Goal: Task Accomplishment & Management: Manage account settings

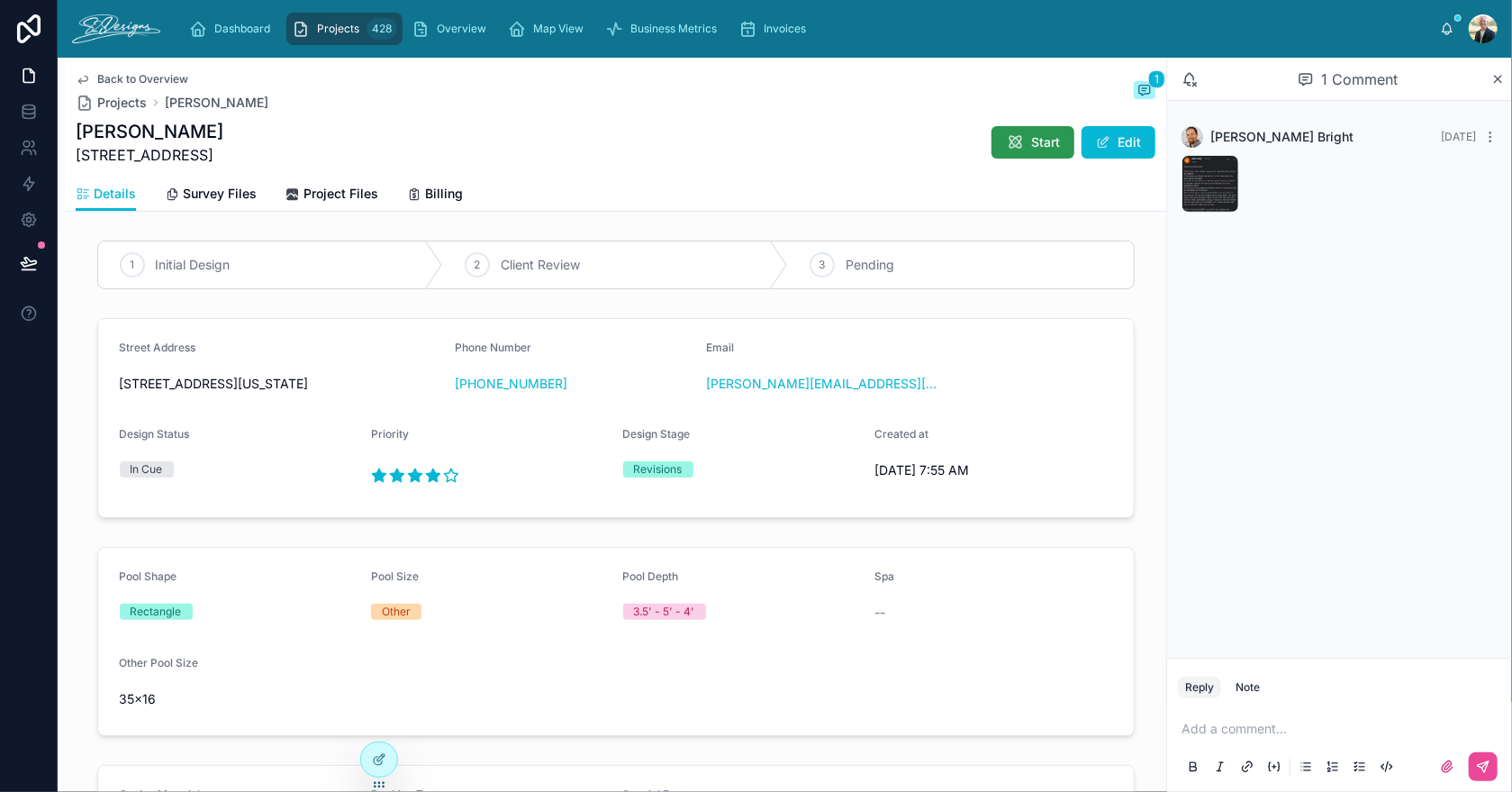
click at [1003, 156] on button "Start" at bounding box center [1033, 142] width 83 height 32
click at [1193, 174] on div "IMG_2606 .jpeg" at bounding box center [1210, 183] width 58 height 58
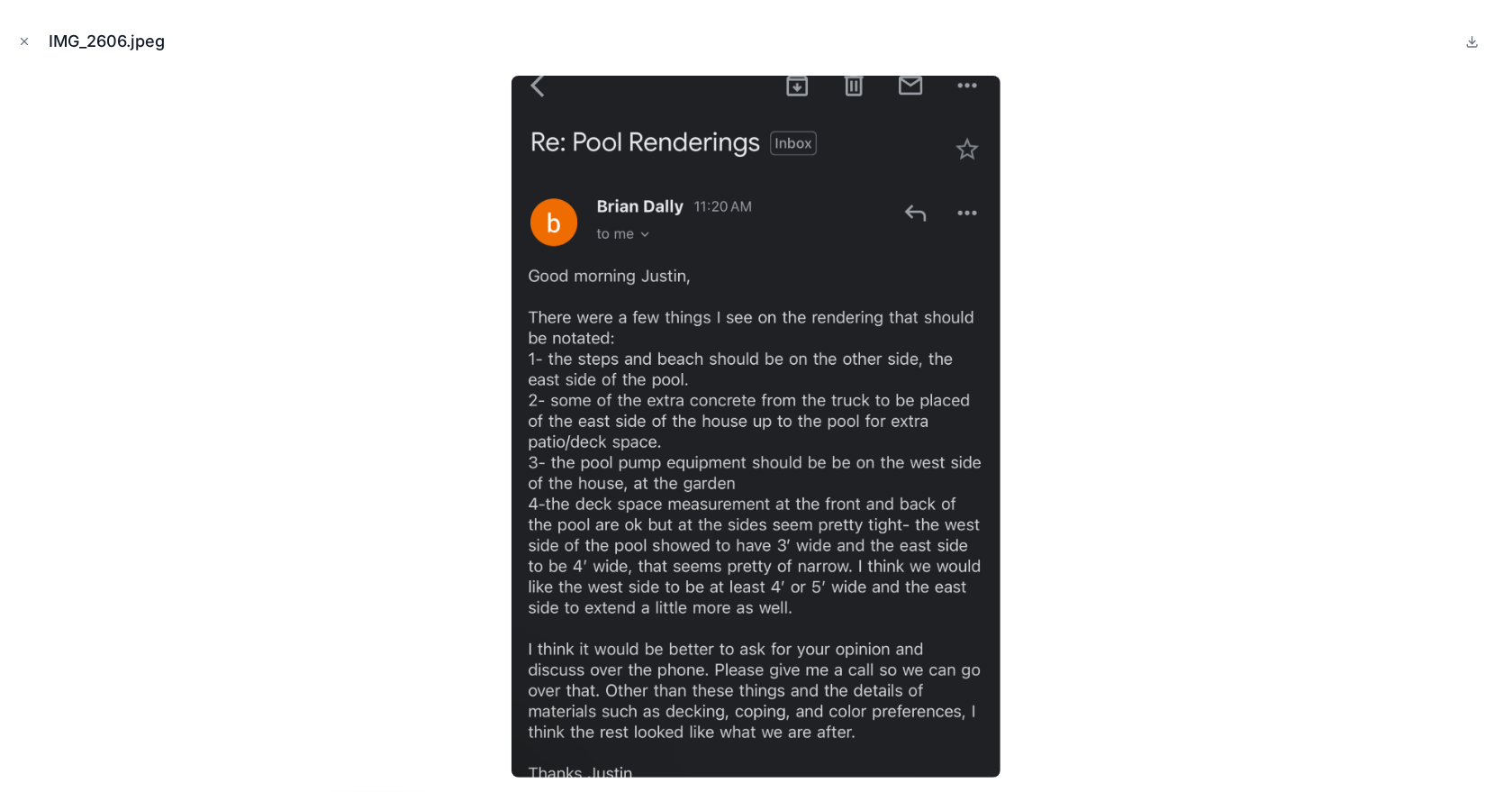
click at [882, 753] on img at bounding box center [755, 426] width 489 height 701
click at [21, 37] on icon "Close modal" at bounding box center [24, 41] width 12 height 12
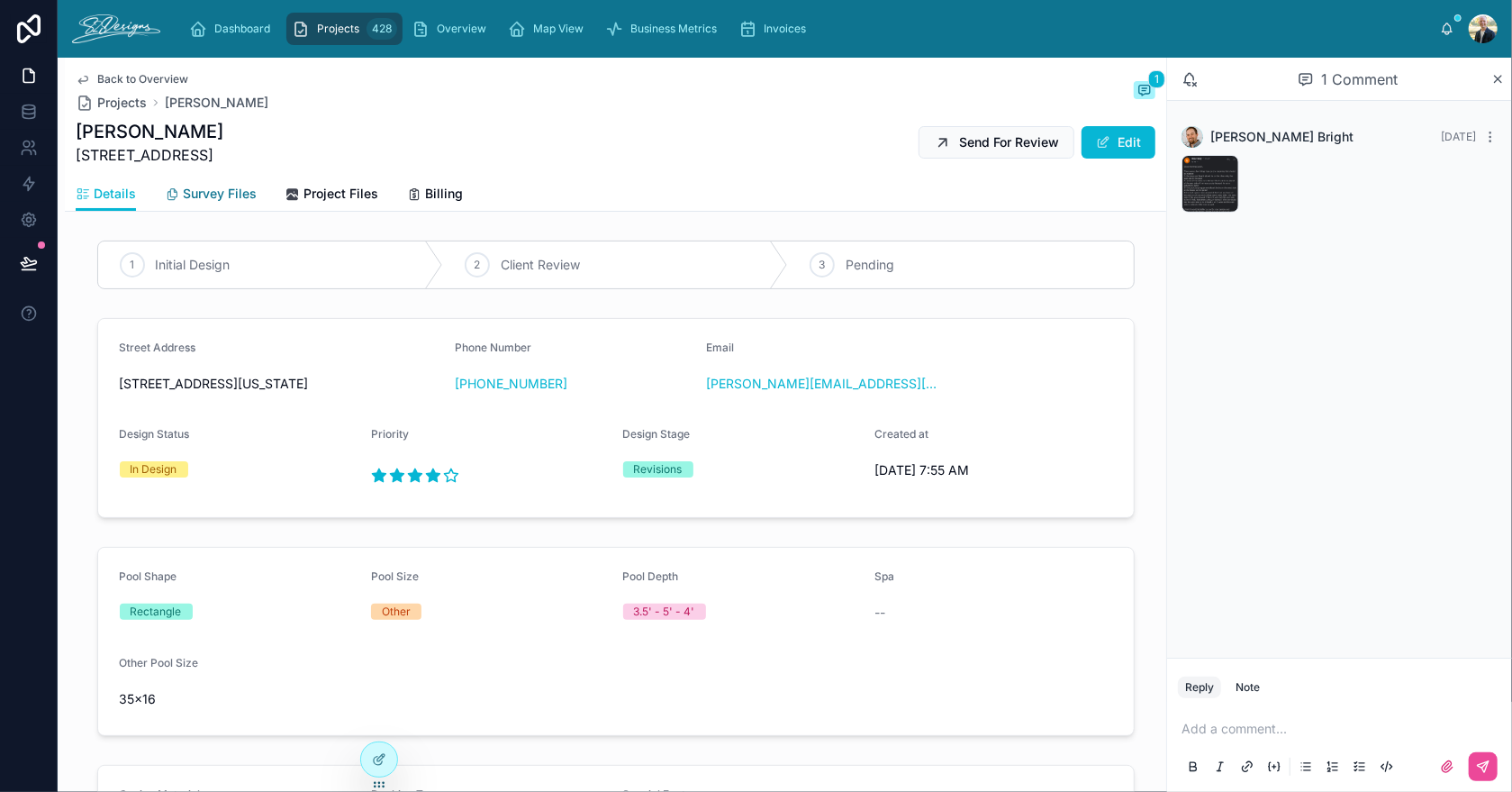
click at [205, 204] on link "Survey Files" at bounding box center [210, 196] width 92 height 36
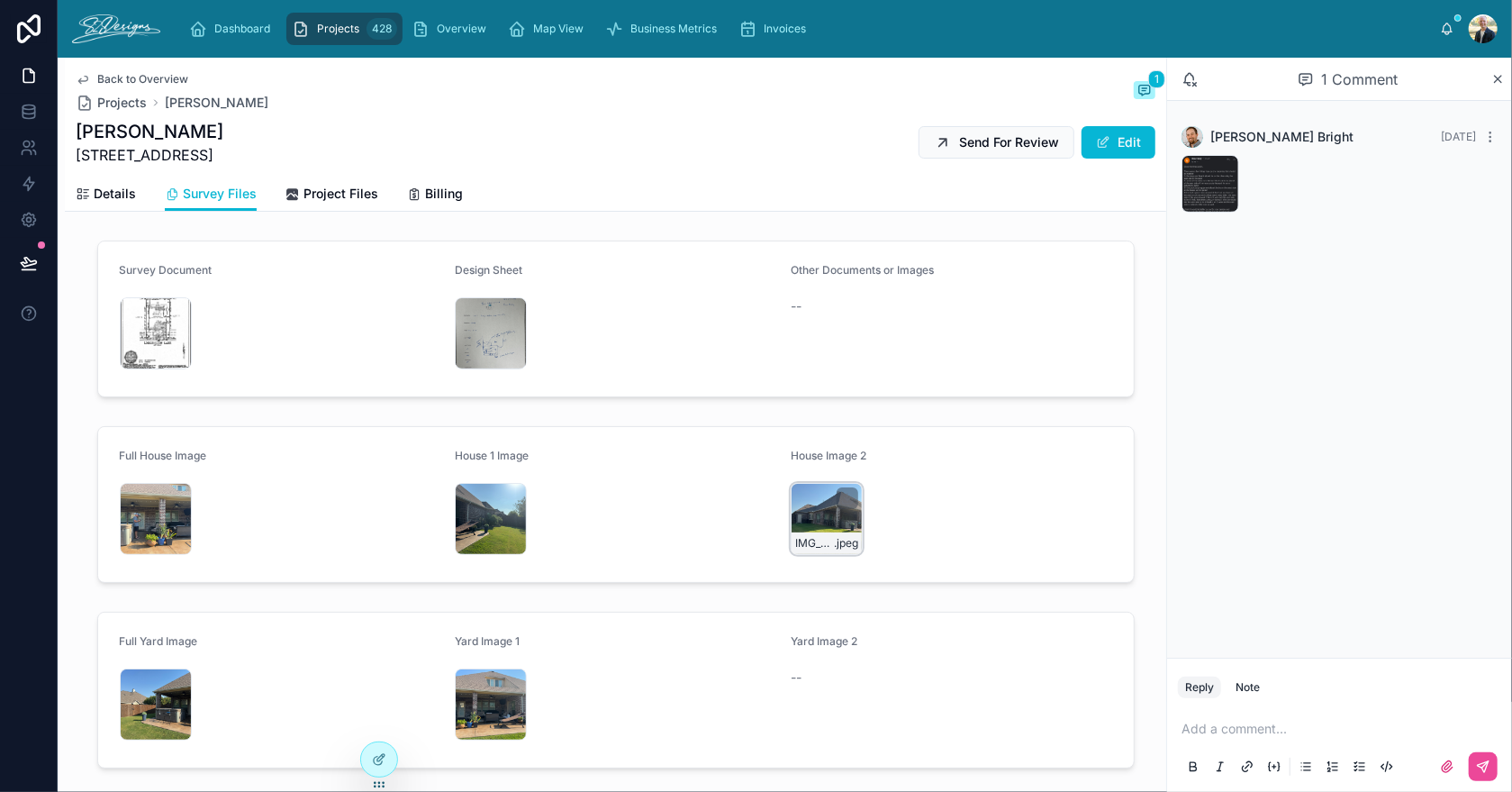
click at [807, 513] on div "IMG_2480 .jpeg" at bounding box center [827, 519] width 72 height 72
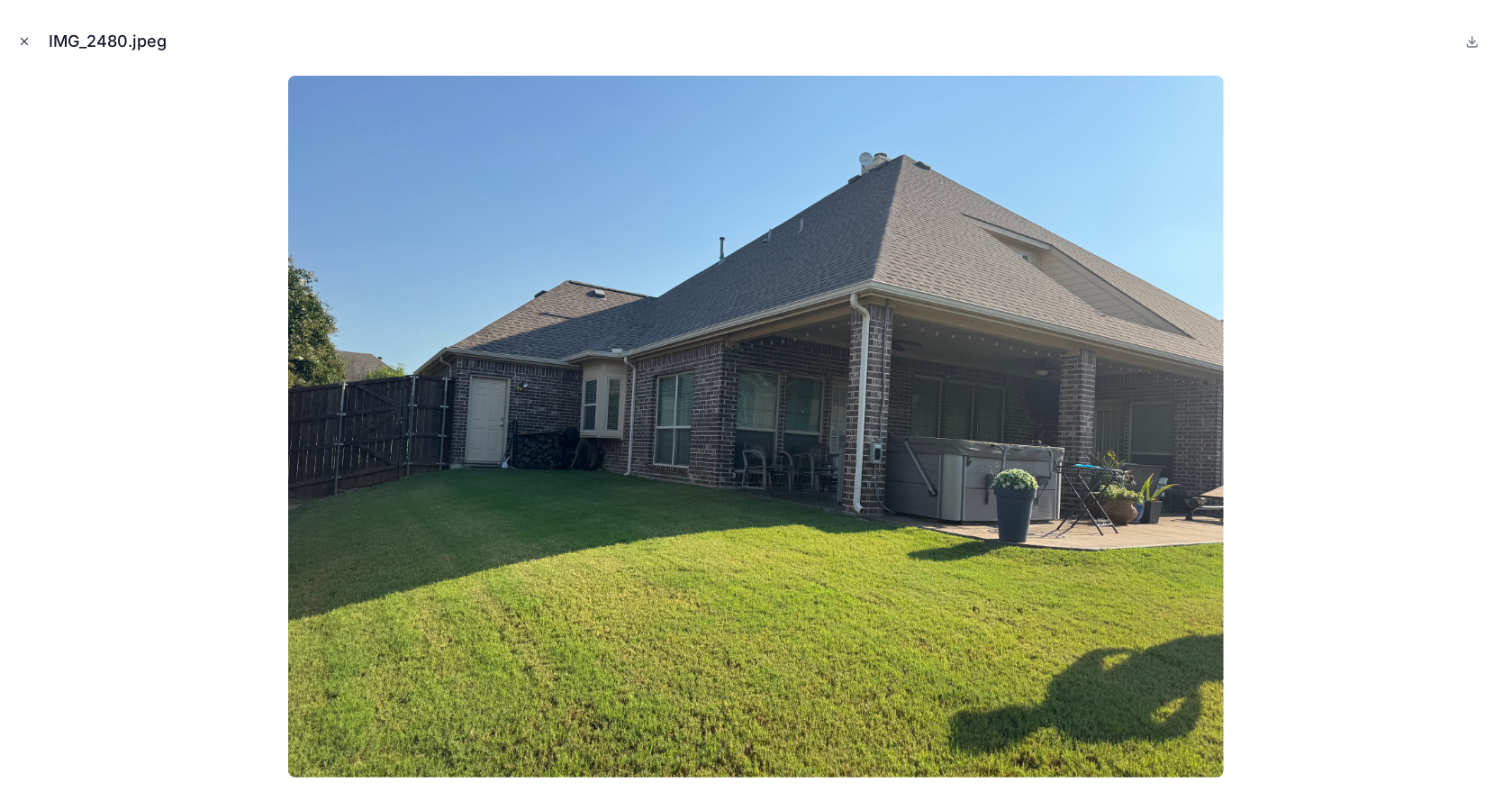
click at [22, 42] on icon "Close modal" at bounding box center [24, 41] width 12 height 12
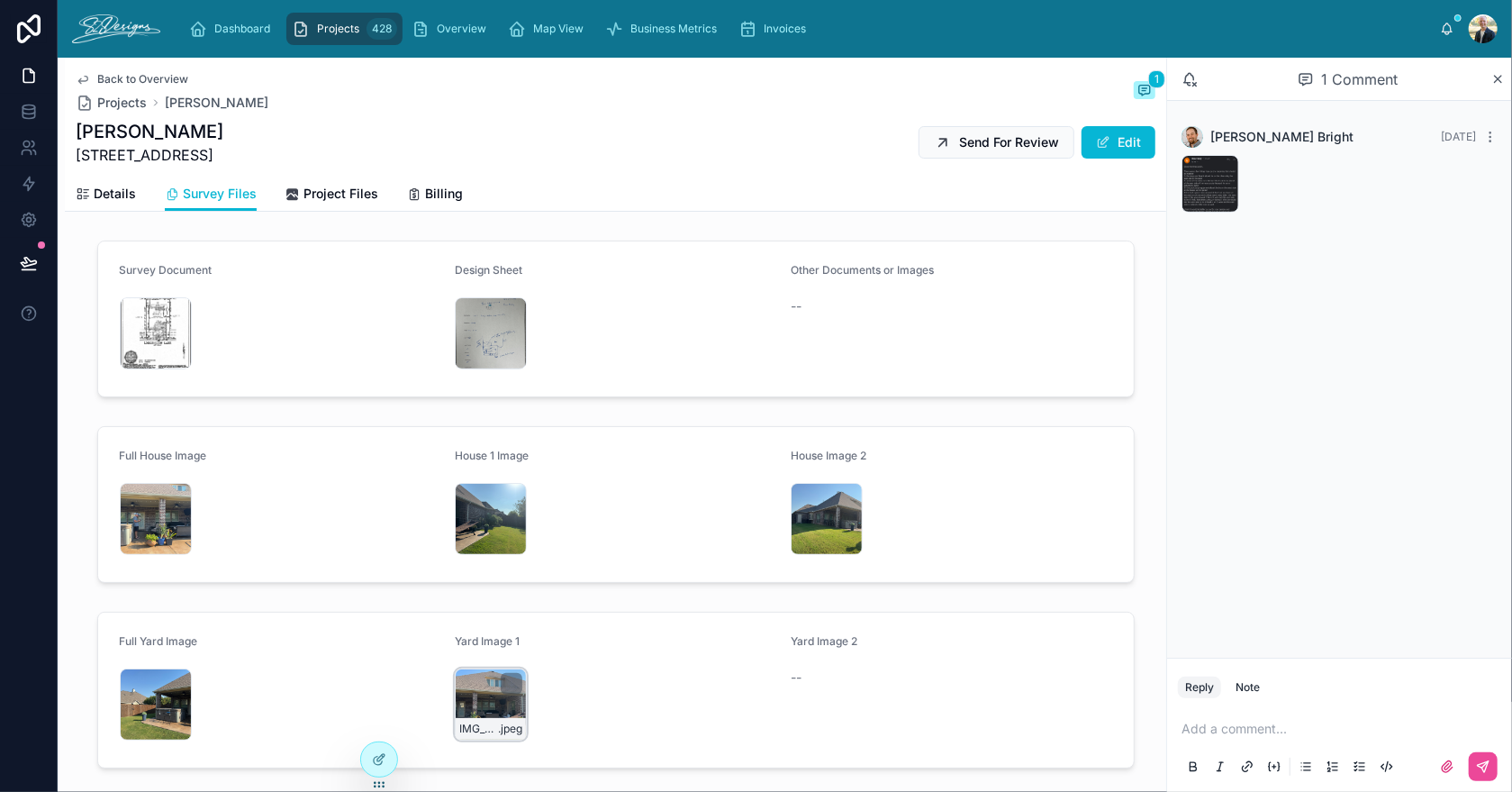
click at [468, 686] on div "IMG_2478 .jpeg" at bounding box center [490, 704] width 72 height 72
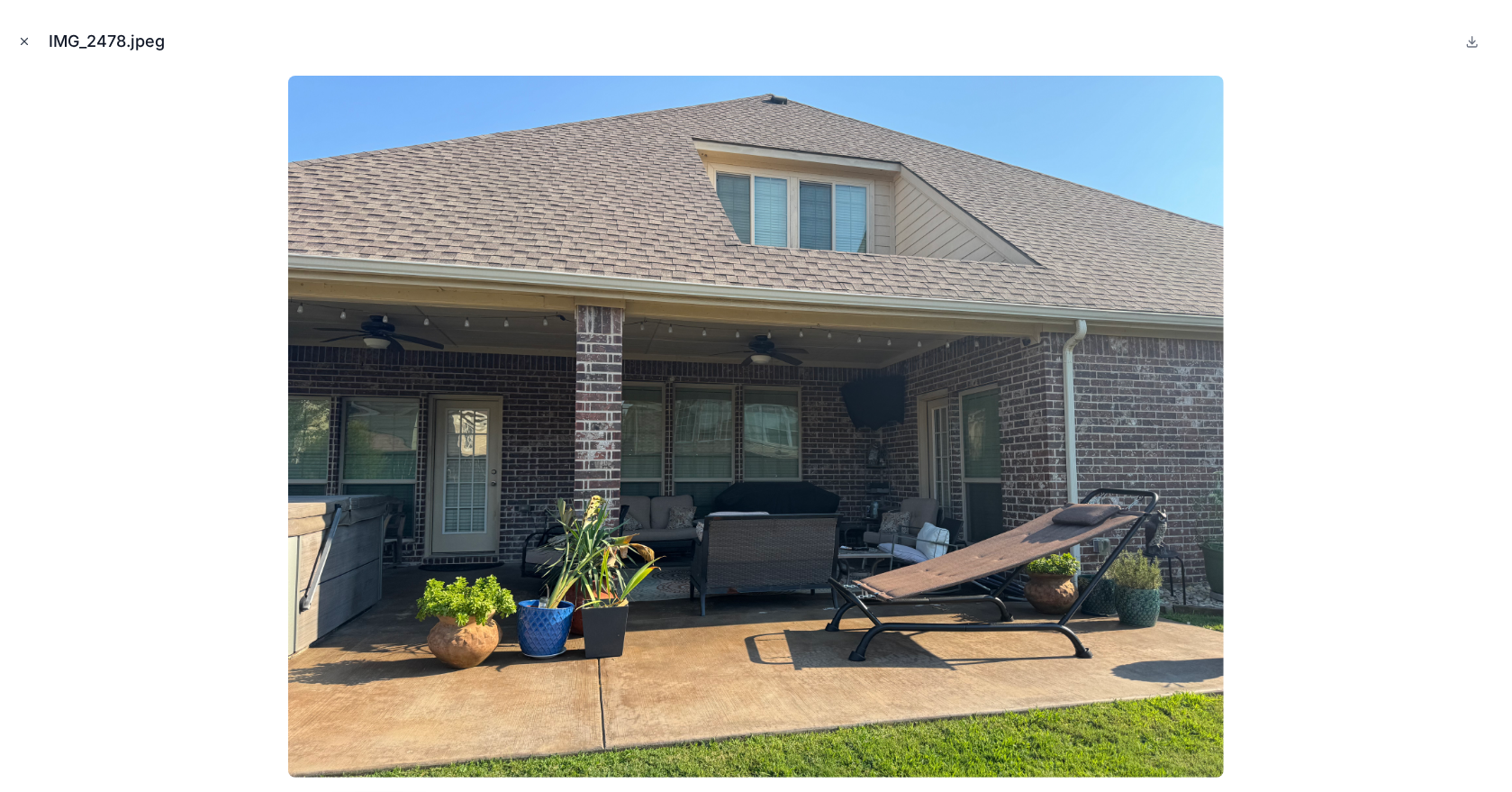
click at [24, 42] on icon "Close modal" at bounding box center [25, 42] width 7 height 7
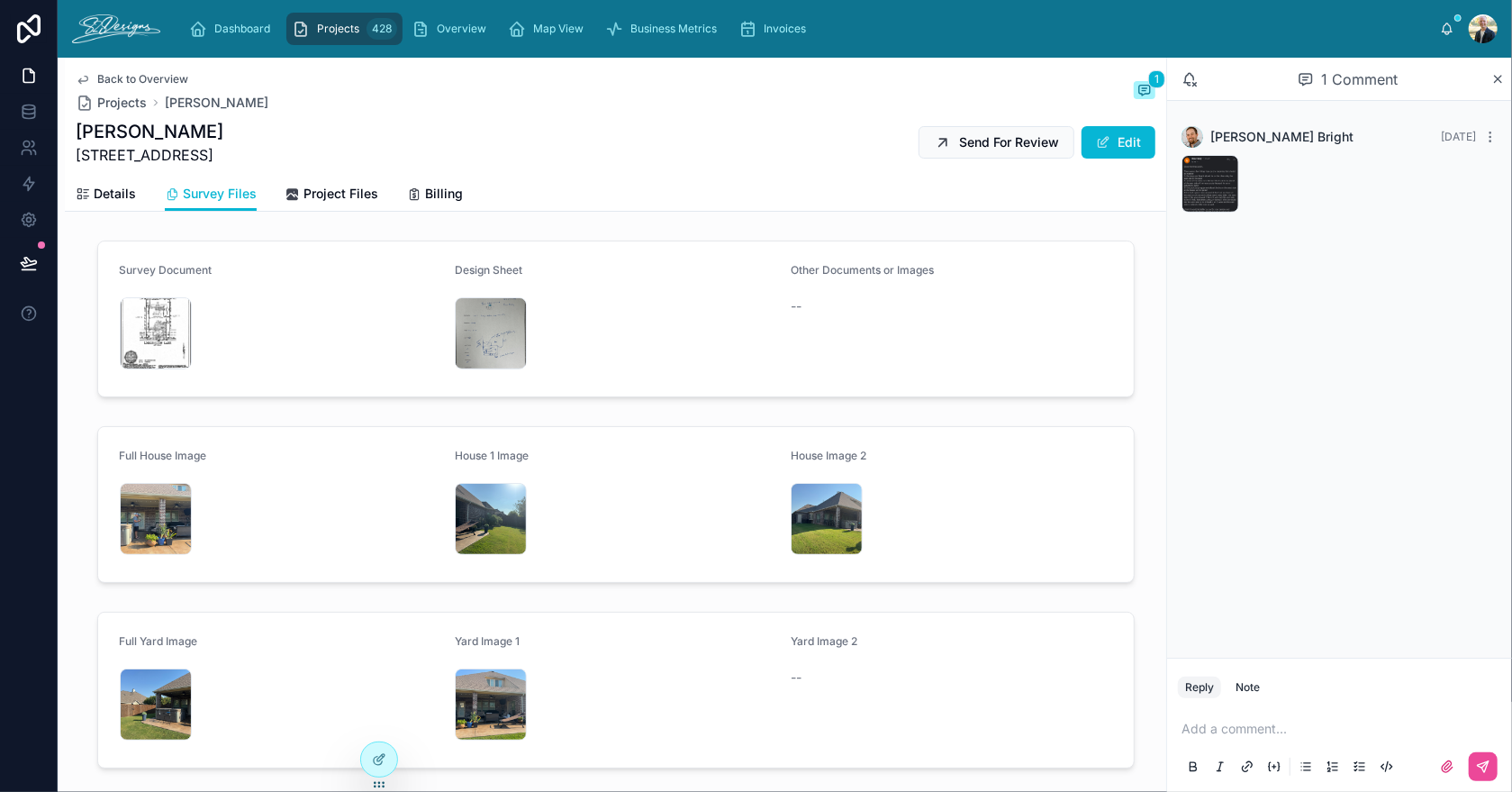
drag, startPoint x: 77, startPoint y: 155, endPoint x: 234, endPoint y: 159, distance: 157.1
click at [223, 159] on span "[STREET_ADDRESS]" at bounding box center [149, 154] width 147 height 22
copy span "[STREET_ADDRESS]"
click at [100, 79] on span "Back to Overview" at bounding box center [143, 78] width 91 height 14
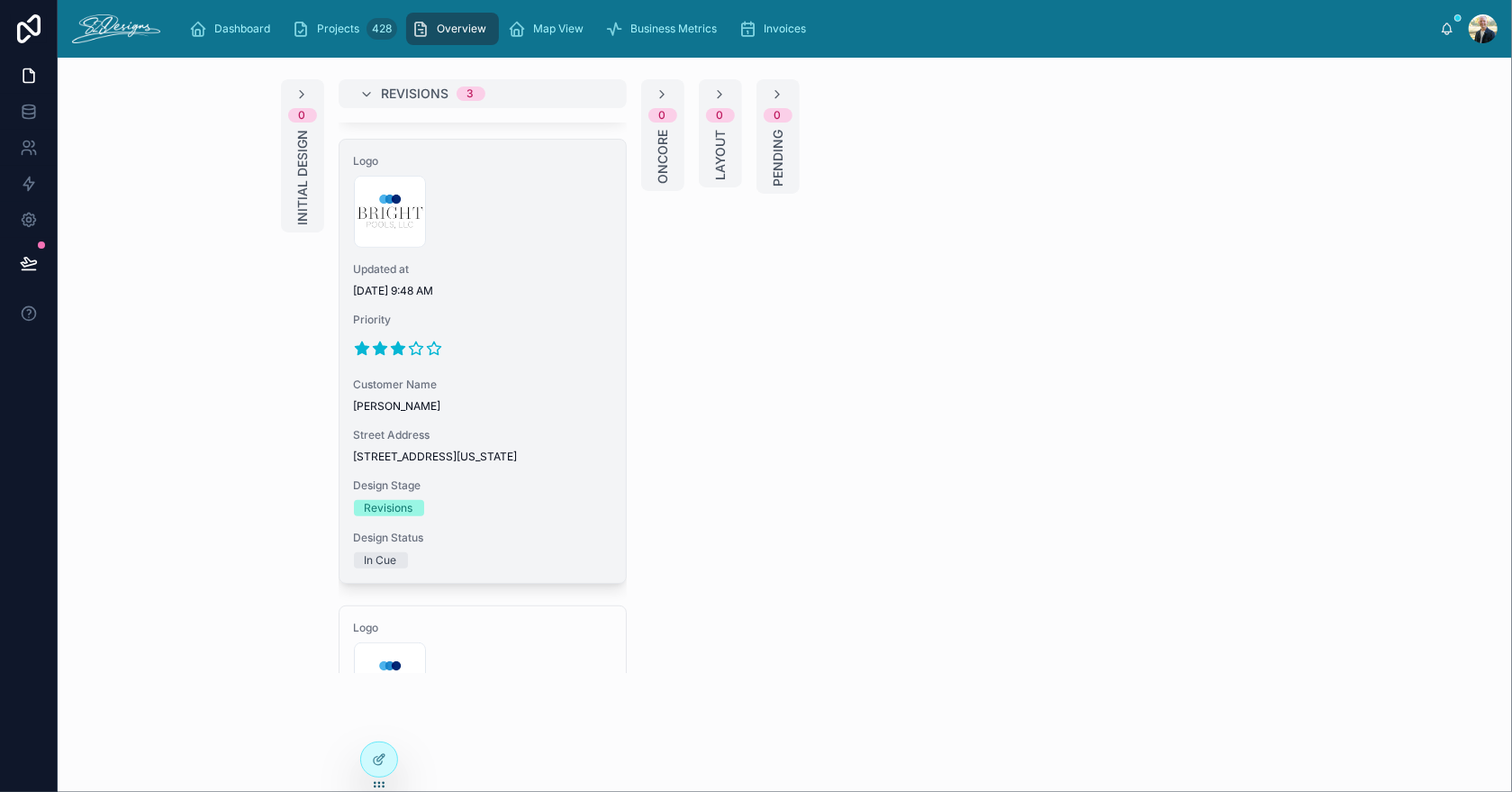
scroll to position [868, 0]
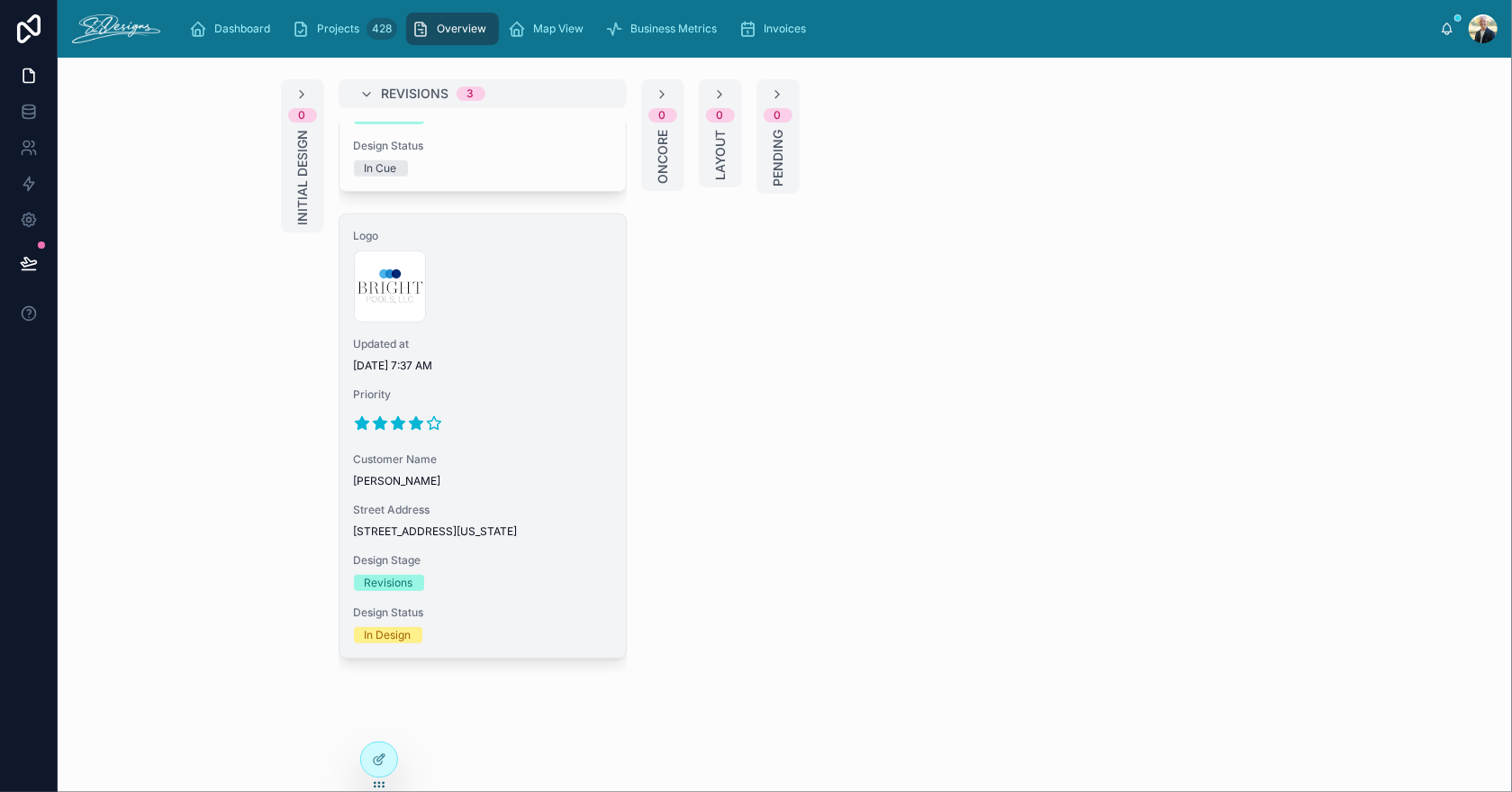
click at [538, 387] on span "Priority" at bounding box center [482, 394] width 258 height 14
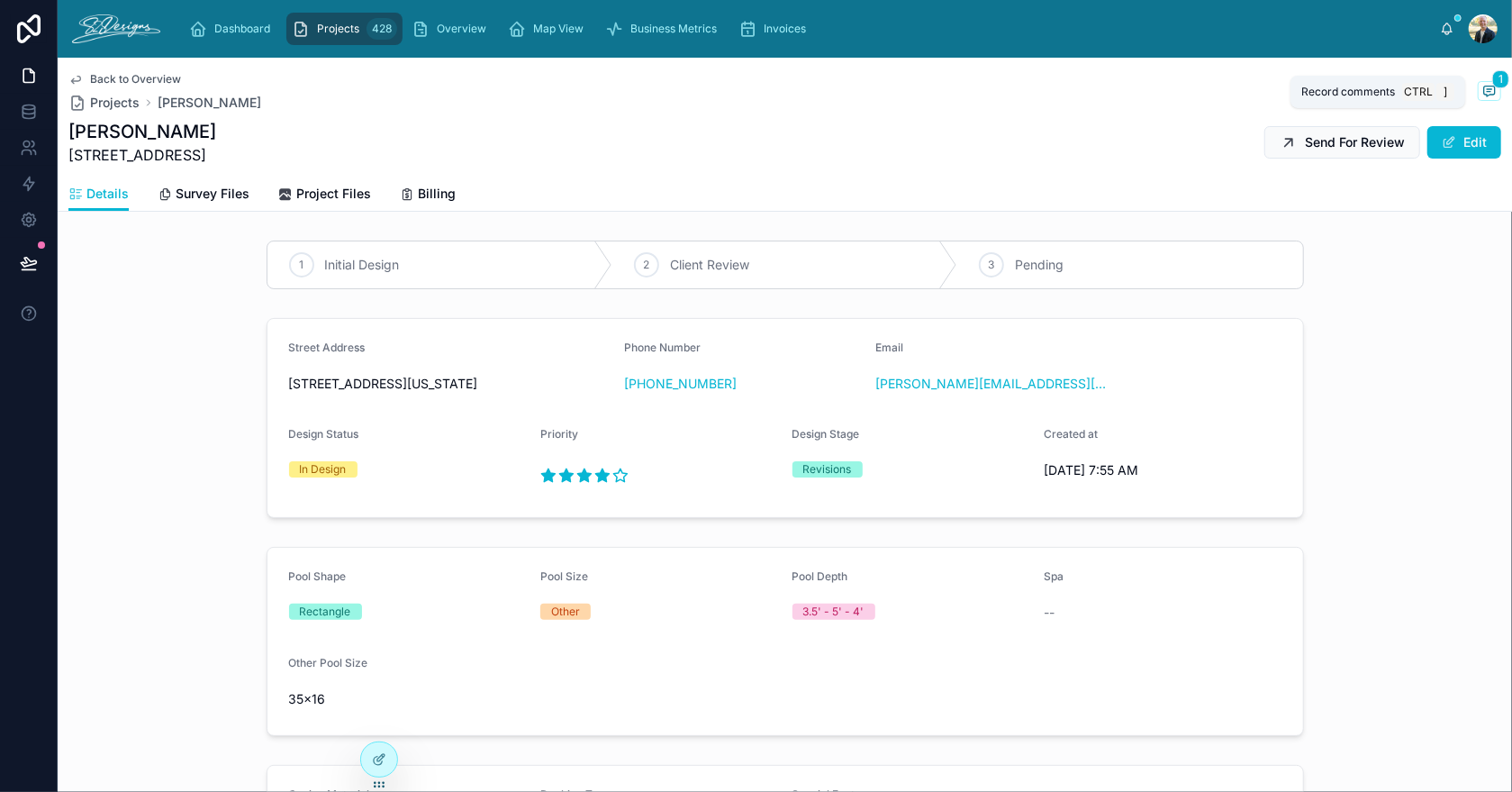
click at [1484, 86] on icon at bounding box center [1488, 91] width 10 height 9
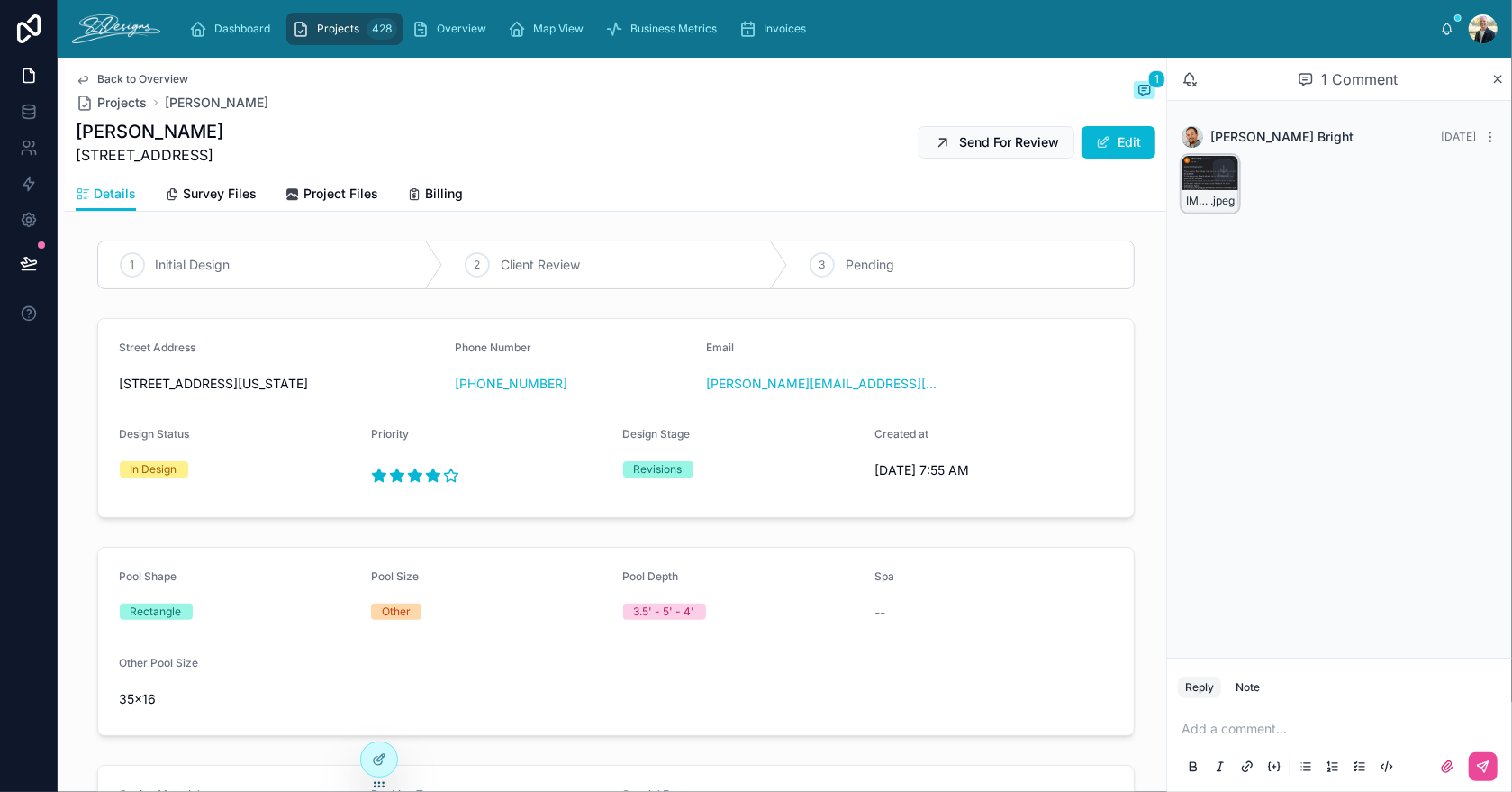
click at [1194, 173] on div "IMG_2606 .jpeg" at bounding box center [1210, 183] width 58 height 58
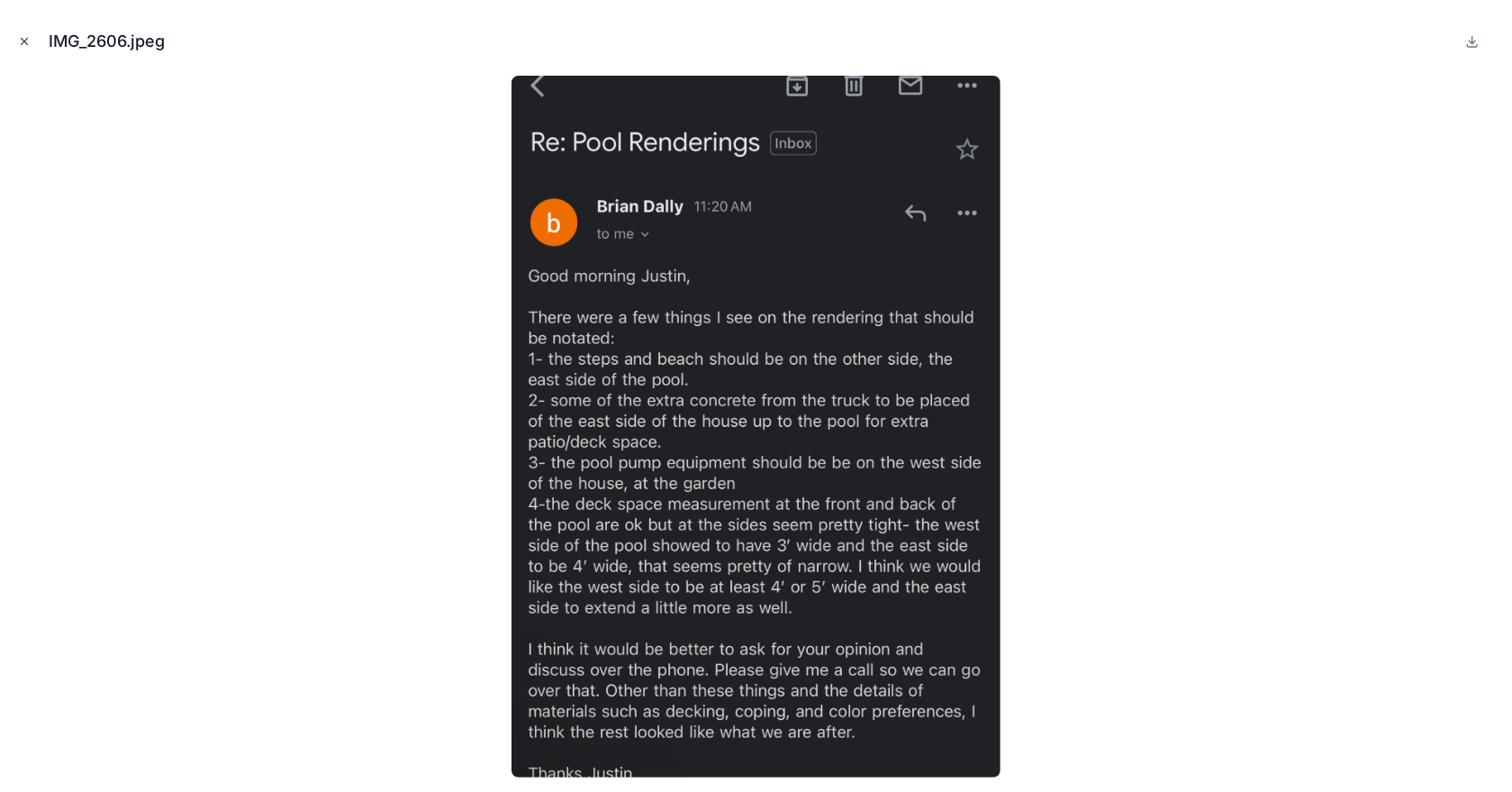
click at [22, 36] on icon "Close modal" at bounding box center [24, 41] width 12 height 12
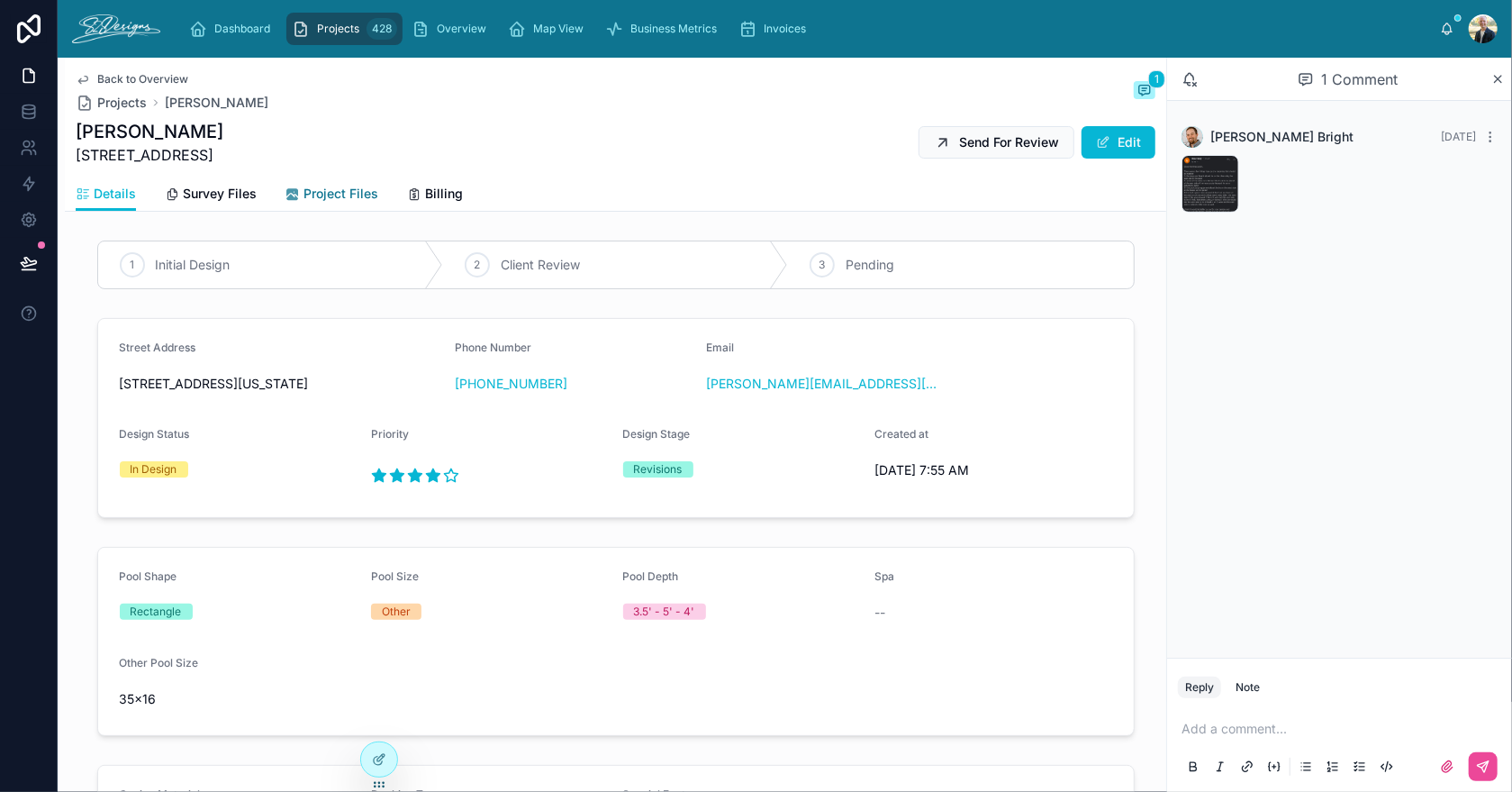
click at [300, 188] on div "Project Files" at bounding box center [332, 193] width 93 height 18
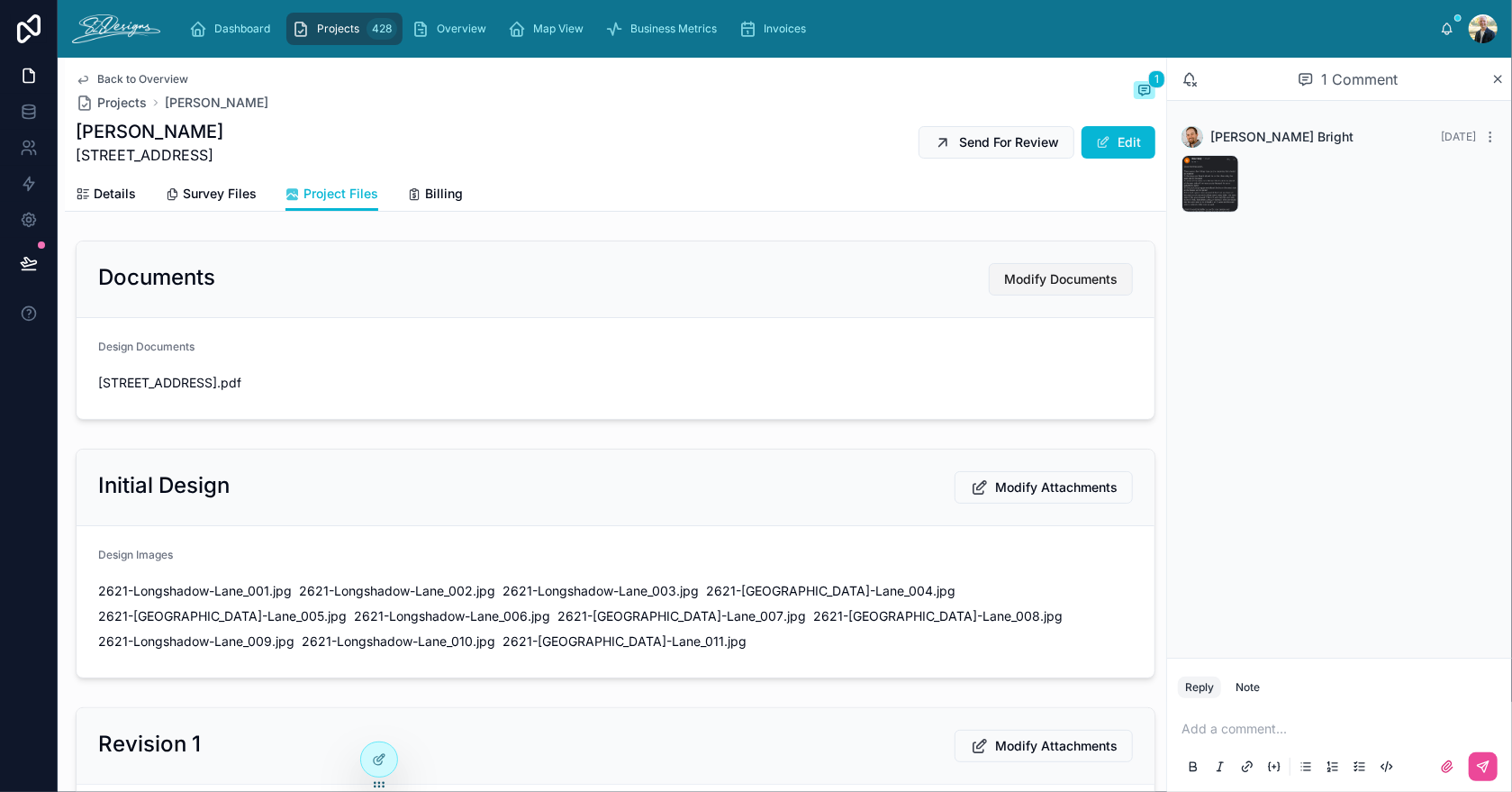
click at [1053, 282] on span "Modify Documents" at bounding box center [1060, 279] width 113 height 18
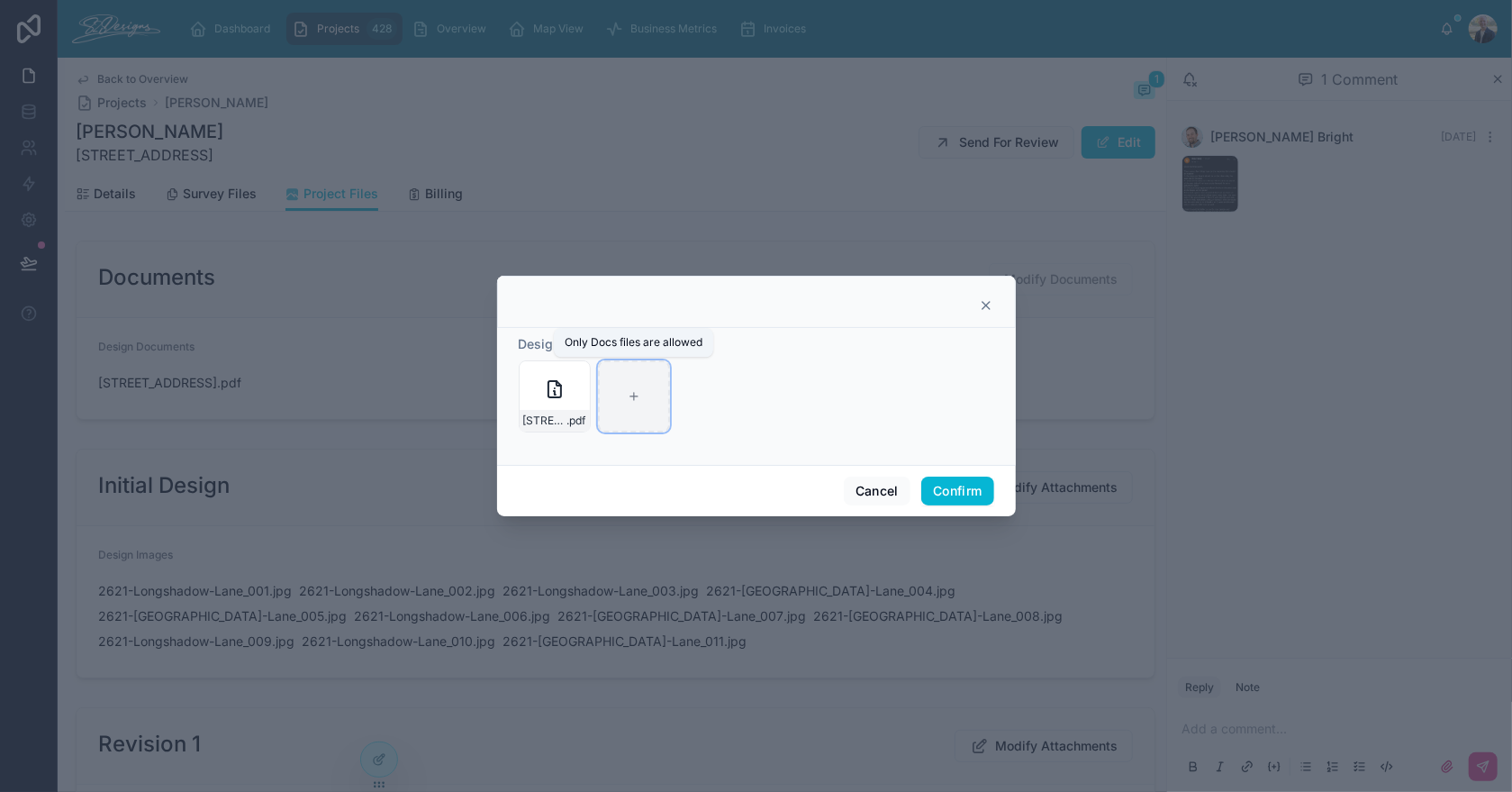
click at [627, 396] on icon at bounding box center [633, 396] width 12 height 12
type input "**********"
click at [937, 478] on button "Confirm" at bounding box center [957, 491] width 72 height 28
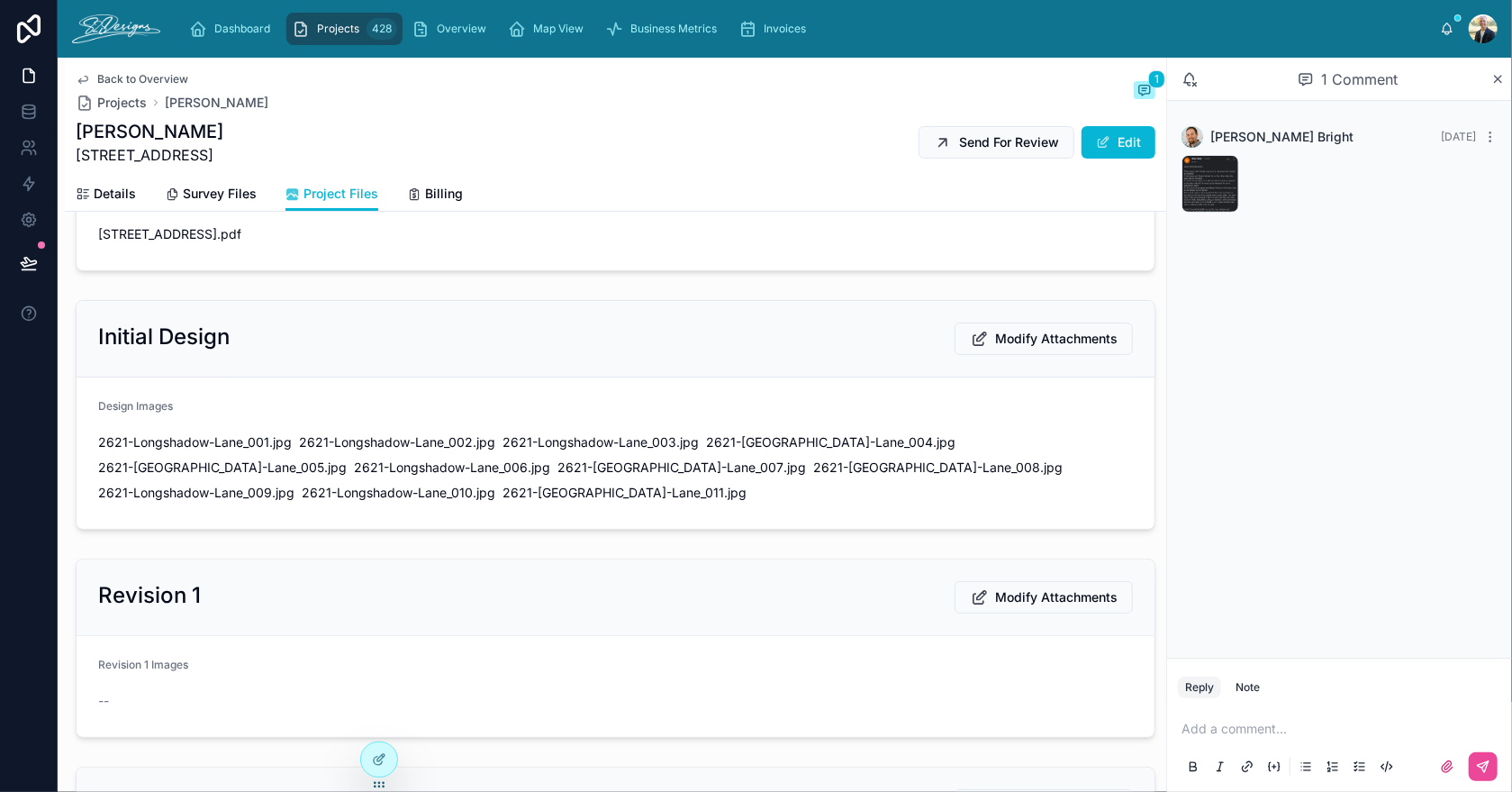
scroll to position [180, 0]
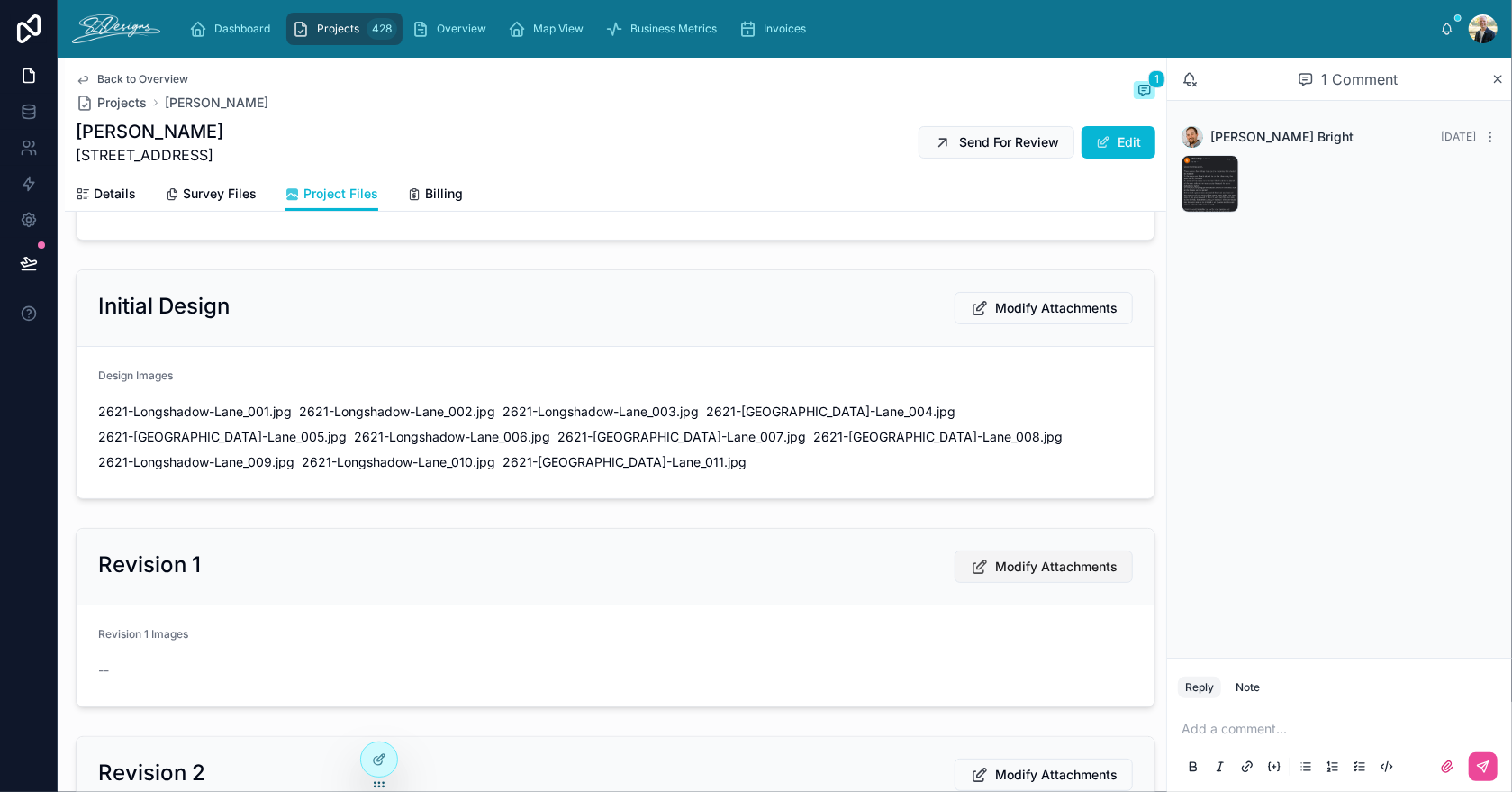
click at [1052, 558] on span "Modify Attachments" at bounding box center [1057, 566] width 123 height 18
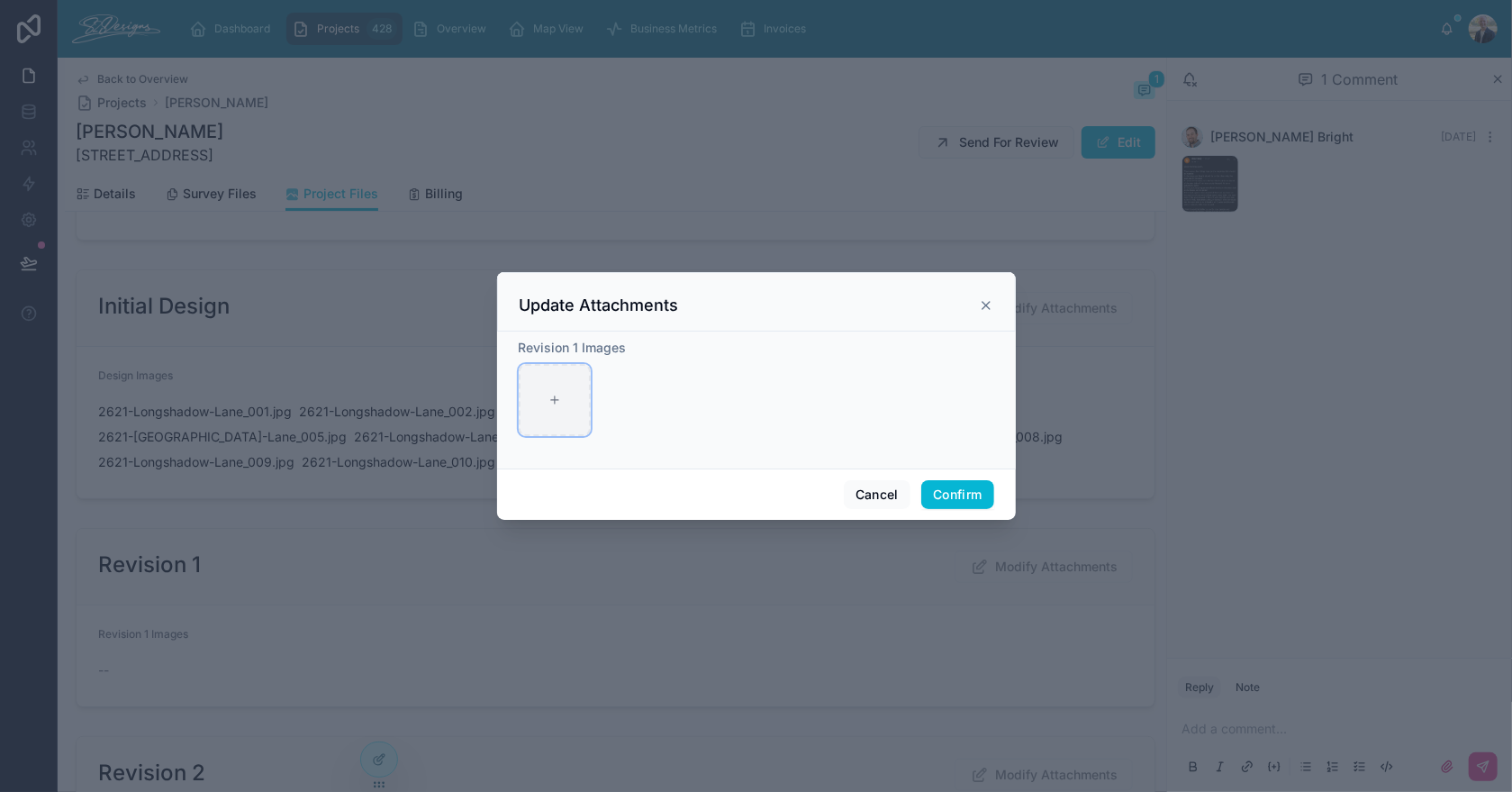
click at [528, 402] on div at bounding box center [555, 400] width 72 height 72
type input "**********"
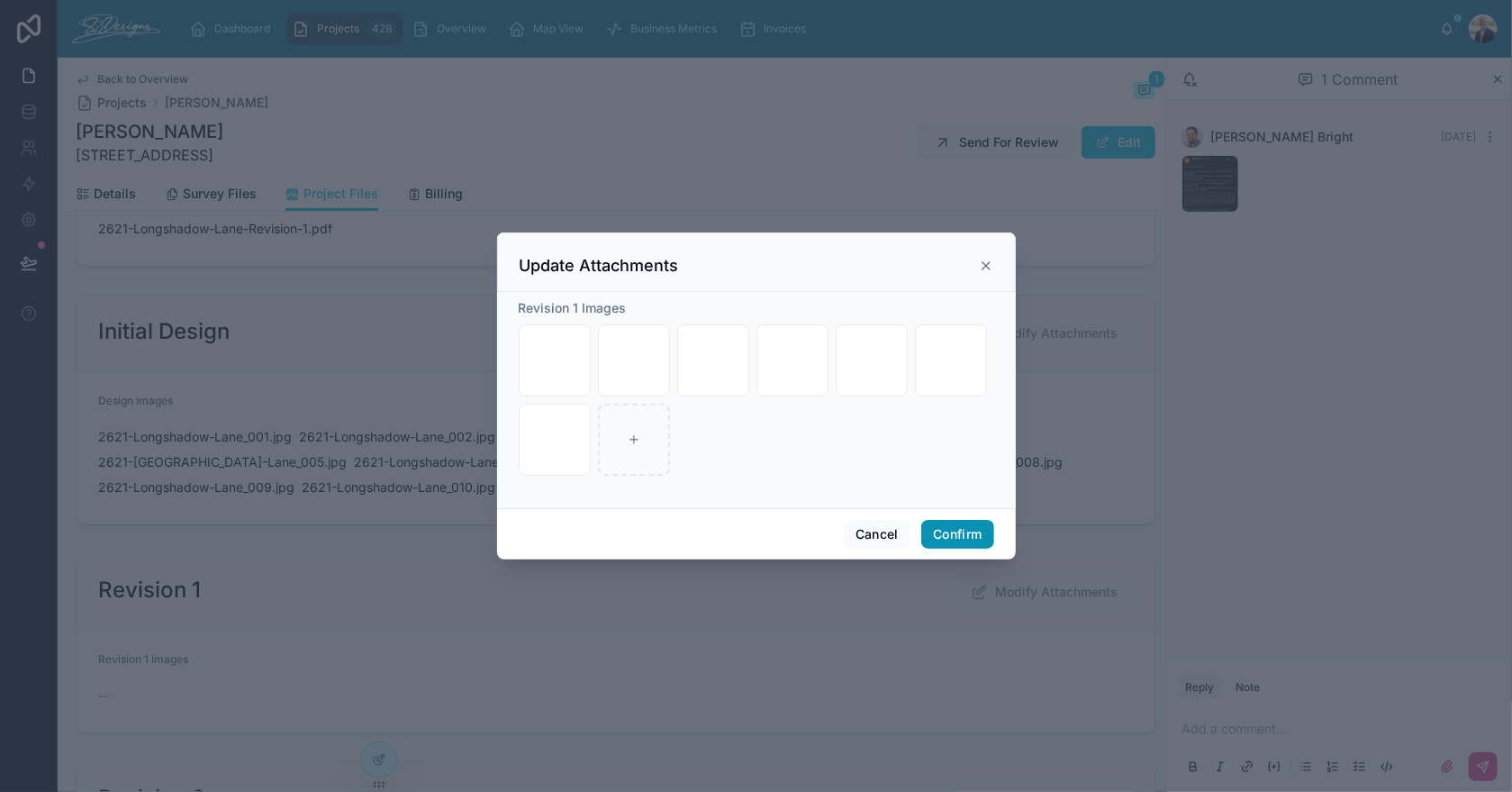
click at [983, 541] on button "Confirm" at bounding box center [957, 534] width 72 height 28
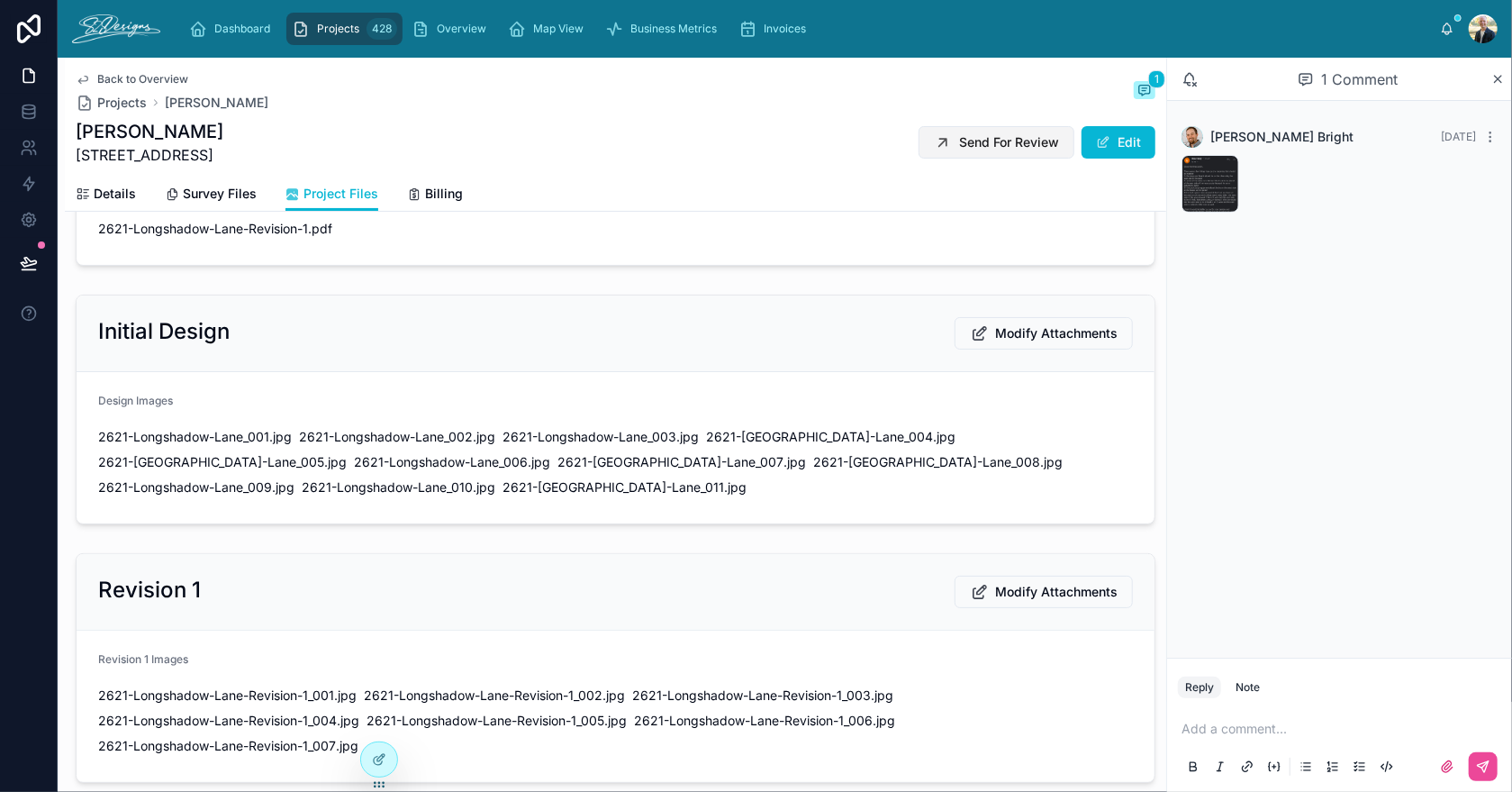
click at [959, 143] on span "Send For Review" at bounding box center [1009, 142] width 100 height 18
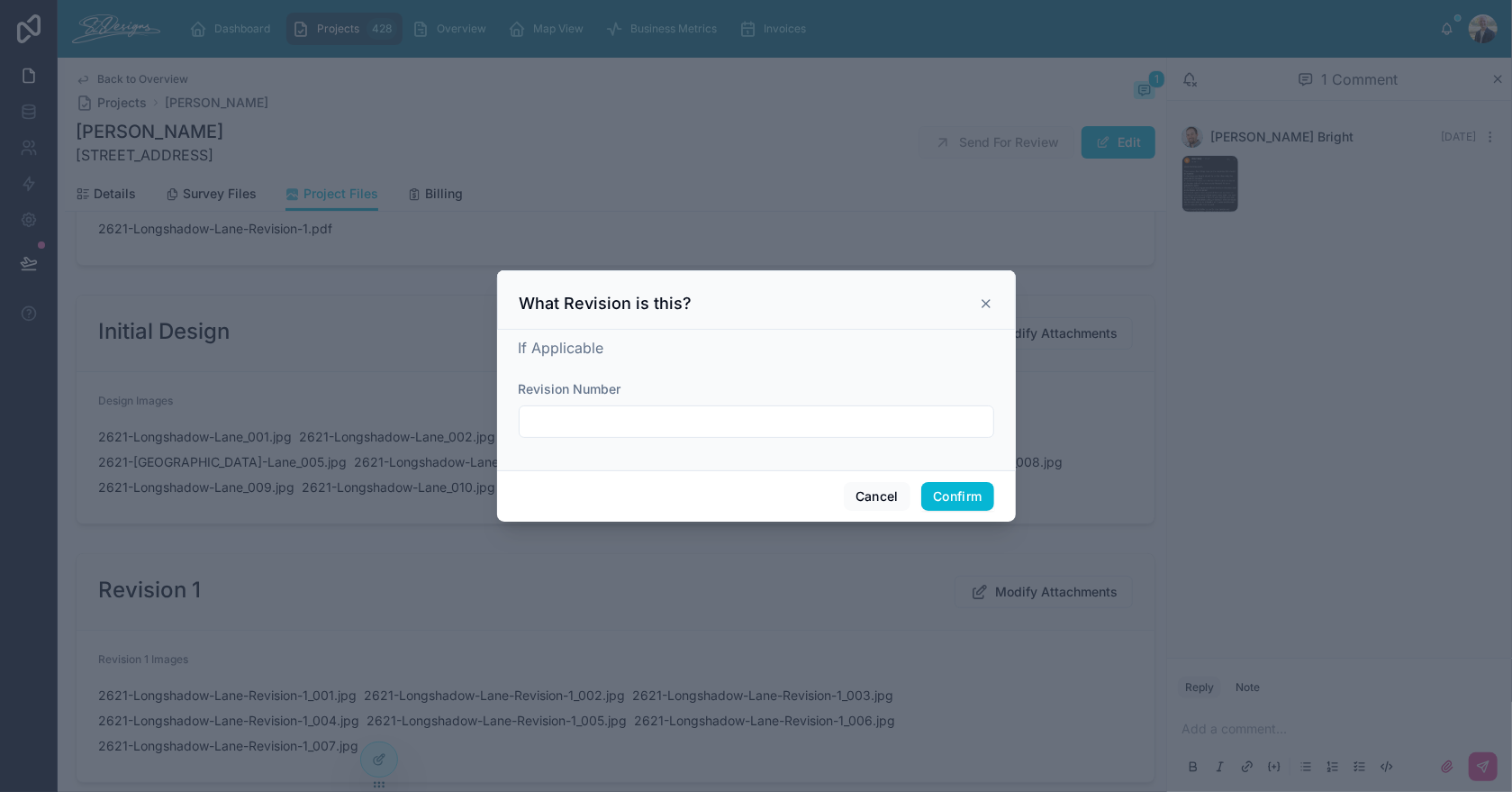
click at [625, 424] on input "text" at bounding box center [756, 422] width 473 height 26
type input "**********"
click at [933, 491] on button "Confirm" at bounding box center [957, 496] width 72 height 28
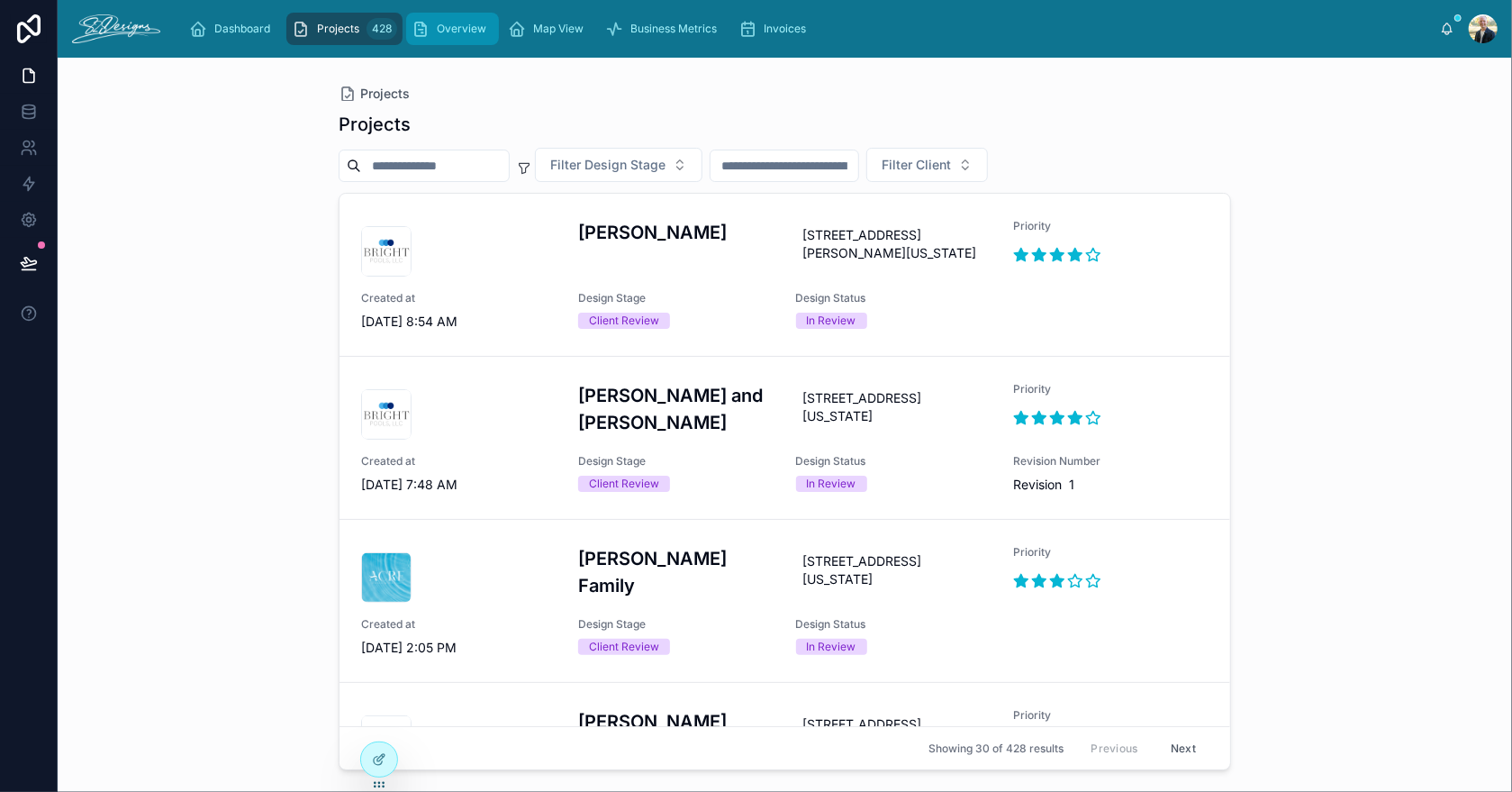
click at [464, 27] on span "Overview" at bounding box center [461, 28] width 49 height 14
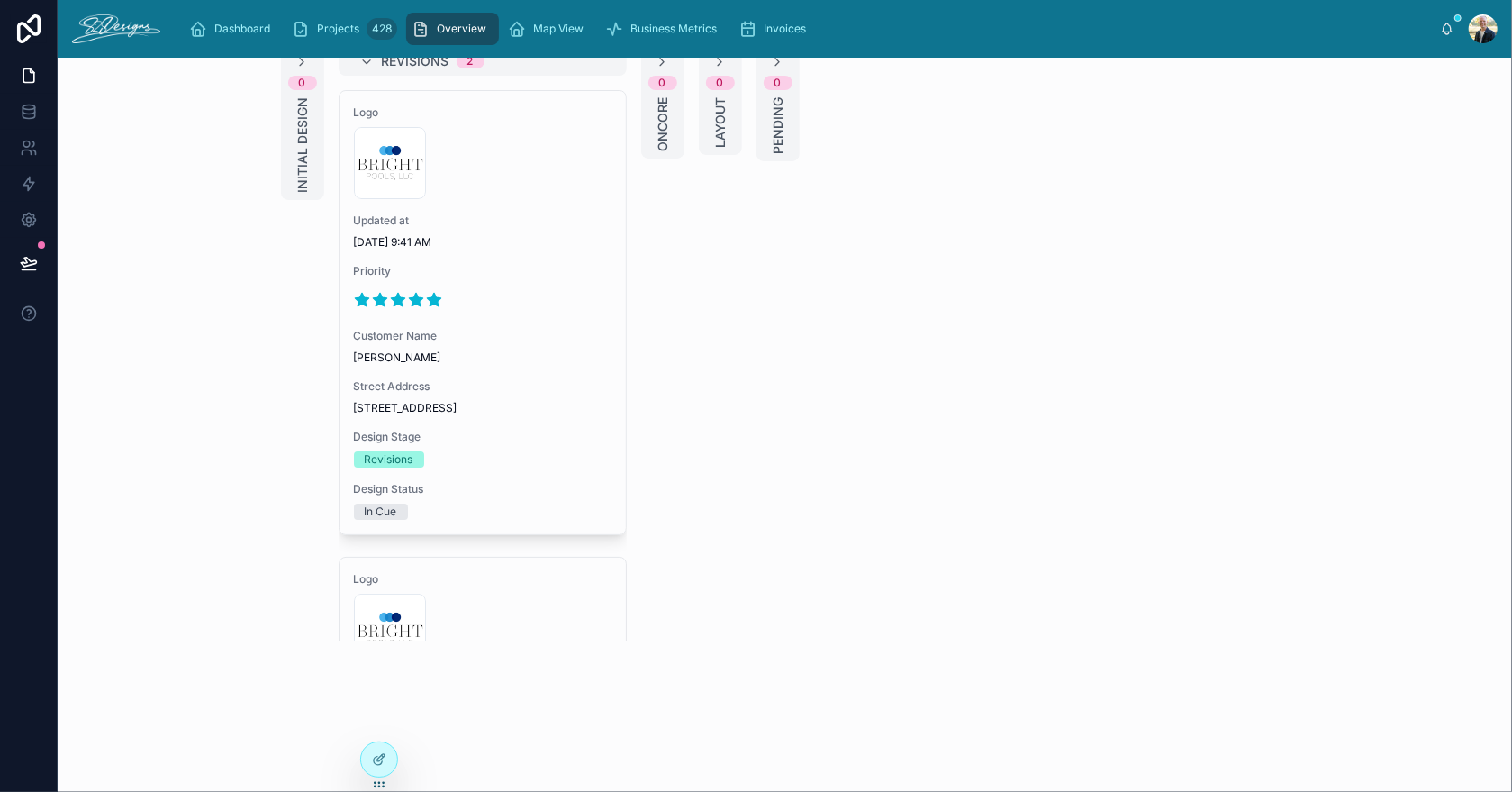
click at [518, 296] on div at bounding box center [482, 300] width 258 height 28
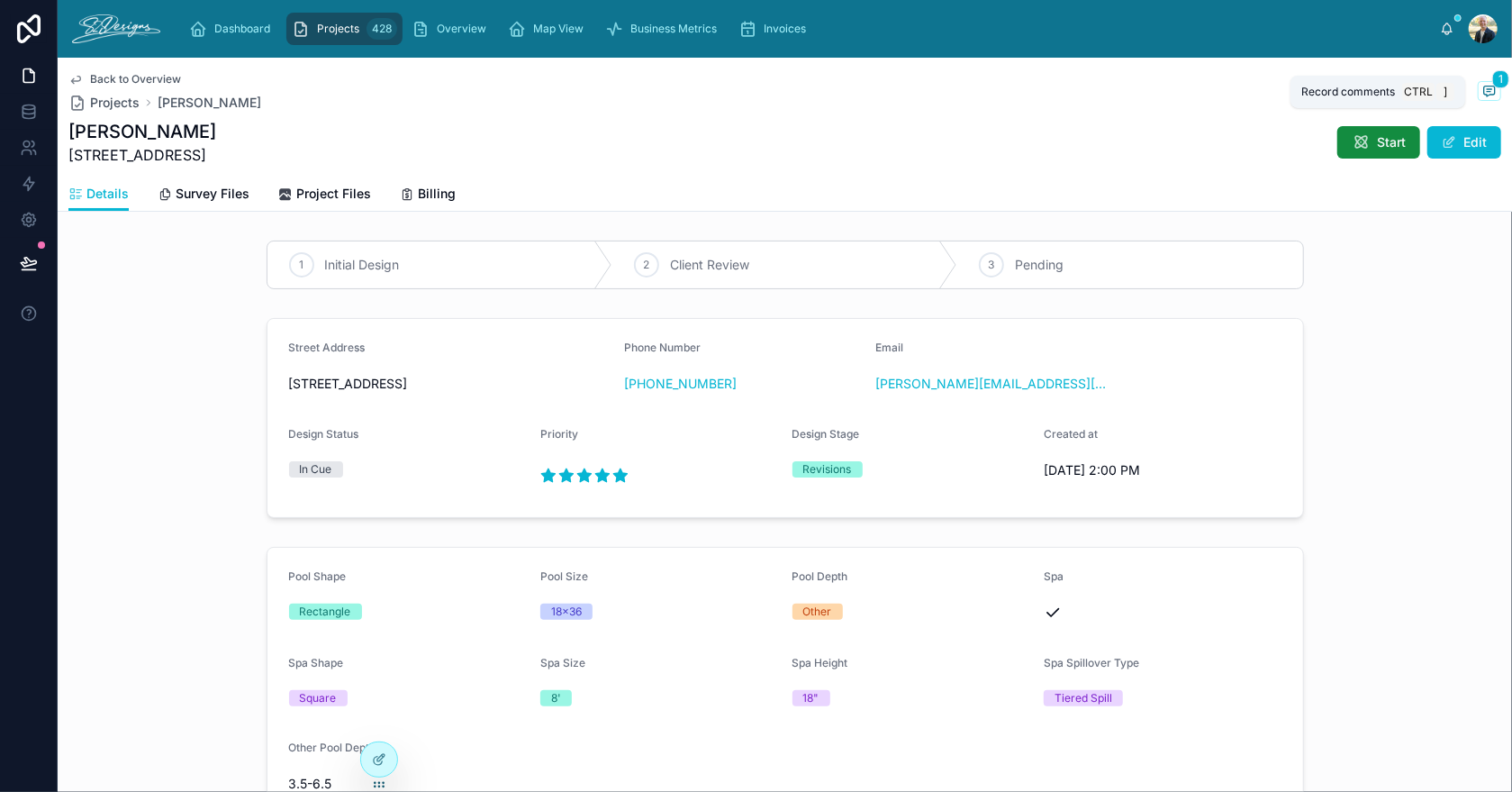
click at [1482, 87] on icon at bounding box center [1488, 91] width 14 height 14
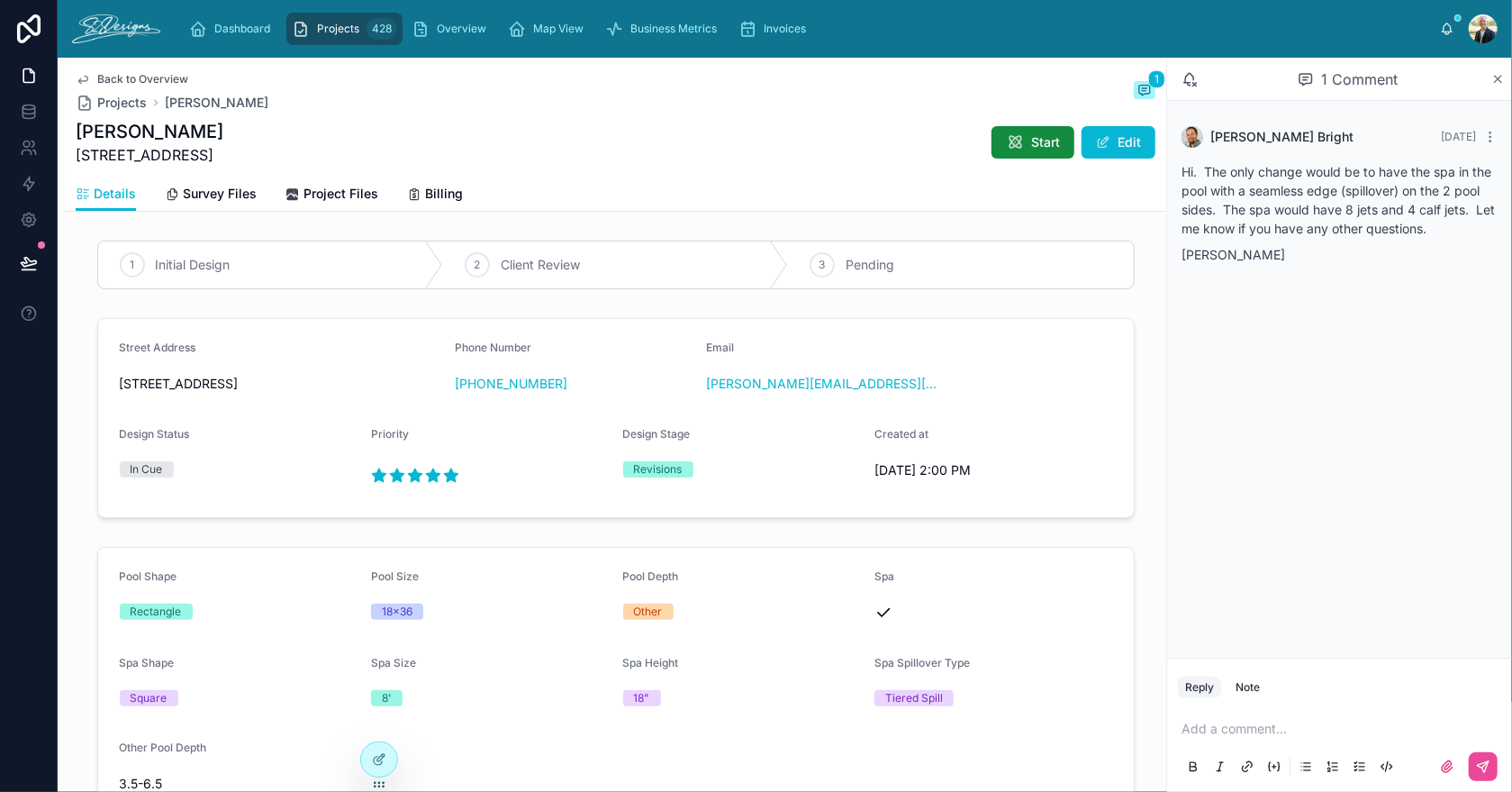
click at [1499, 77] on icon at bounding box center [1498, 78] width 13 height 14
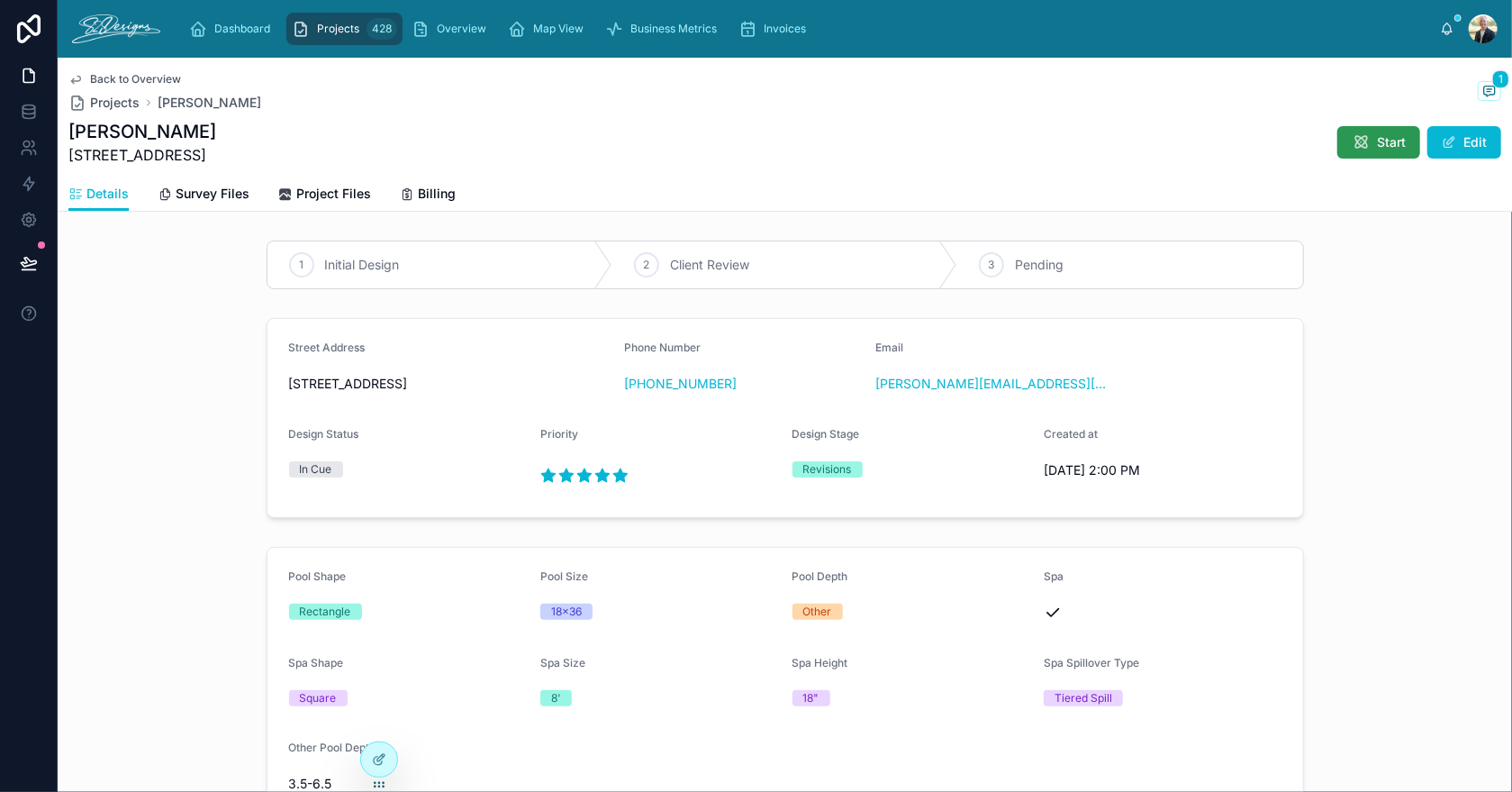
click at [1378, 144] on span "Start" at bounding box center [1391, 142] width 28 height 18
click at [1486, 89] on icon at bounding box center [1488, 89] width 5 height 0
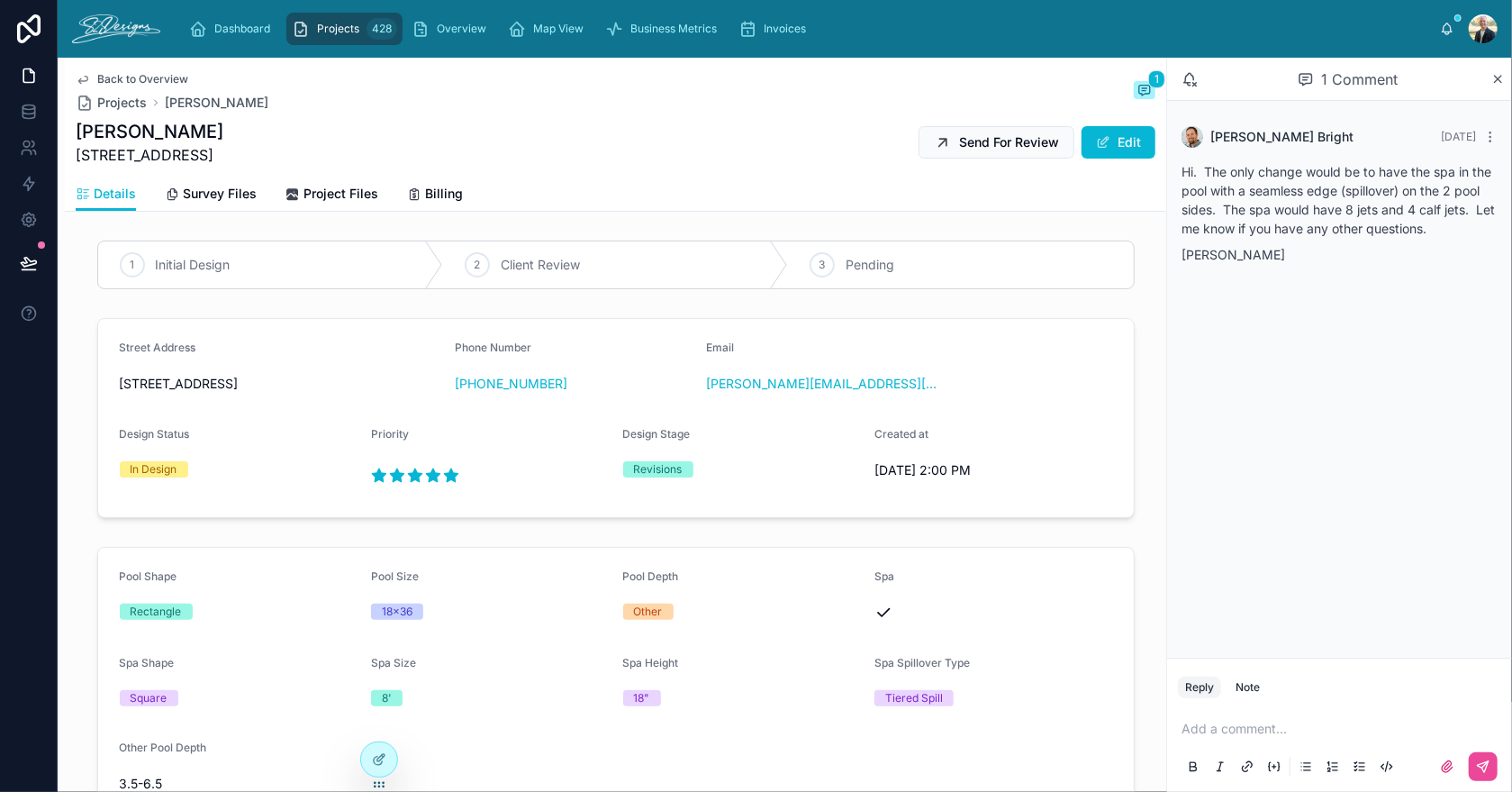
click at [167, 81] on span "Back to Overview" at bounding box center [143, 78] width 91 height 14
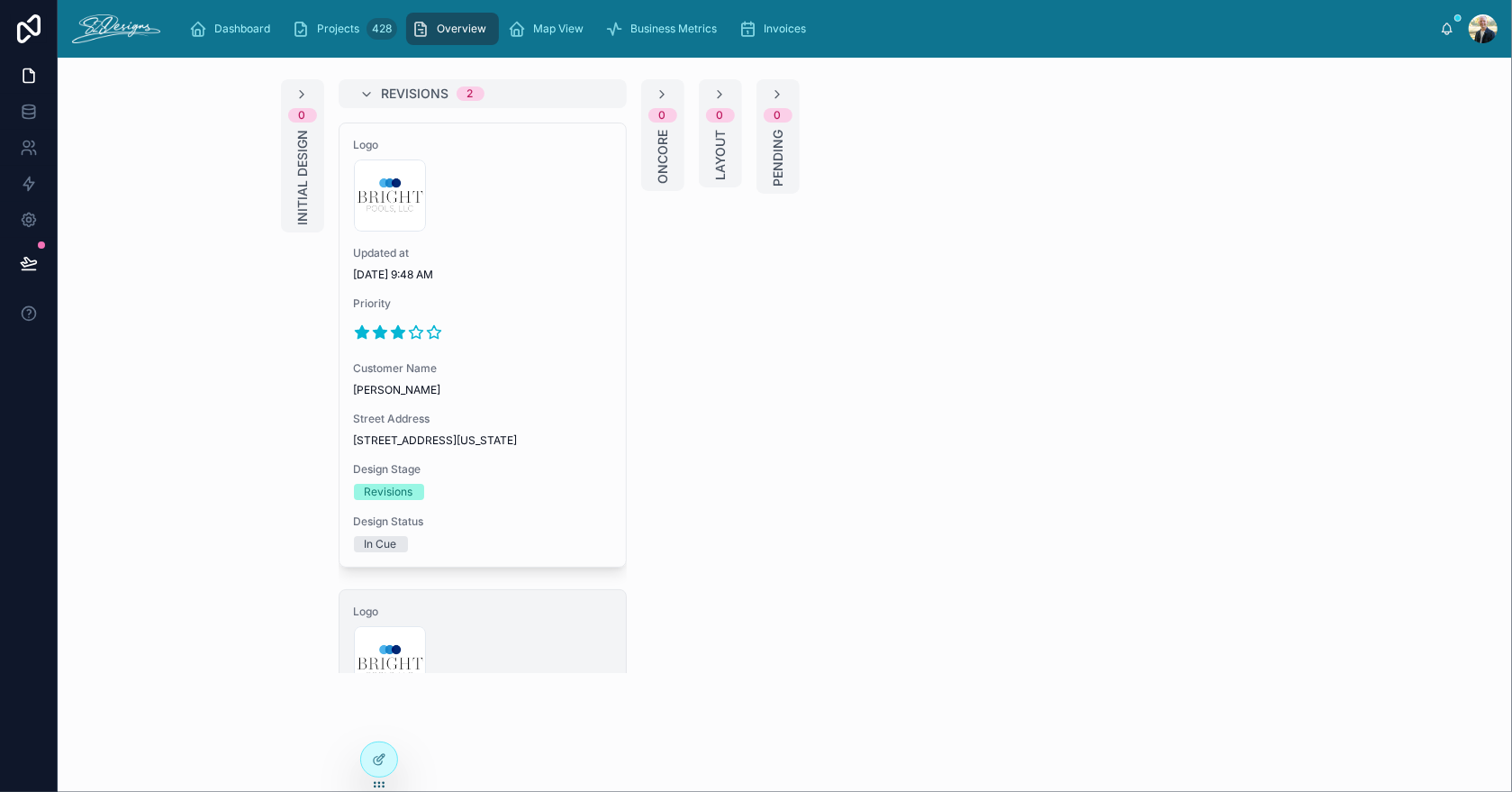
scroll to position [387, 0]
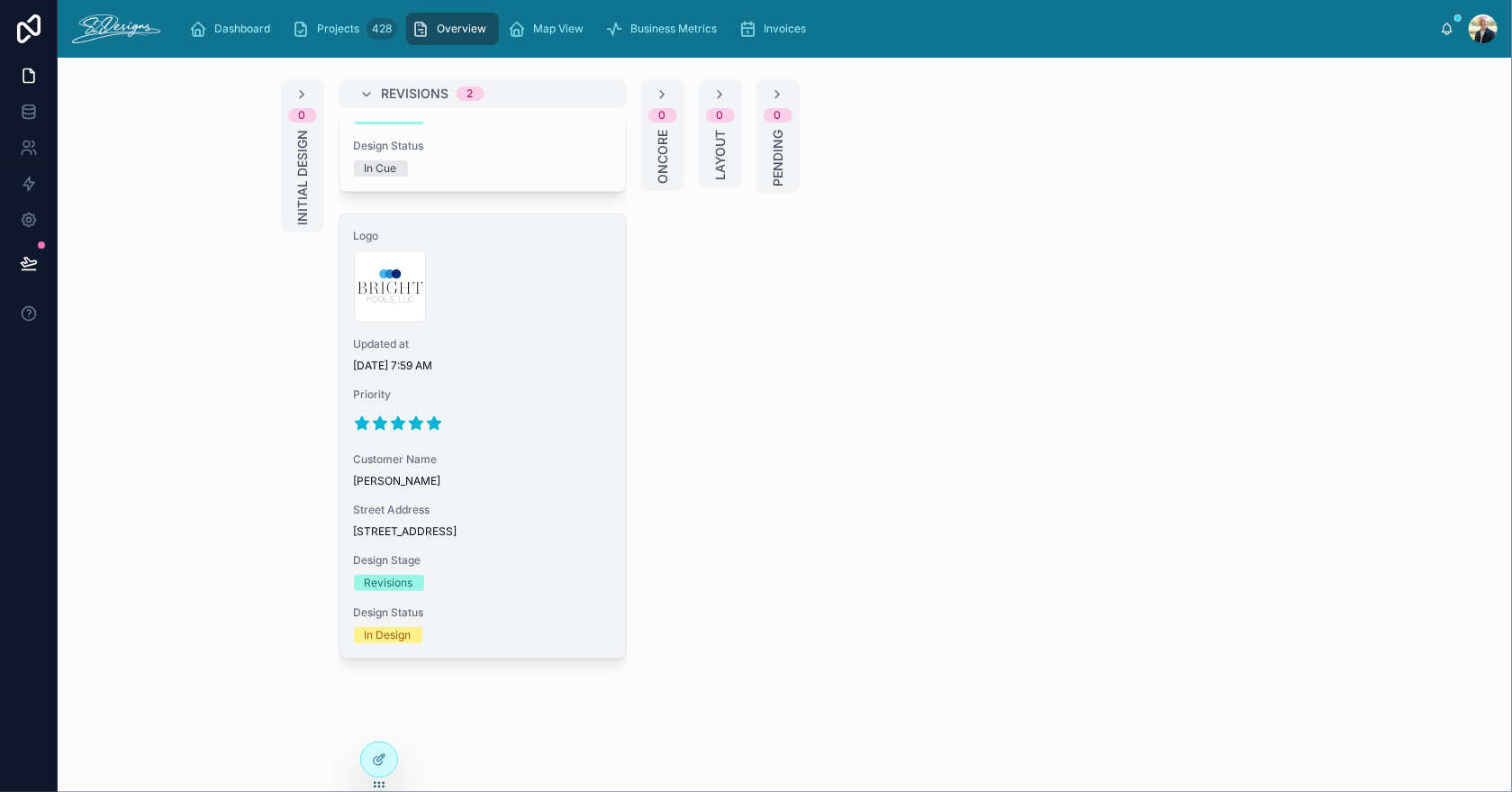
click at [529, 477] on span "[PERSON_NAME]" at bounding box center [482, 480] width 258 height 14
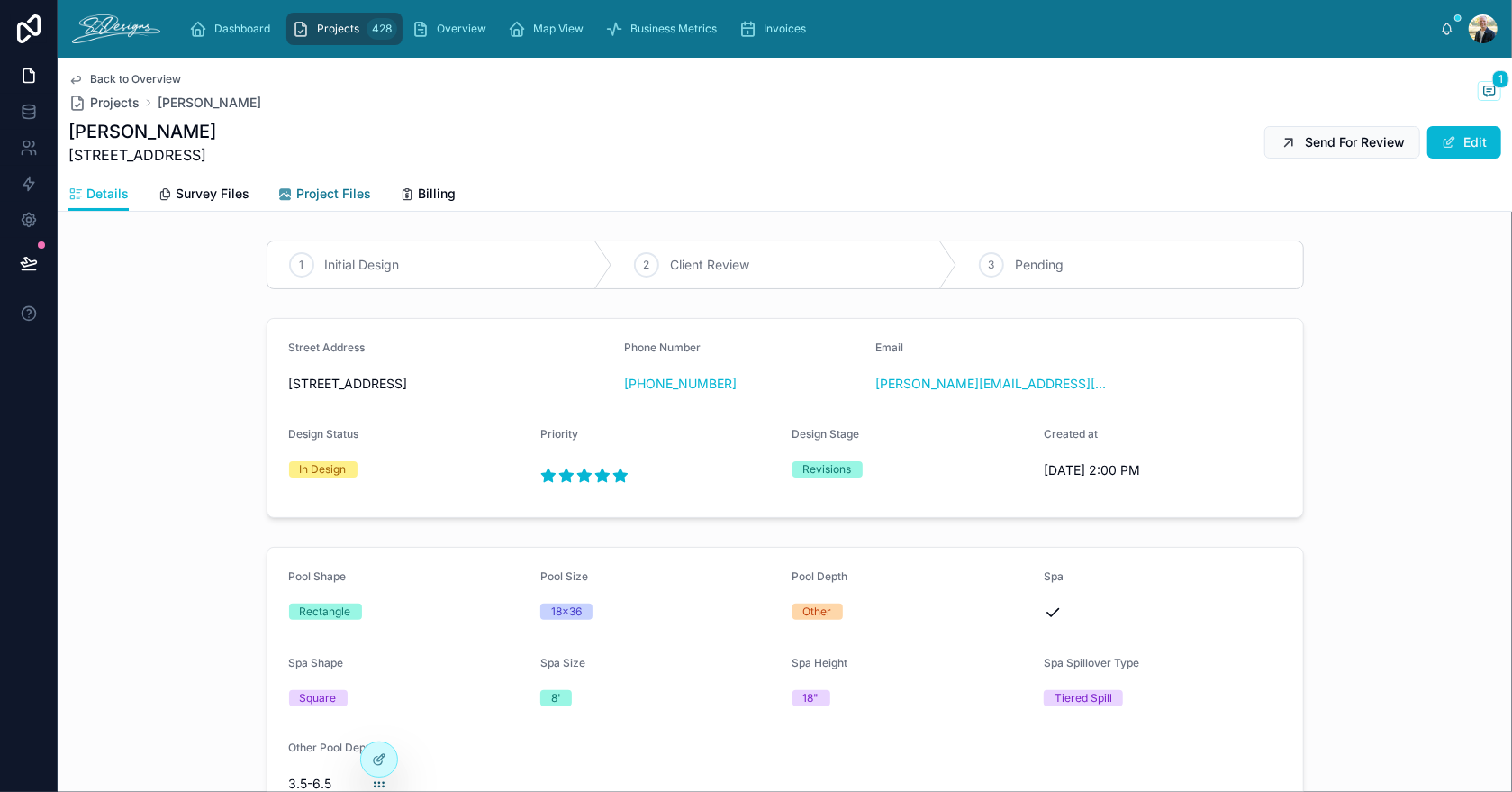
click at [320, 196] on span "Project Files" at bounding box center [333, 193] width 75 height 18
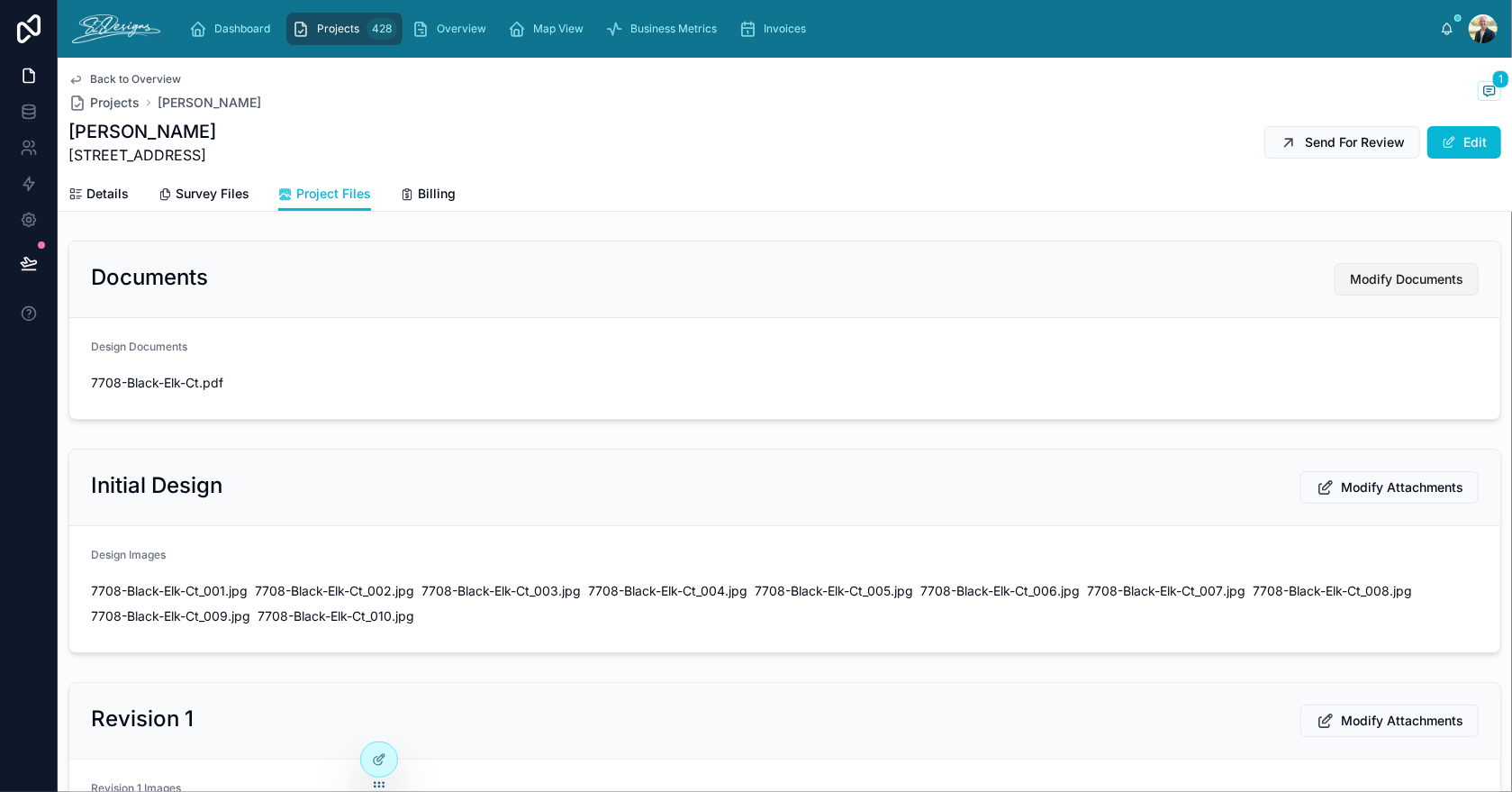
click at [1349, 280] on span "Modify Documents" at bounding box center [1406, 279] width 113 height 18
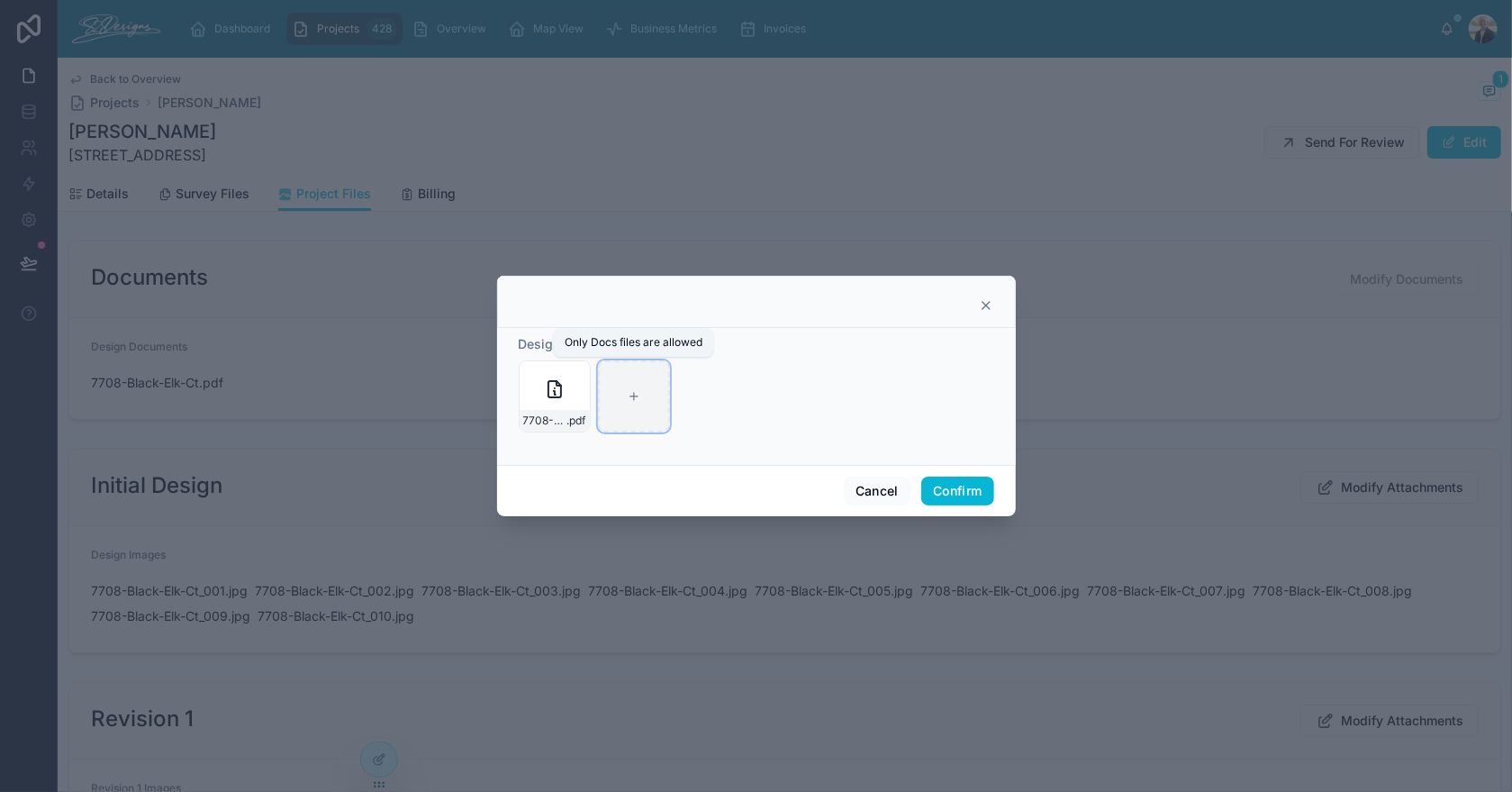
click at [624, 408] on div at bounding box center [634, 396] width 72 height 72
type input "**********"
click at [960, 494] on button "Confirm" at bounding box center [957, 491] width 72 height 28
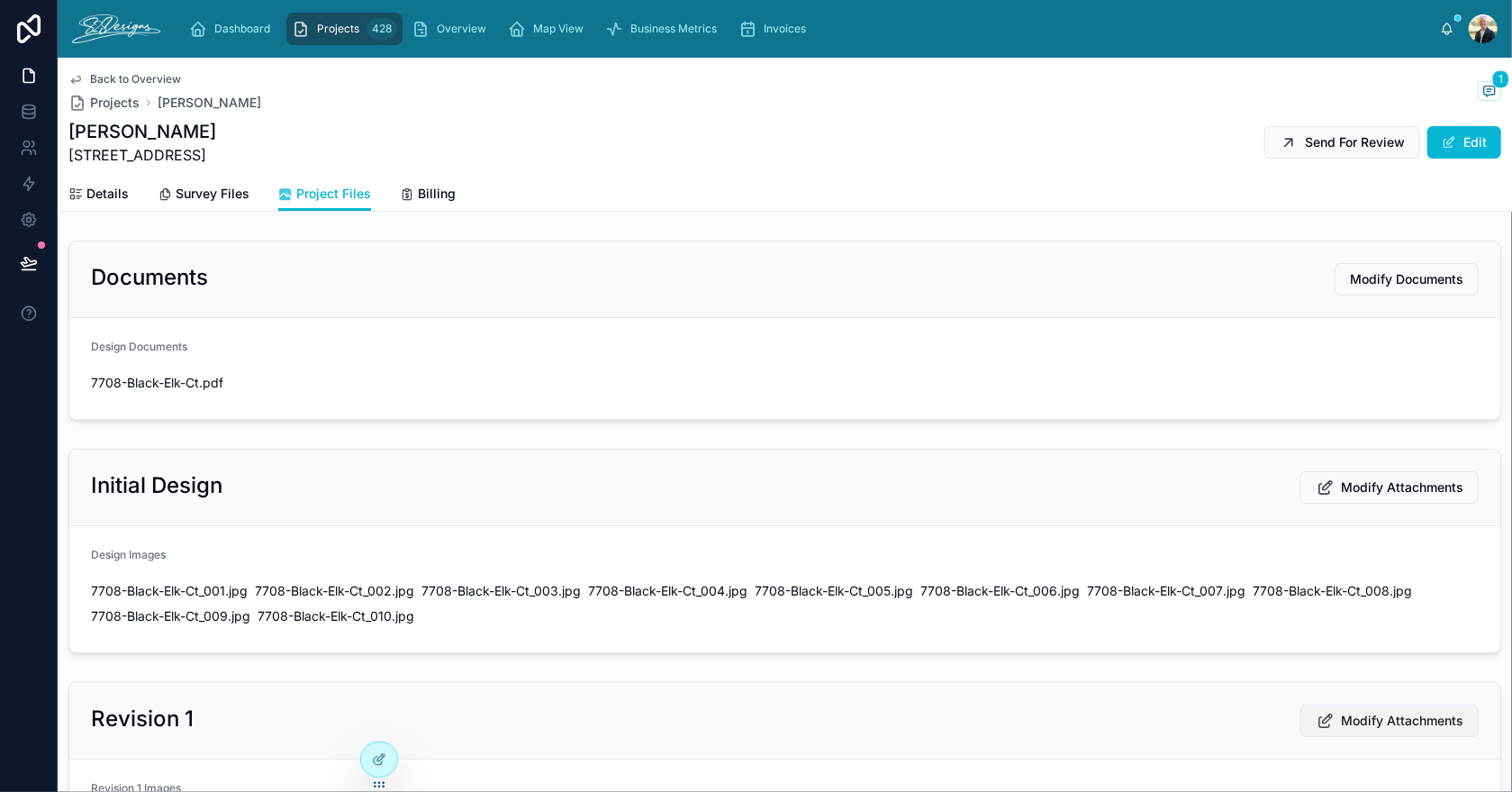
click at [1341, 715] on span "Modify Attachments" at bounding box center [1402, 720] width 123 height 18
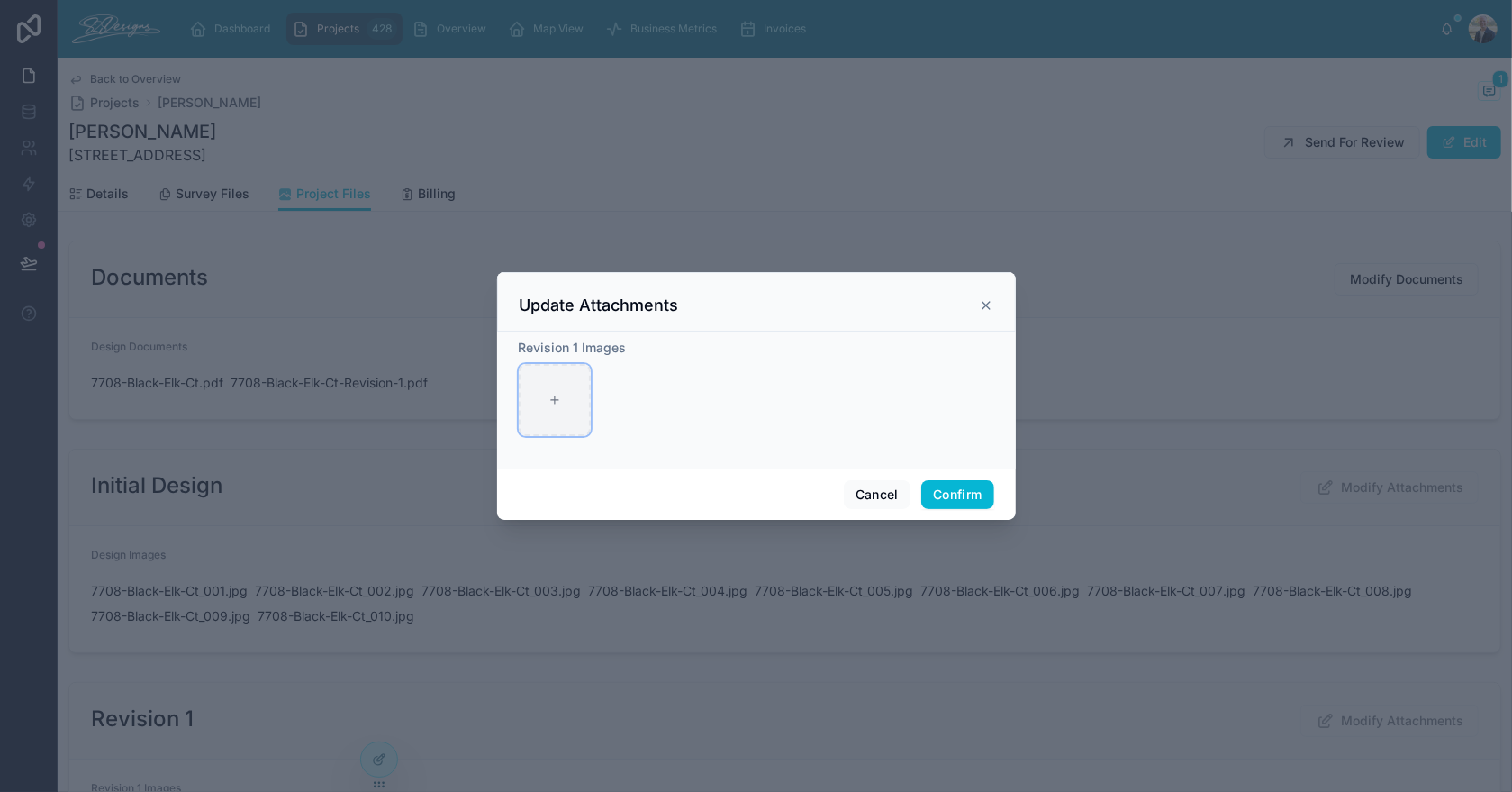
click at [575, 422] on div at bounding box center [555, 400] width 72 height 72
type input "**********"
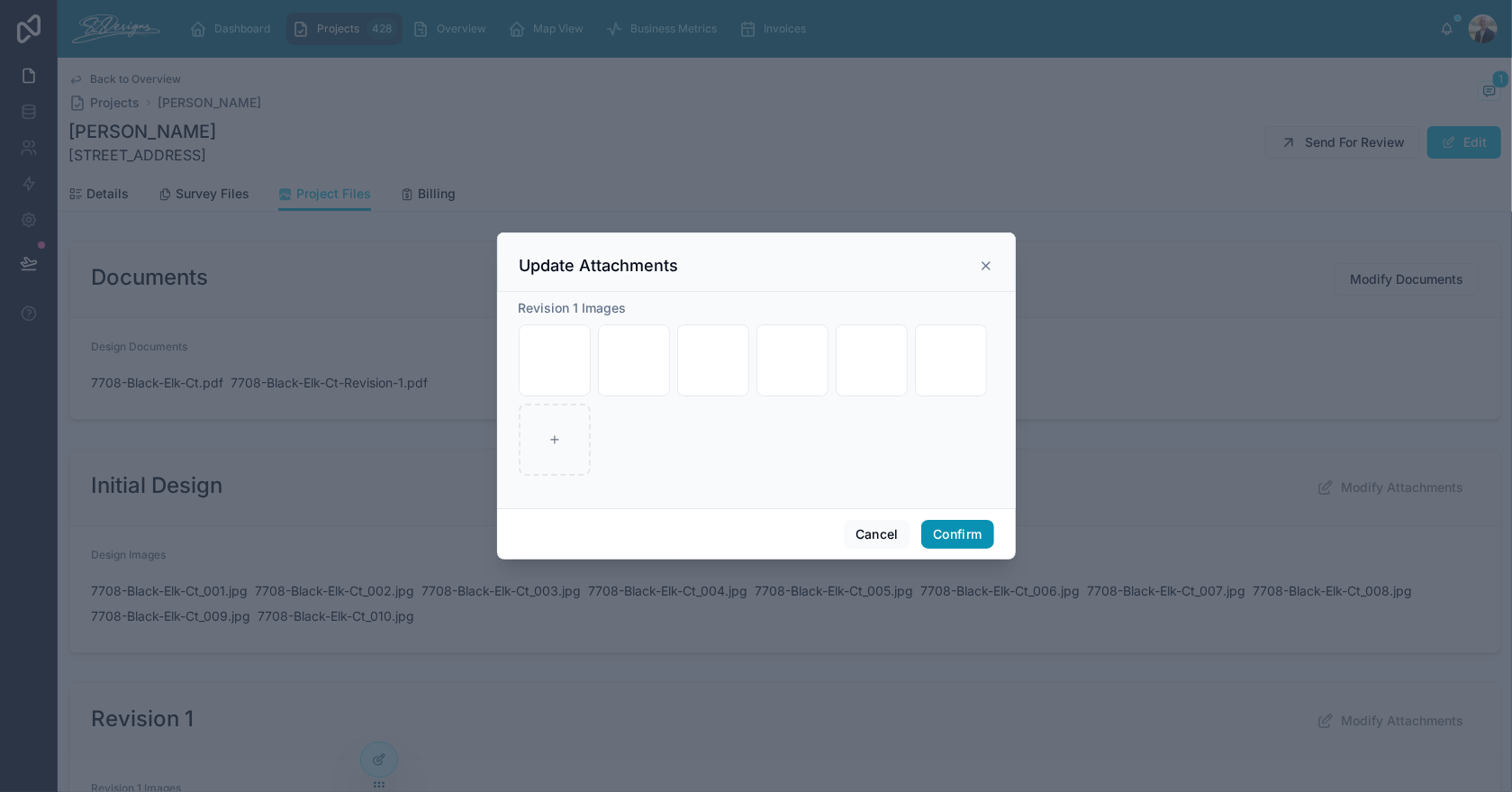
click at [965, 532] on button "Confirm" at bounding box center [957, 534] width 72 height 28
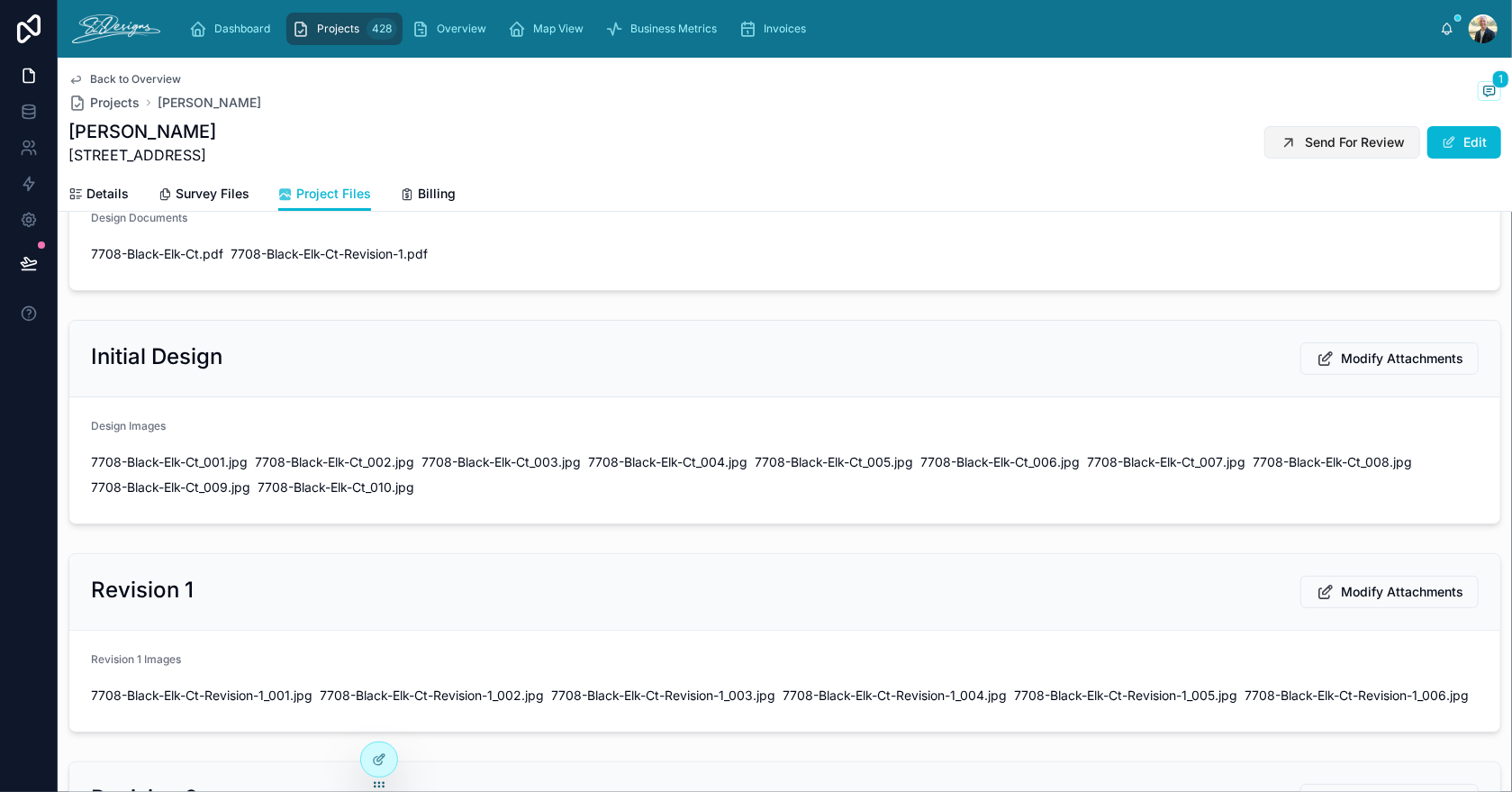
scroll to position [90, 0]
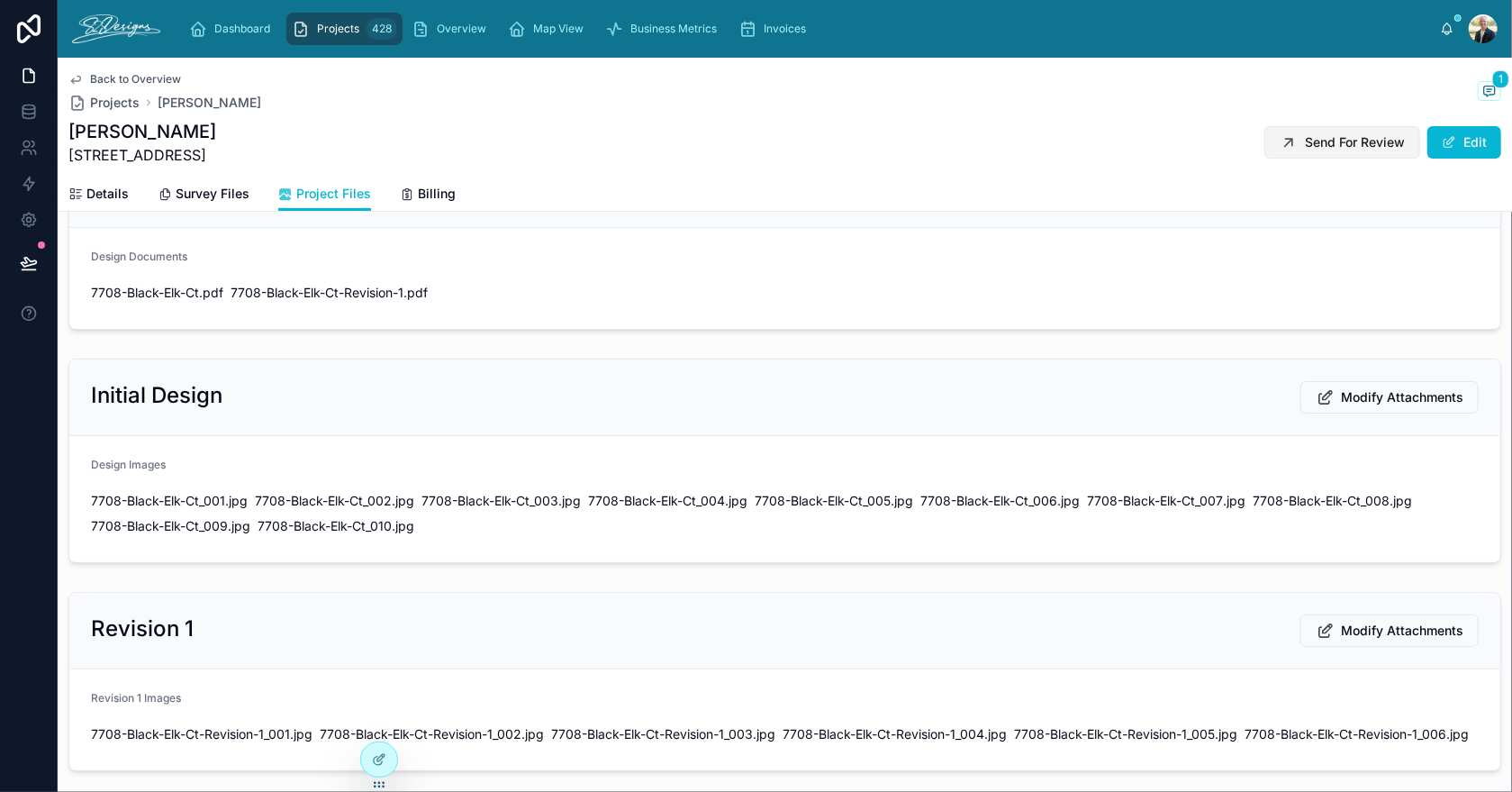
click at [1329, 132] on button "Send For Review" at bounding box center [1342, 142] width 156 height 32
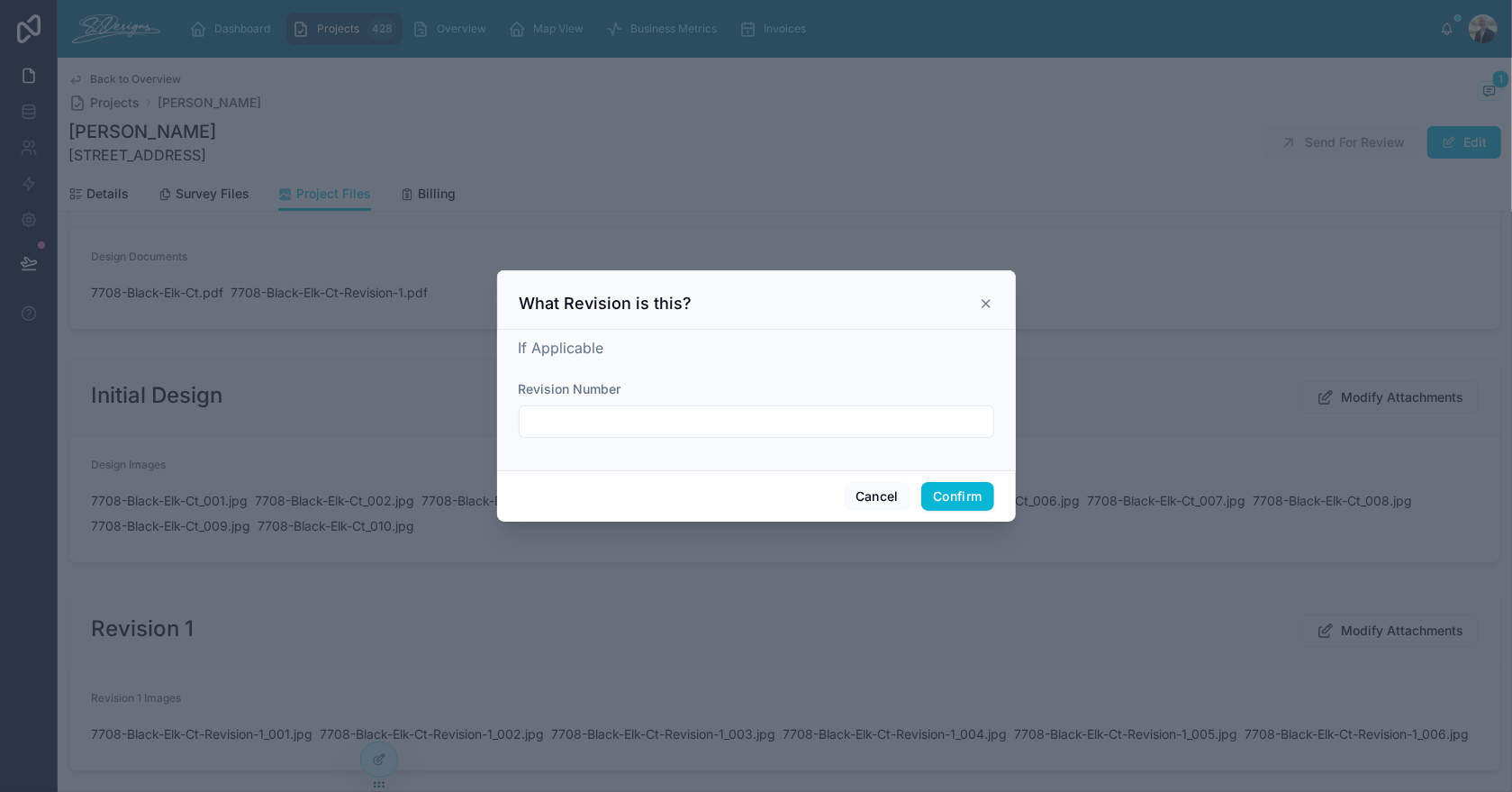
click at [872, 423] on input "text" at bounding box center [756, 422] width 473 height 26
type input "**********"
click at [979, 489] on button "Confirm" at bounding box center [957, 496] width 72 height 28
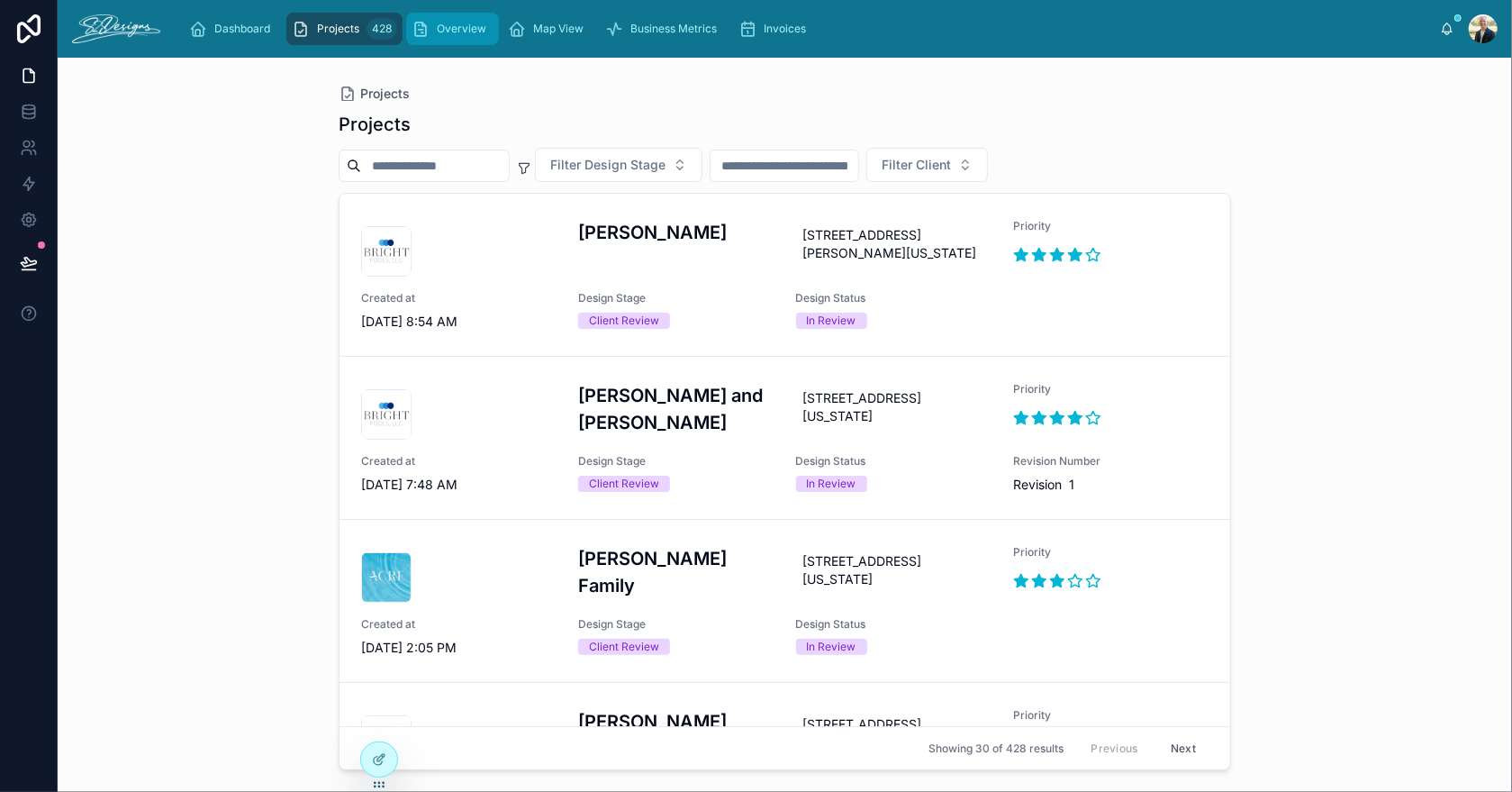
click at [438, 28] on span "Overview" at bounding box center [461, 28] width 49 height 14
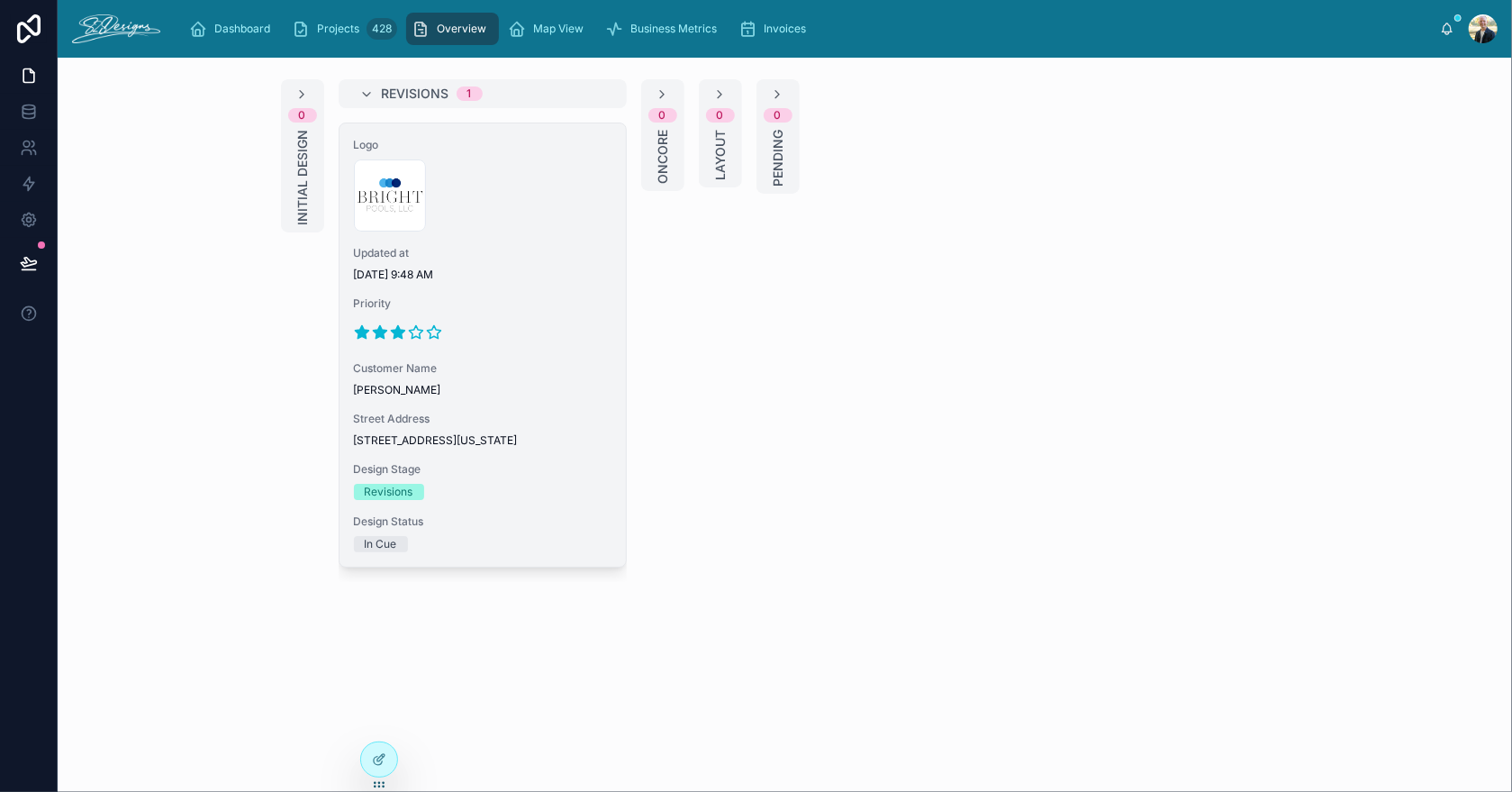
click at [498, 251] on span "Updated at" at bounding box center [482, 252] width 258 height 14
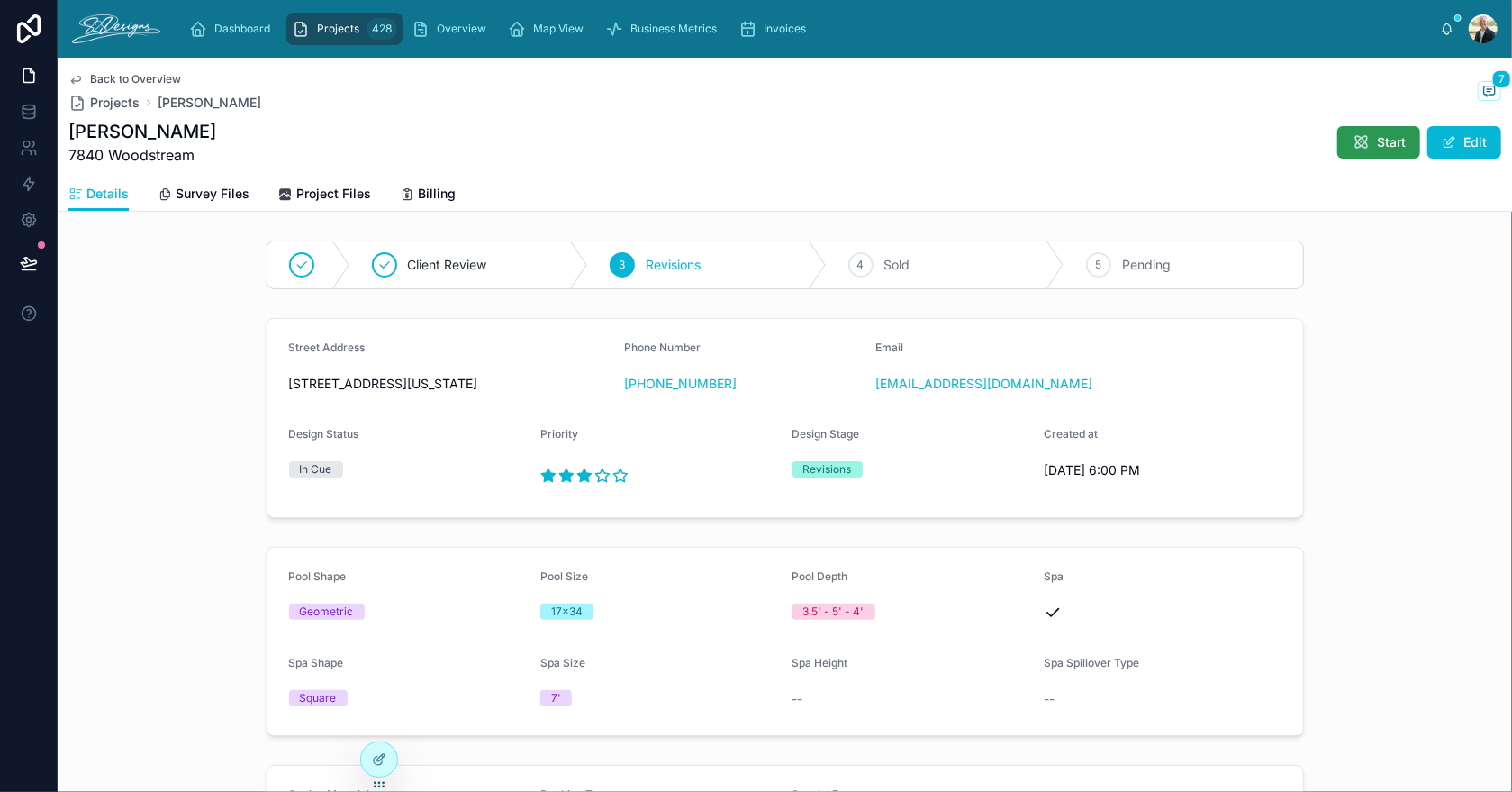
click at [1377, 136] on span "Start" at bounding box center [1391, 142] width 28 height 18
drag, startPoint x: 311, startPoint y: 186, endPoint x: 333, endPoint y: 195, distance: 23.8
click at [312, 186] on span "Project Files" at bounding box center [333, 193] width 75 height 18
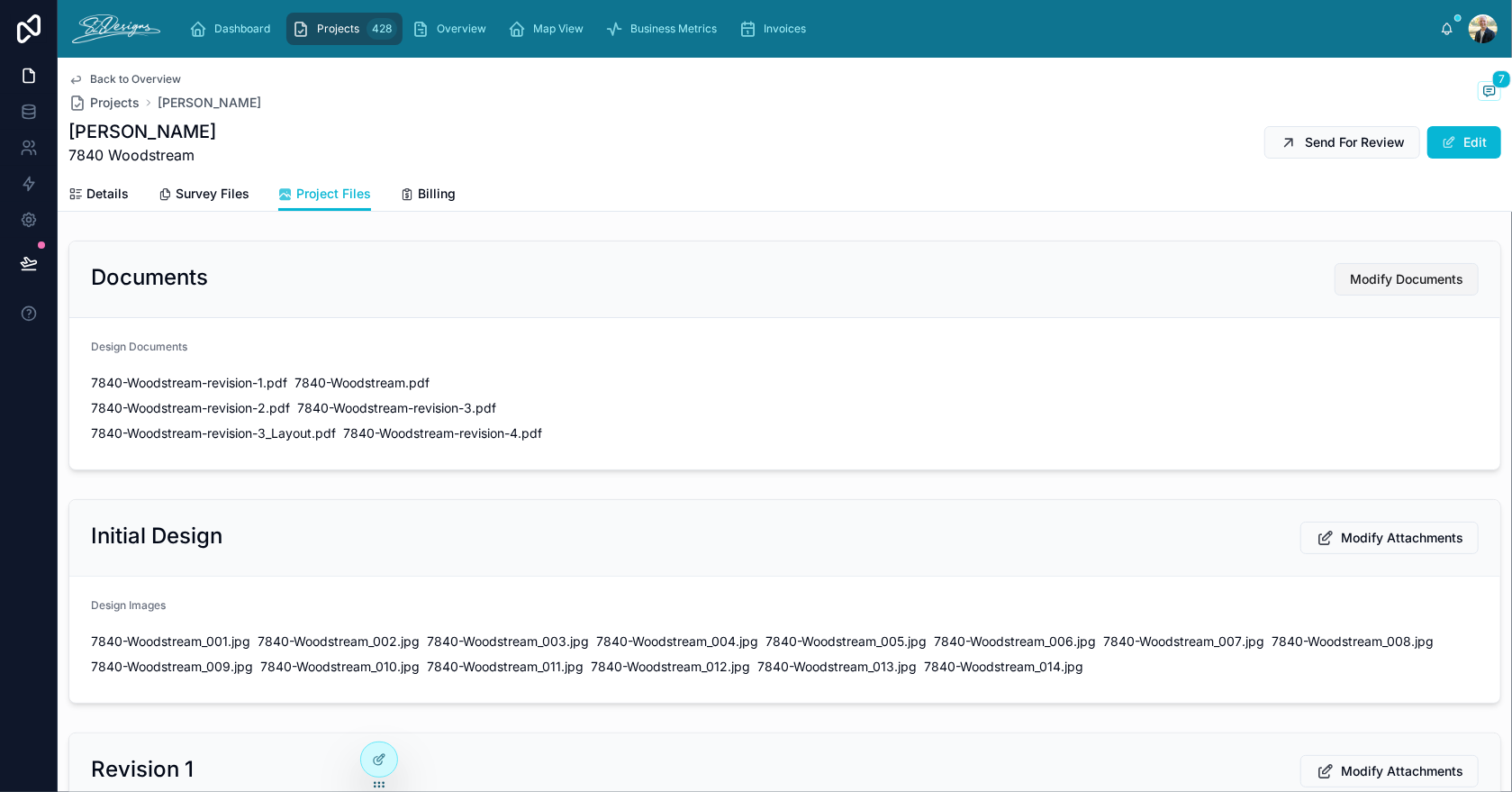
click at [1439, 275] on span "Modify Documents" at bounding box center [1406, 279] width 113 height 18
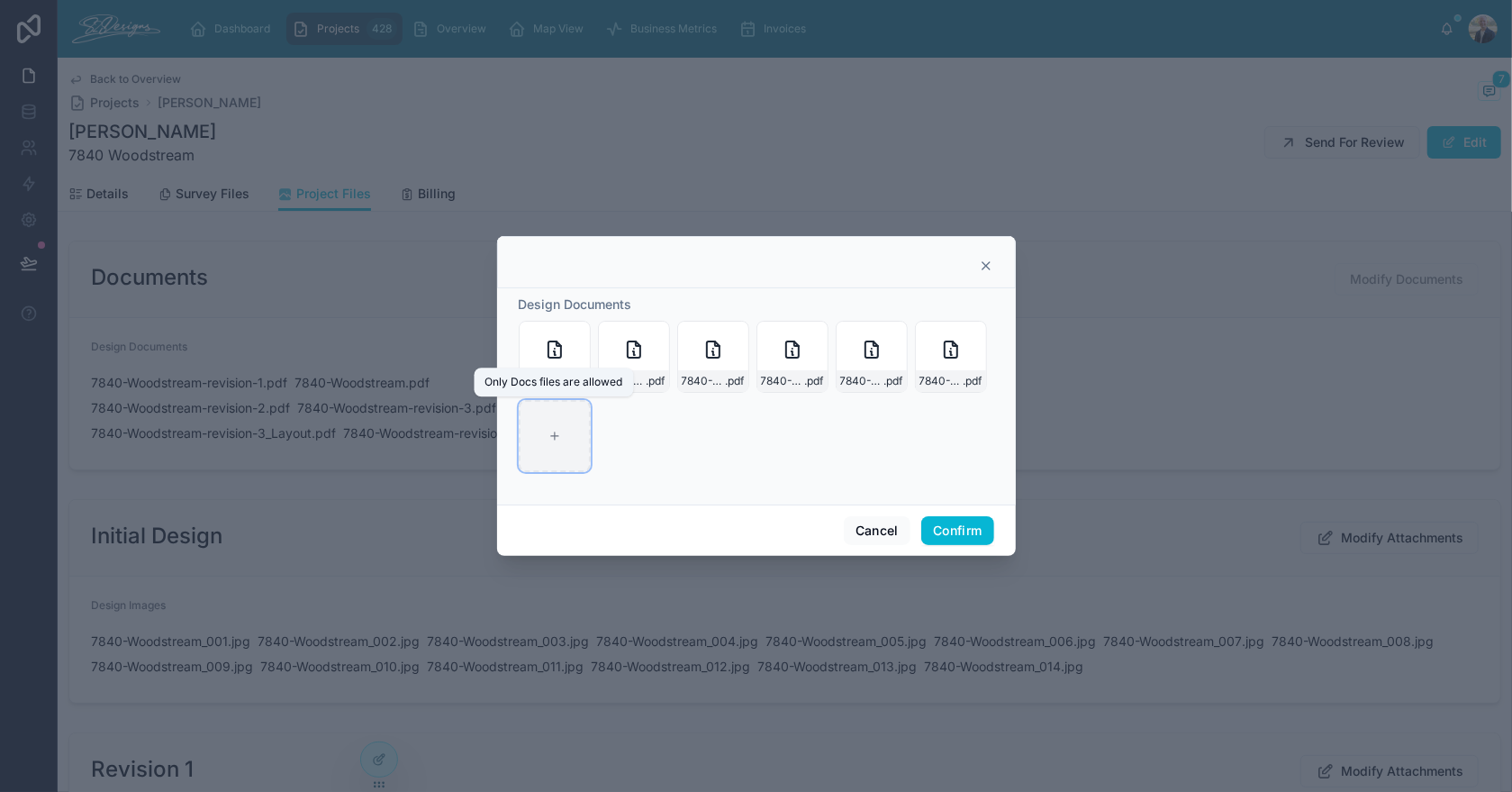
click at [561, 422] on div at bounding box center [555, 436] width 72 height 72
type input "**********"
click at [939, 525] on button "Confirm" at bounding box center [957, 530] width 72 height 28
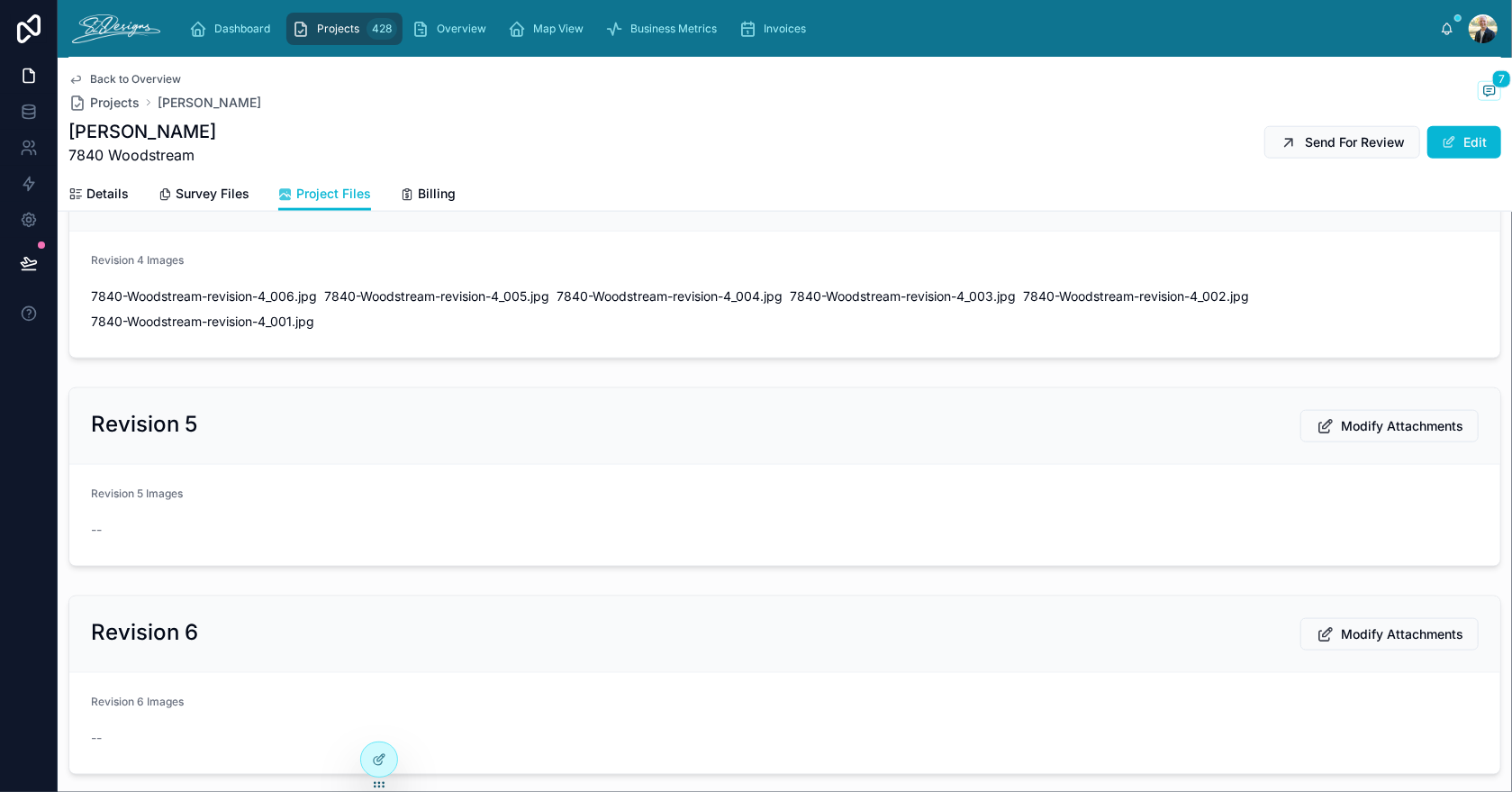
scroll to position [1351, 0]
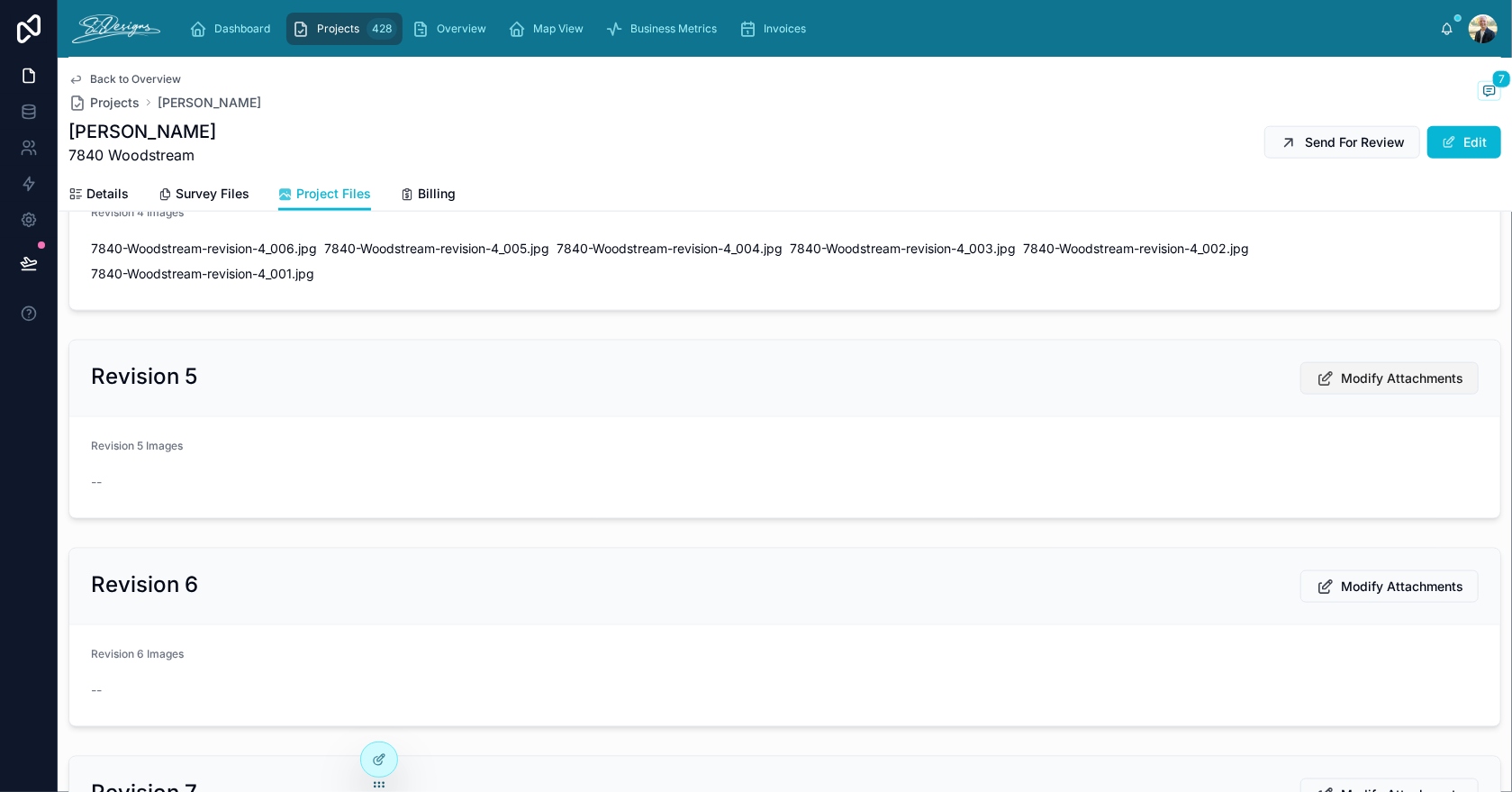
click at [1360, 379] on span "Modify Attachments" at bounding box center [1402, 378] width 123 height 18
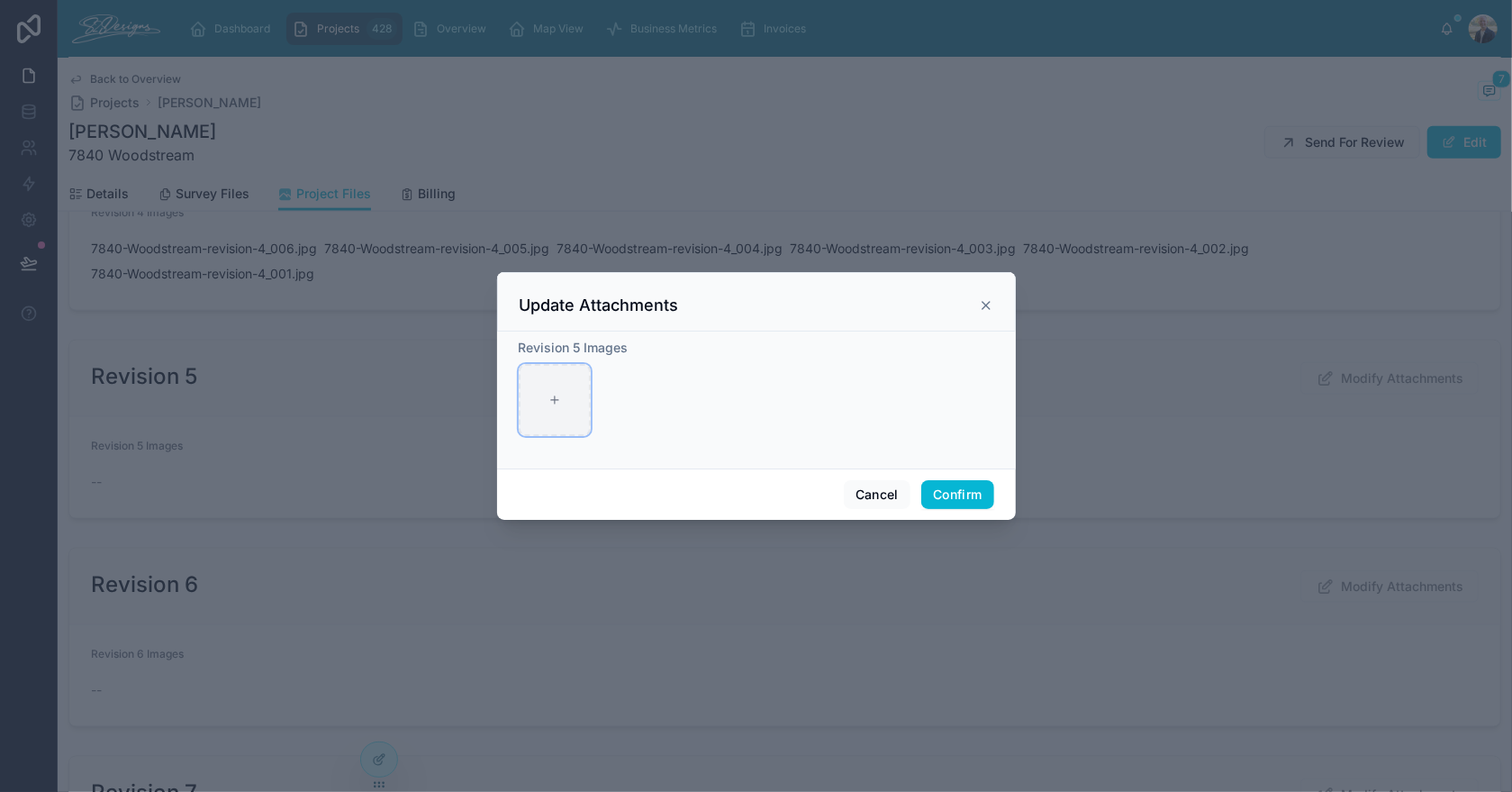
click at [539, 400] on div at bounding box center [555, 400] width 72 height 72
type input "**********"
click at [950, 496] on button "Confirm" at bounding box center [957, 494] width 72 height 28
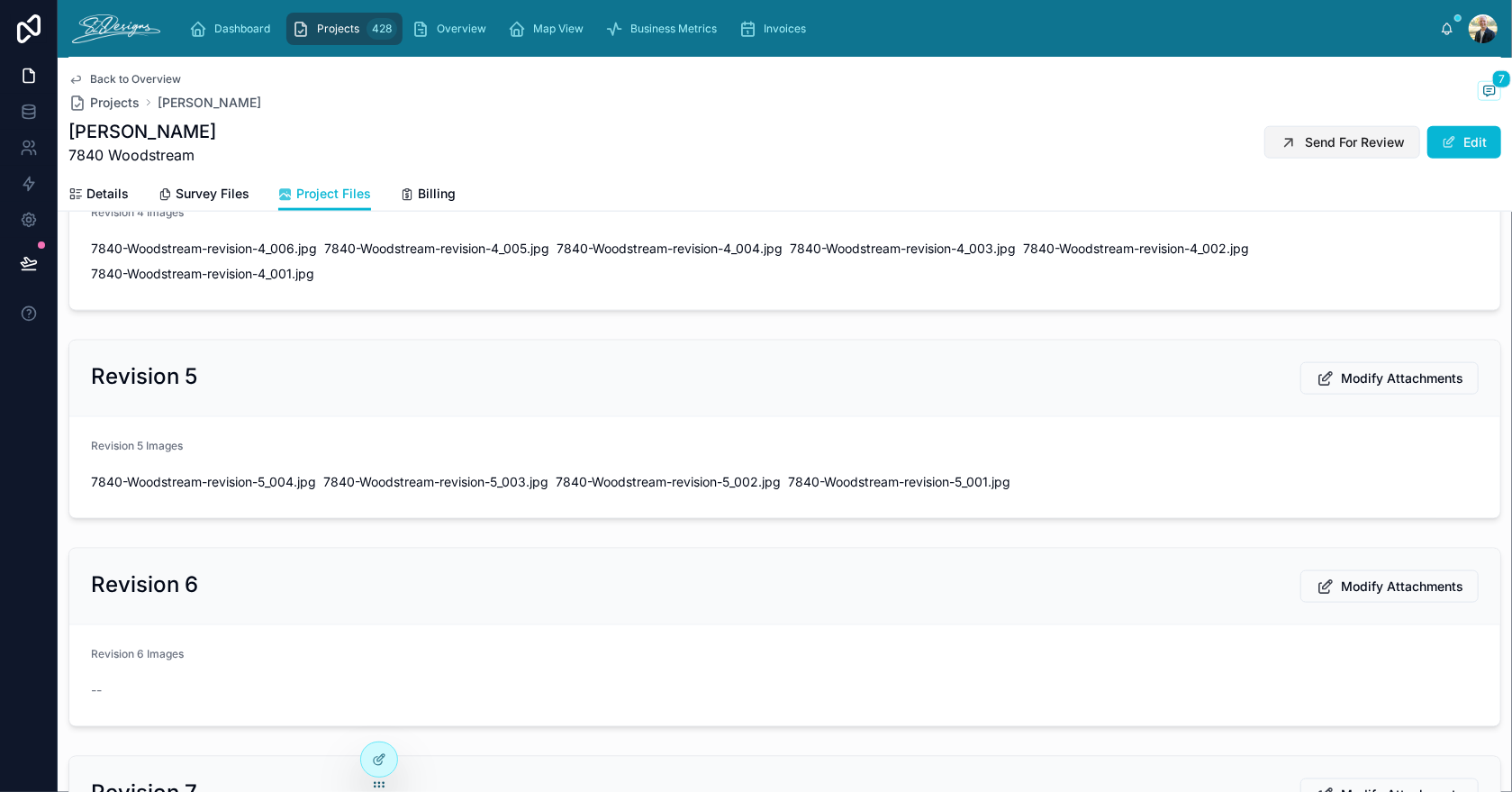
click at [1341, 139] on span "Send For Review" at bounding box center [1355, 142] width 100 height 18
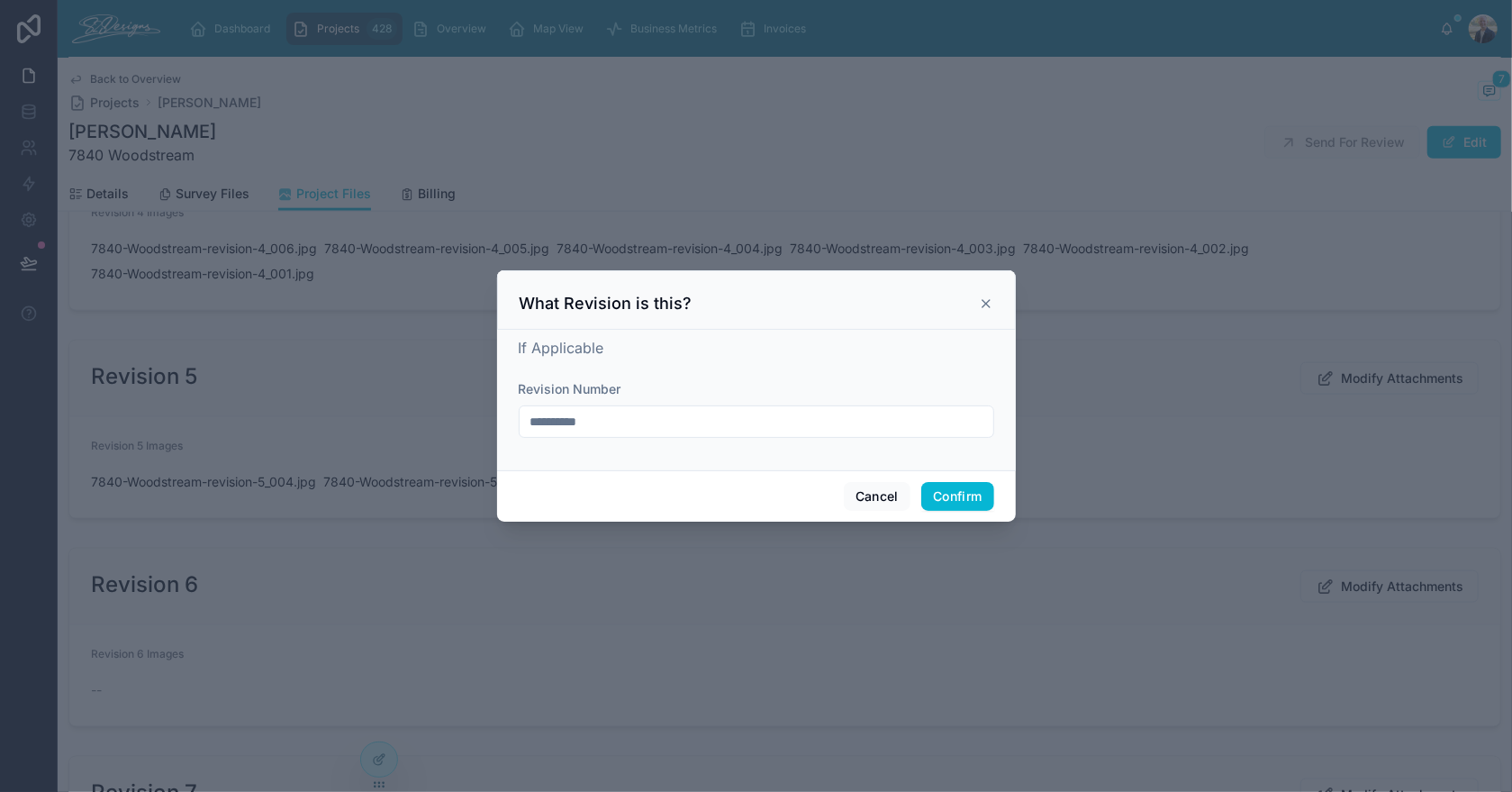
click at [718, 427] on input "**********" at bounding box center [756, 422] width 473 height 26
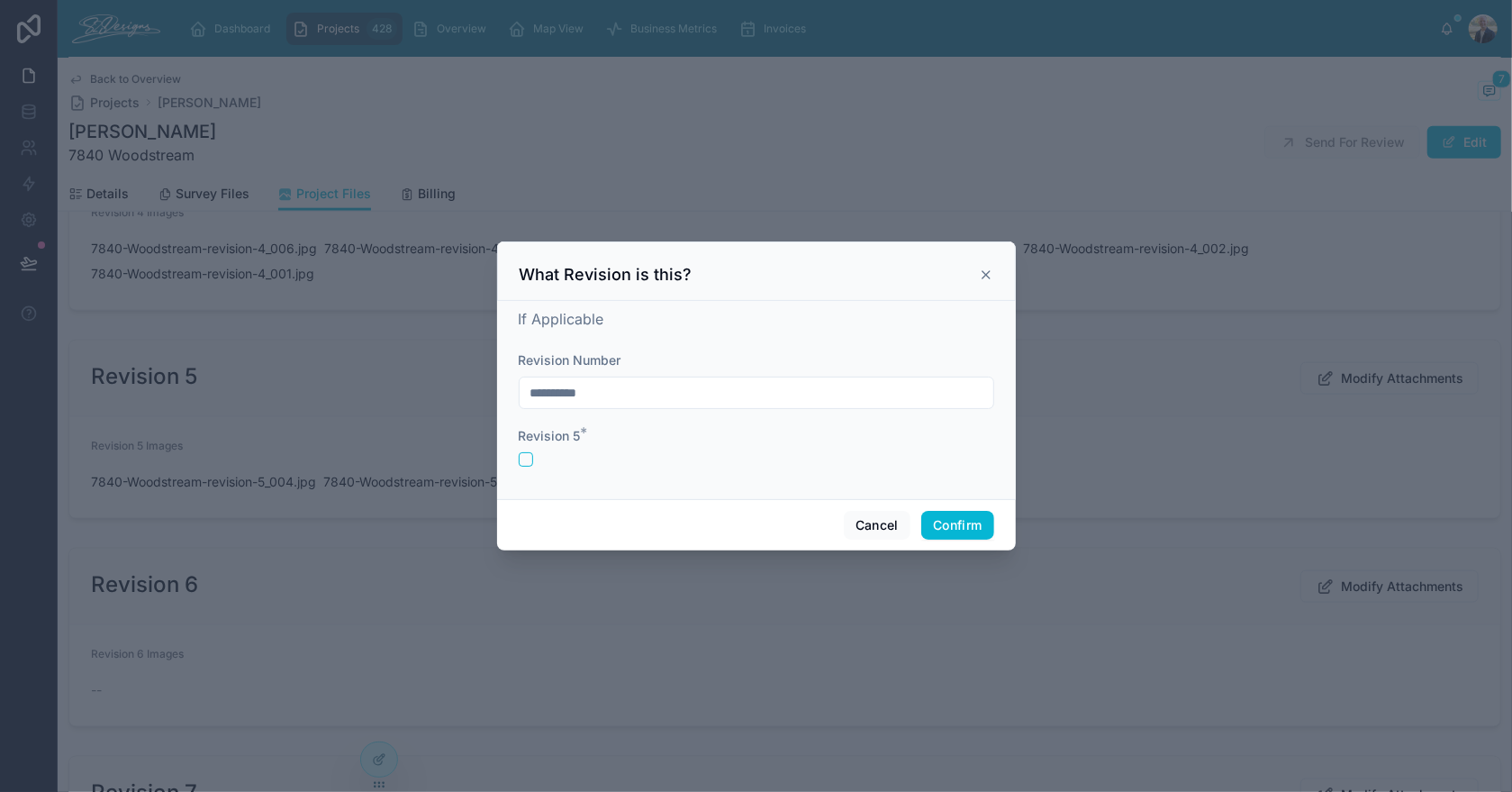
type input "**********"
click at [525, 455] on button "button" at bounding box center [525, 458] width 14 height 14
click at [945, 530] on button "Confirm" at bounding box center [957, 525] width 72 height 28
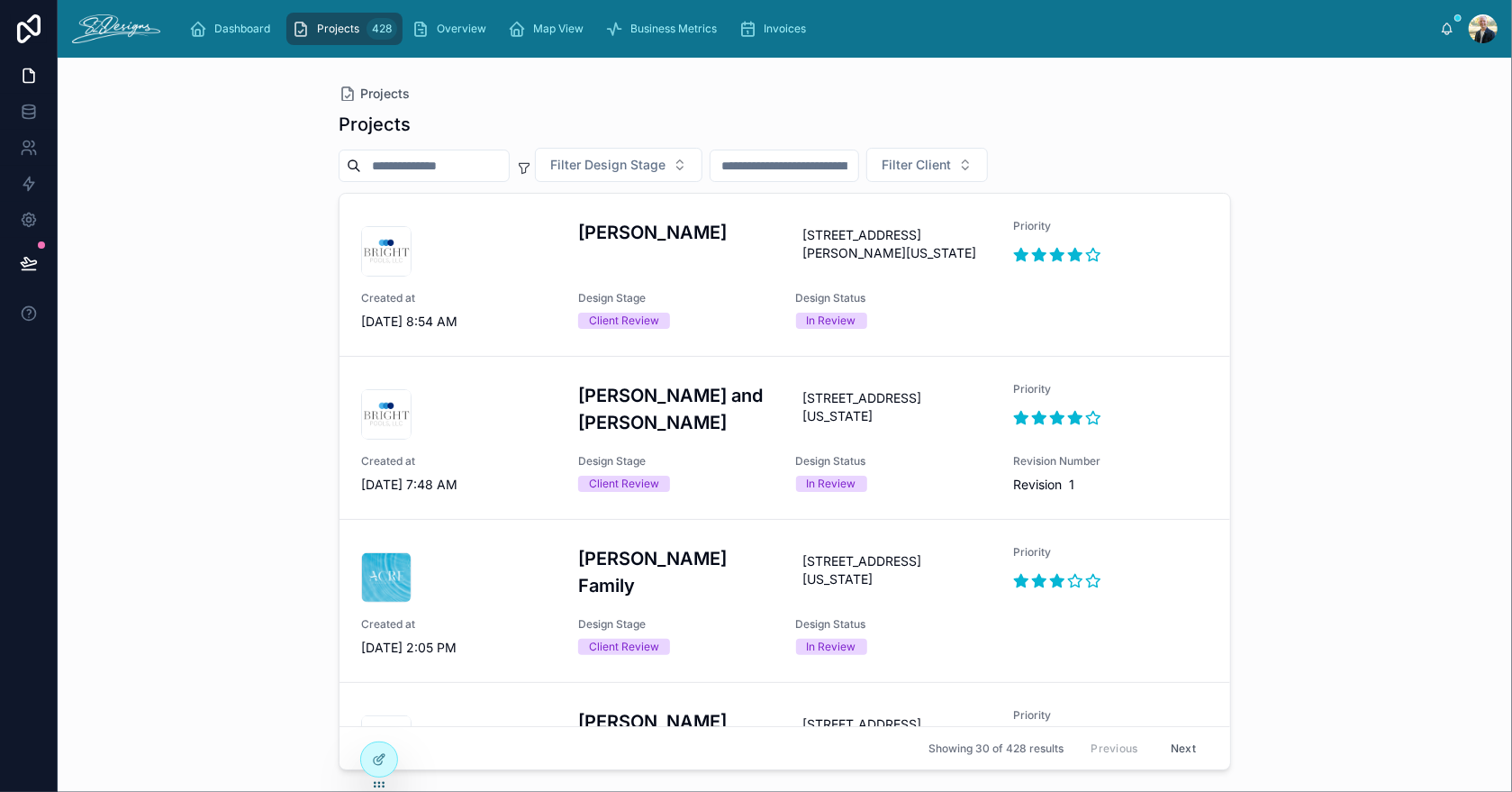
click at [1359, 430] on div "Projects Projects Filter Design Stage Filter Client [PERSON_NAME] [STREET_ADDRE…" at bounding box center [784, 424] width 1454 height 734
click at [452, 29] on span "Overview" at bounding box center [461, 28] width 49 height 14
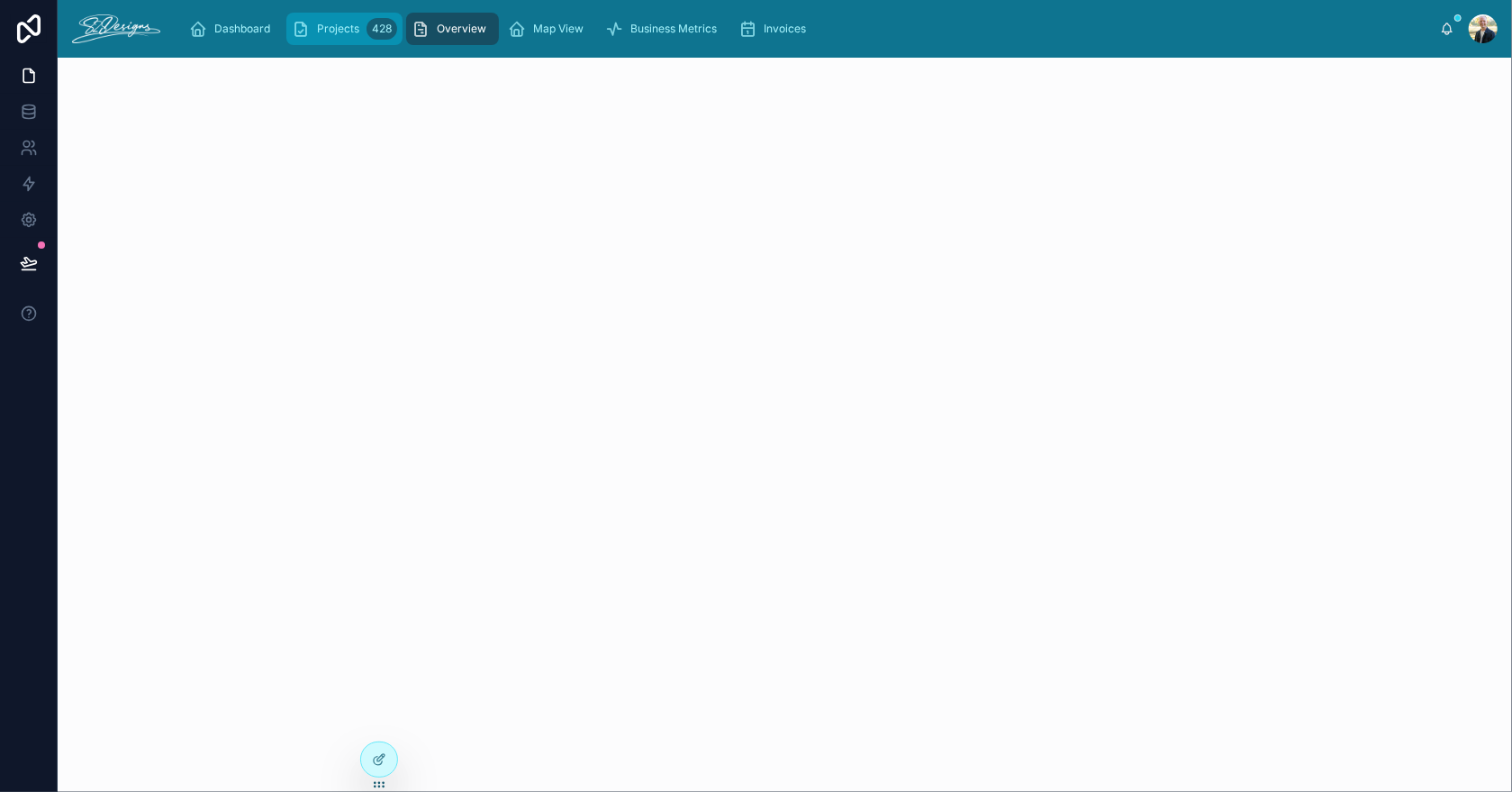
click at [353, 38] on div "Projects 428" at bounding box center [344, 28] width 105 height 28
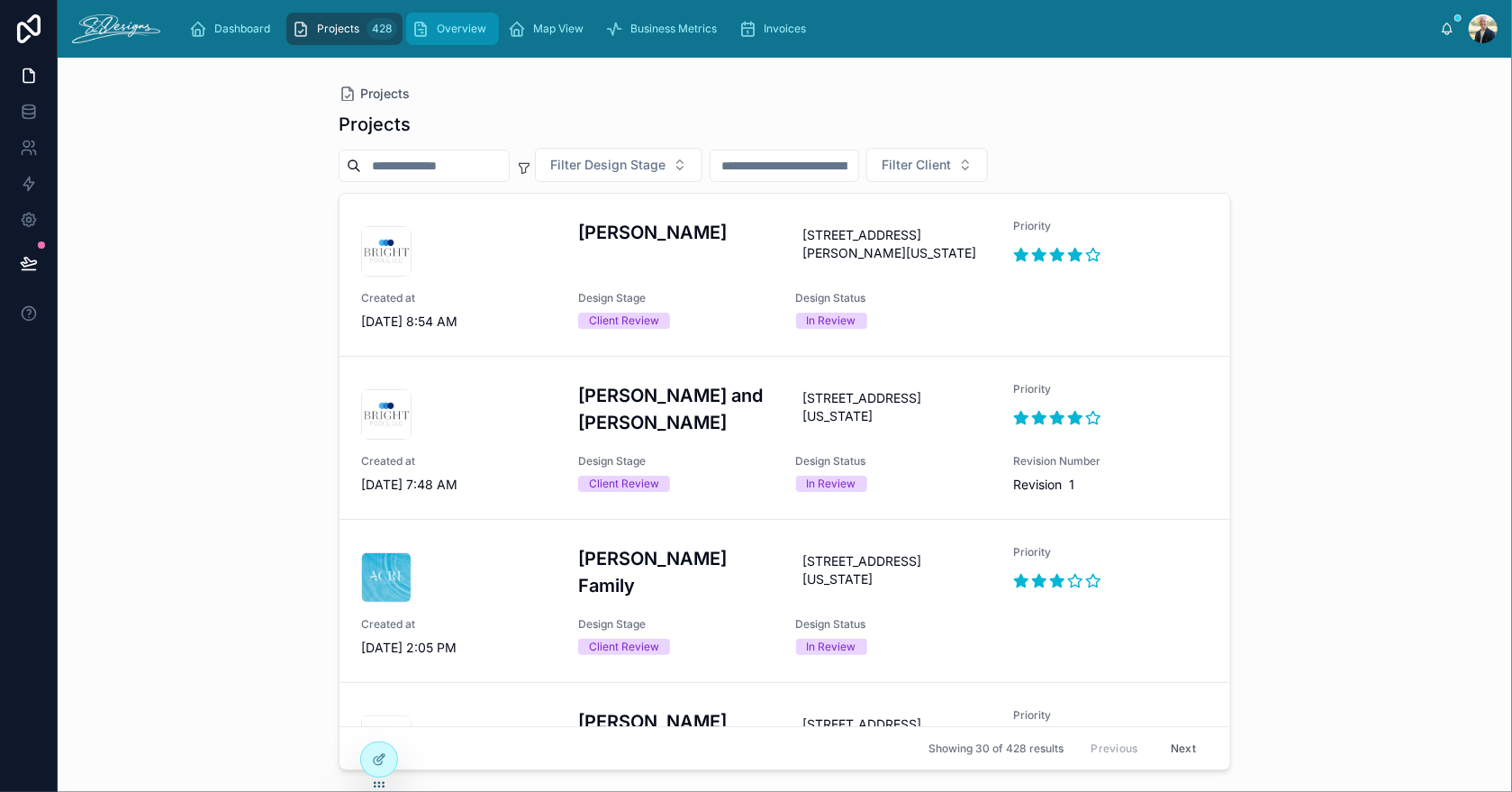
click at [453, 26] on span "Overview" at bounding box center [461, 28] width 49 height 14
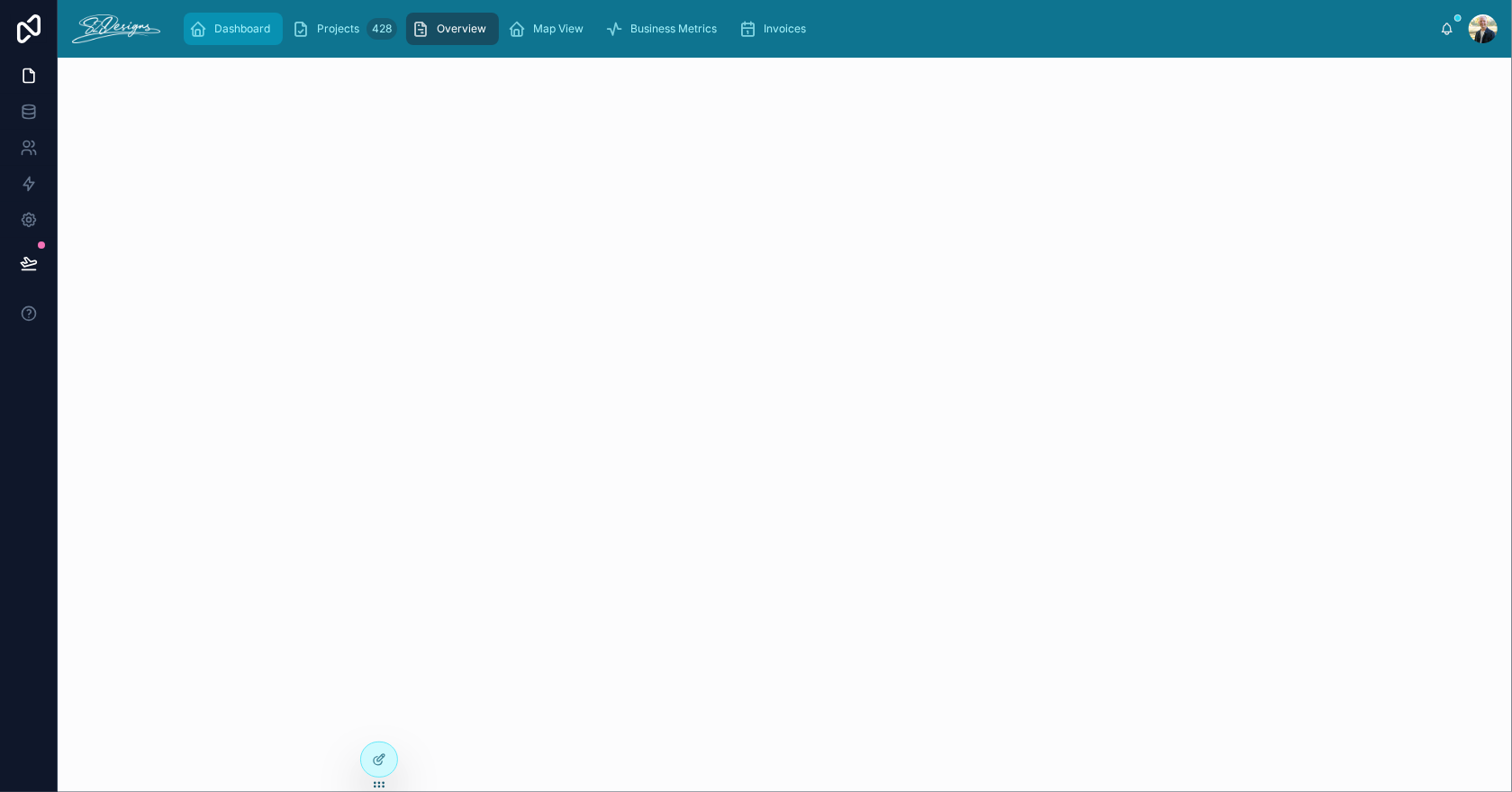
click at [245, 31] on span "Dashboard" at bounding box center [242, 28] width 56 height 14
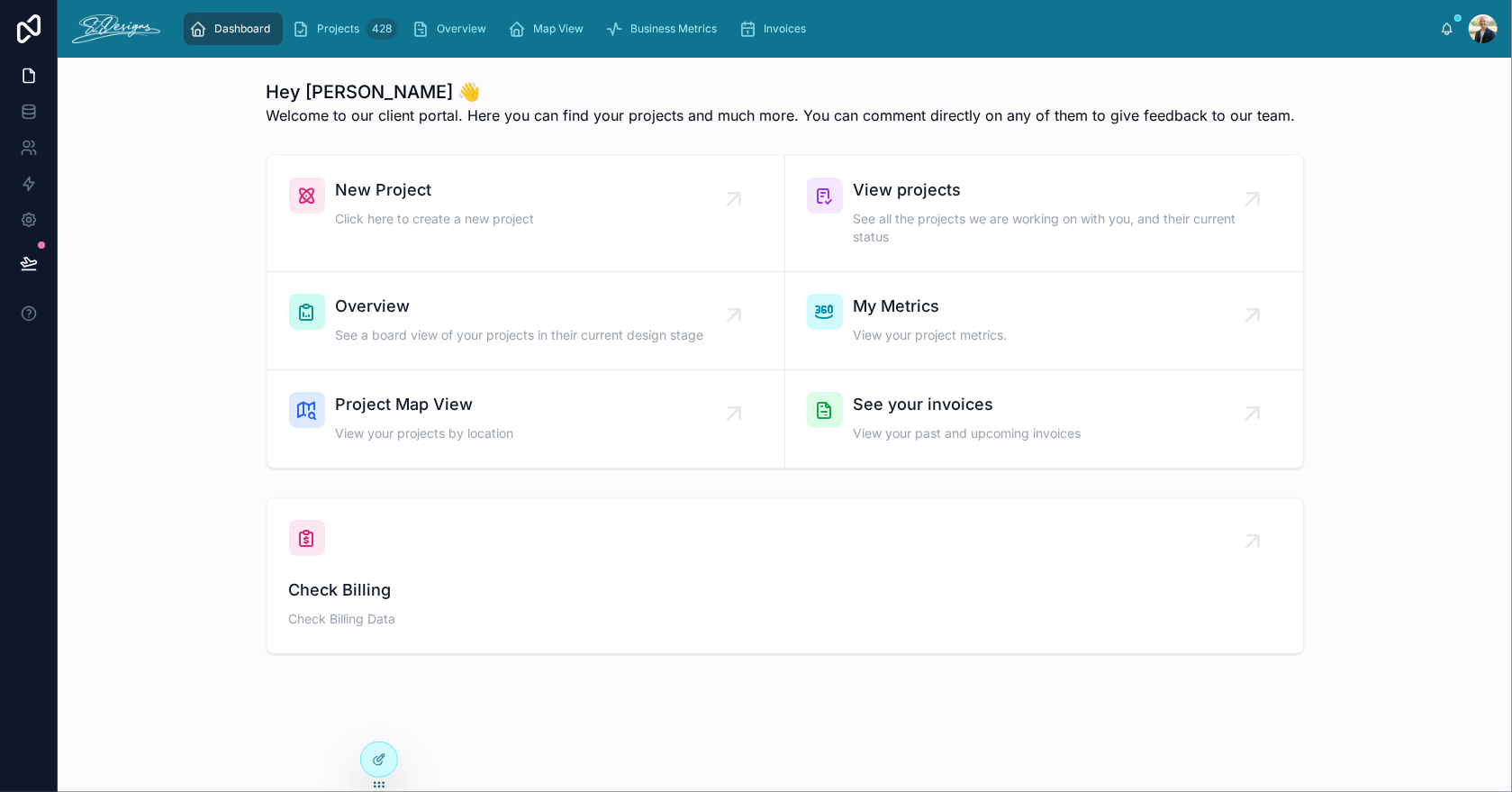
click at [241, 28] on span "Dashboard" at bounding box center [242, 28] width 56 height 14
click at [106, 28] on img at bounding box center [115, 28] width 88 height 28
click at [545, 340] on span "See a board view of your projects in their current design stage" at bounding box center [520, 335] width 369 height 18
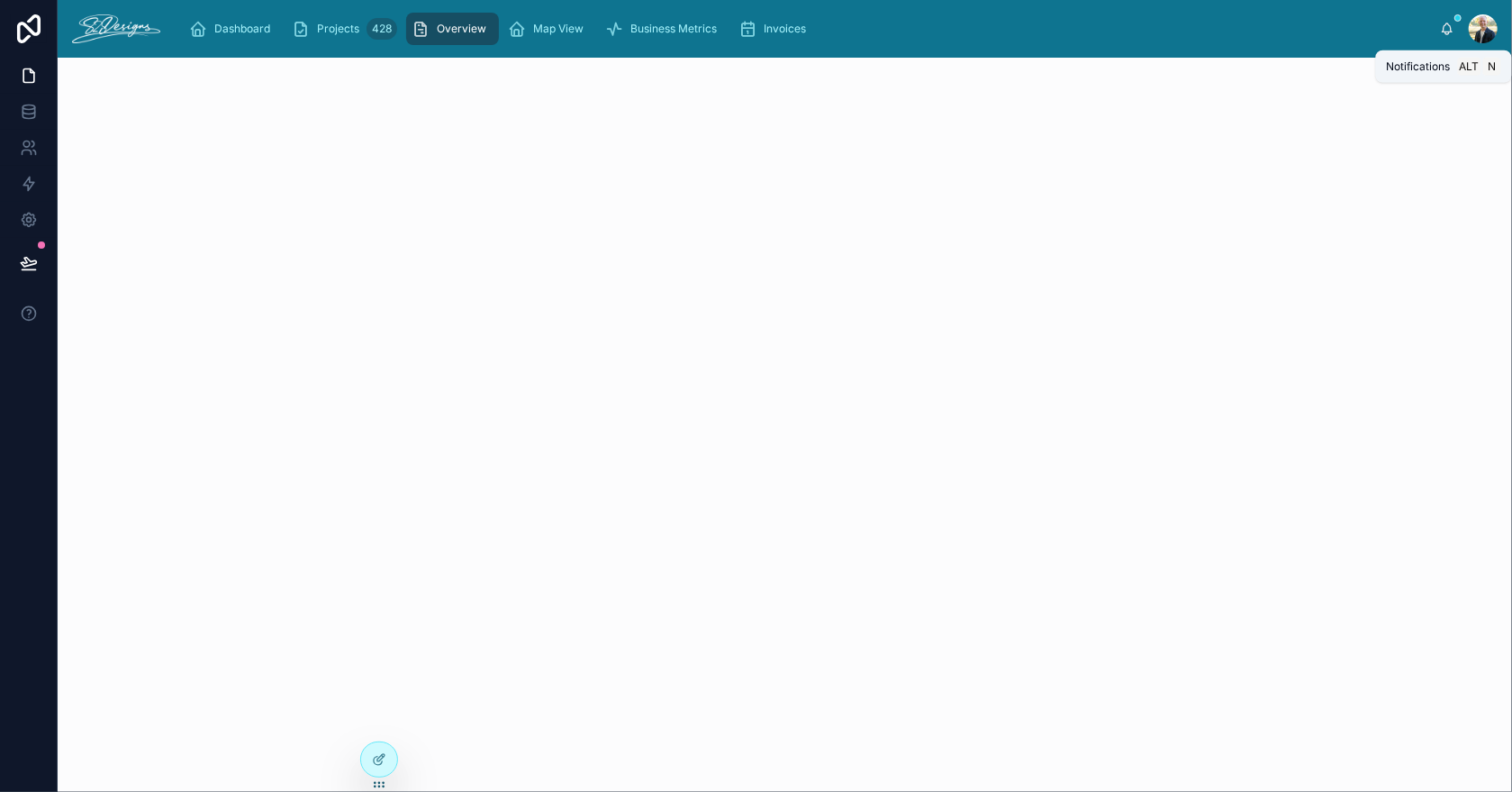
click at [1443, 25] on icon at bounding box center [1447, 28] width 14 height 14
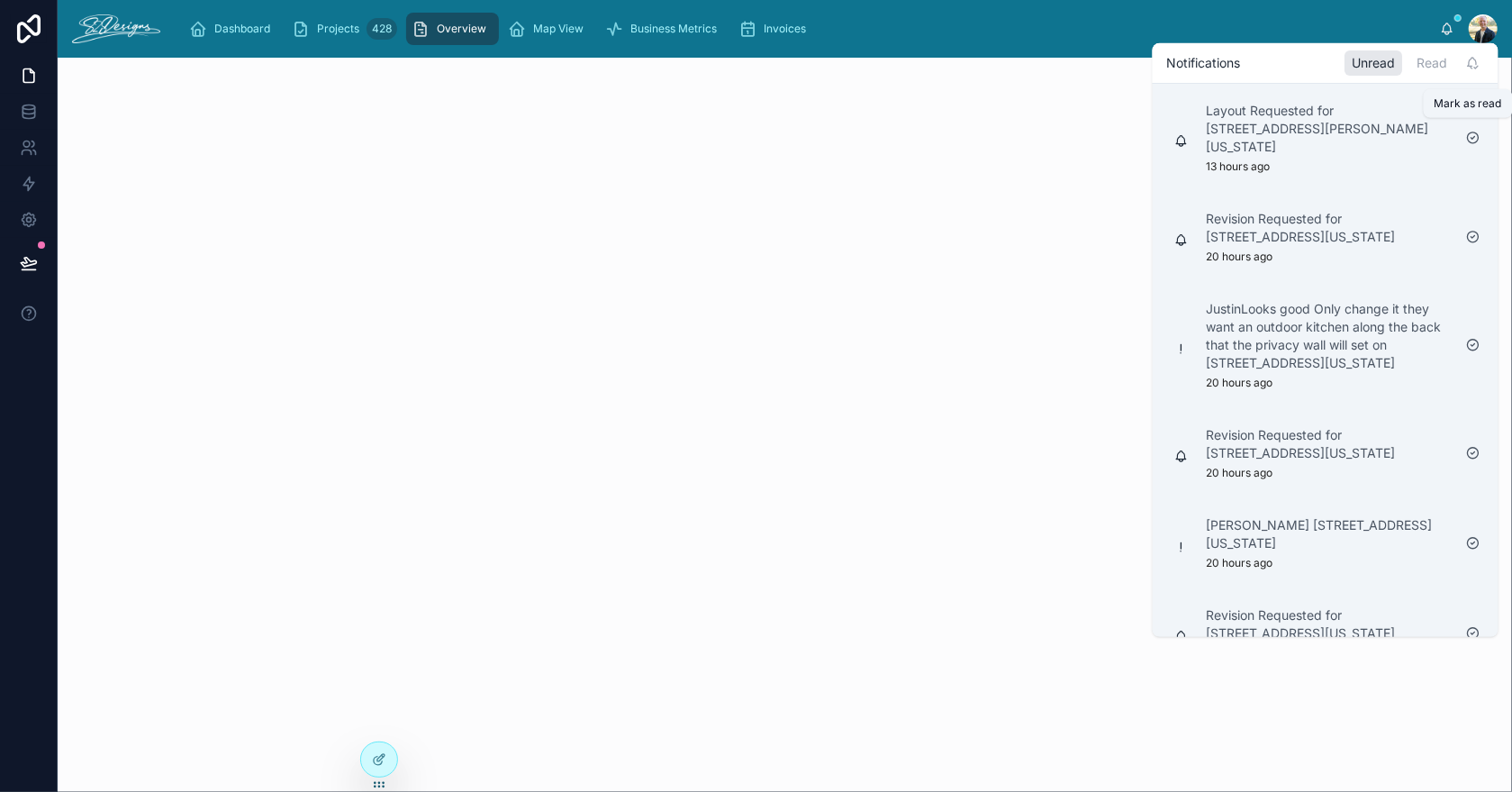
click at [1471, 130] on icon at bounding box center [1472, 137] width 14 height 14
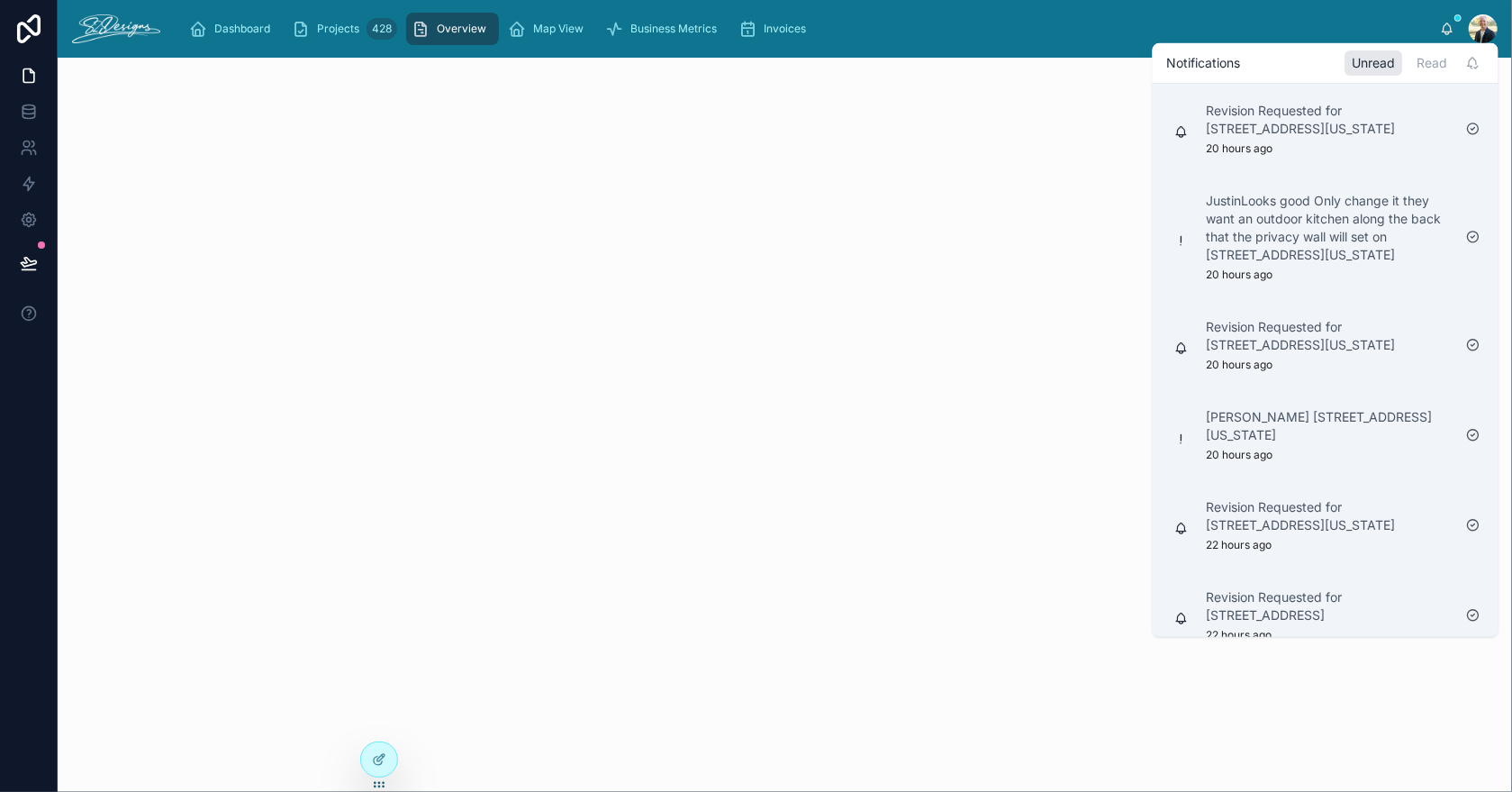
click at [1471, 127] on div at bounding box center [1473, 129] width 28 height 28
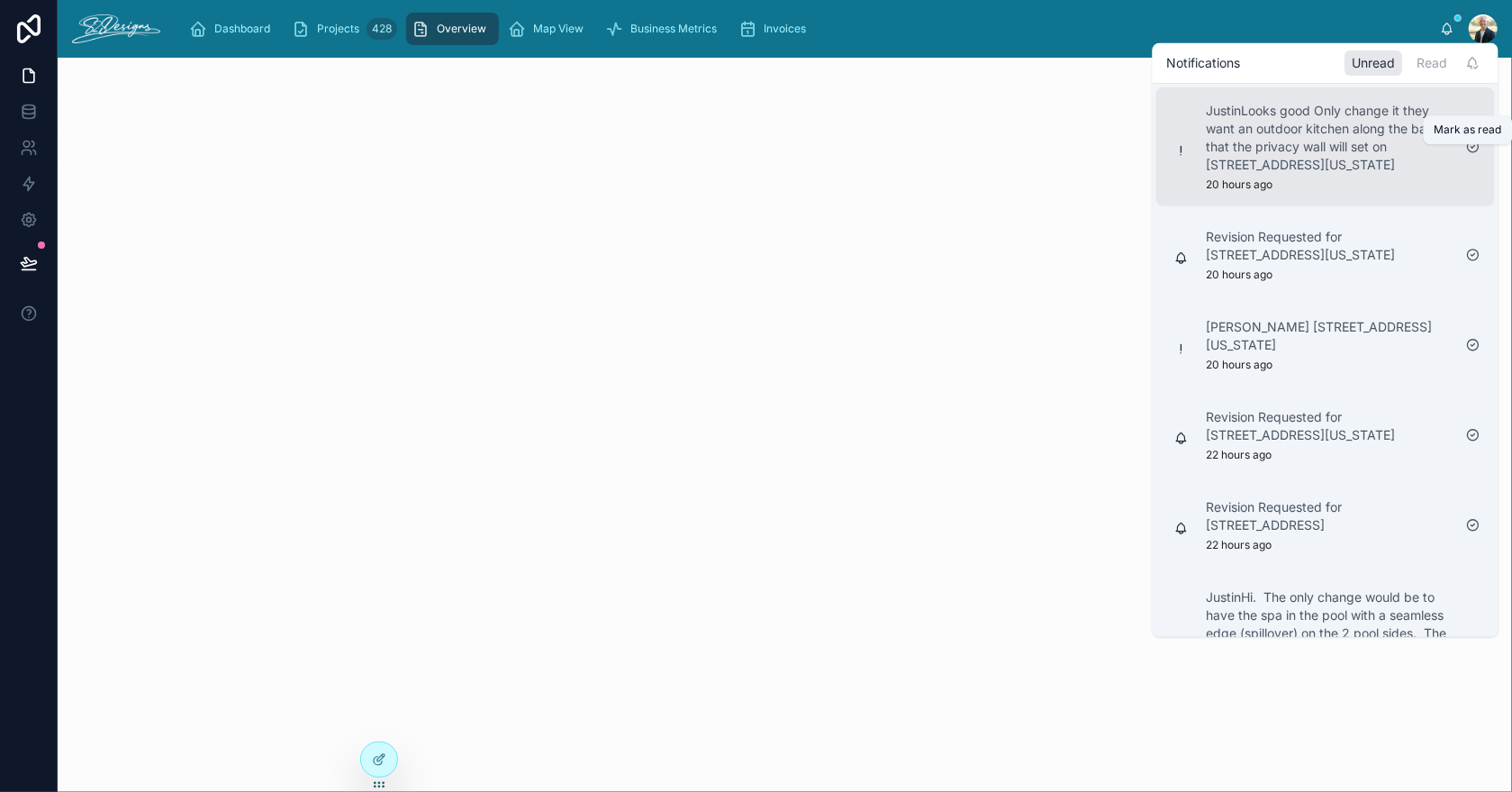
click at [1471, 154] on icon at bounding box center [1472, 146] width 14 height 14
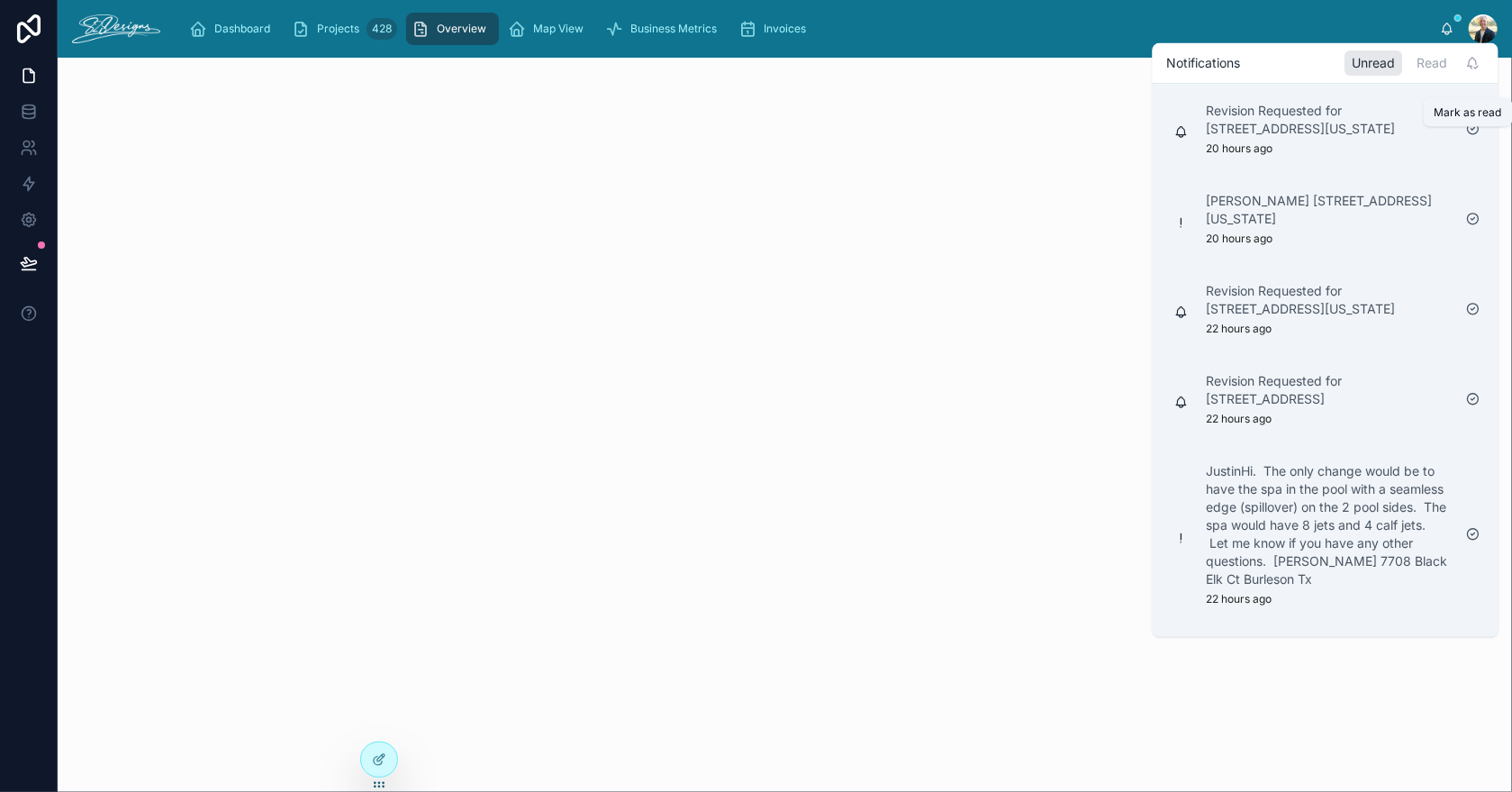
click at [1472, 130] on icon at bounding box center [1473, 129] width 4 height 3
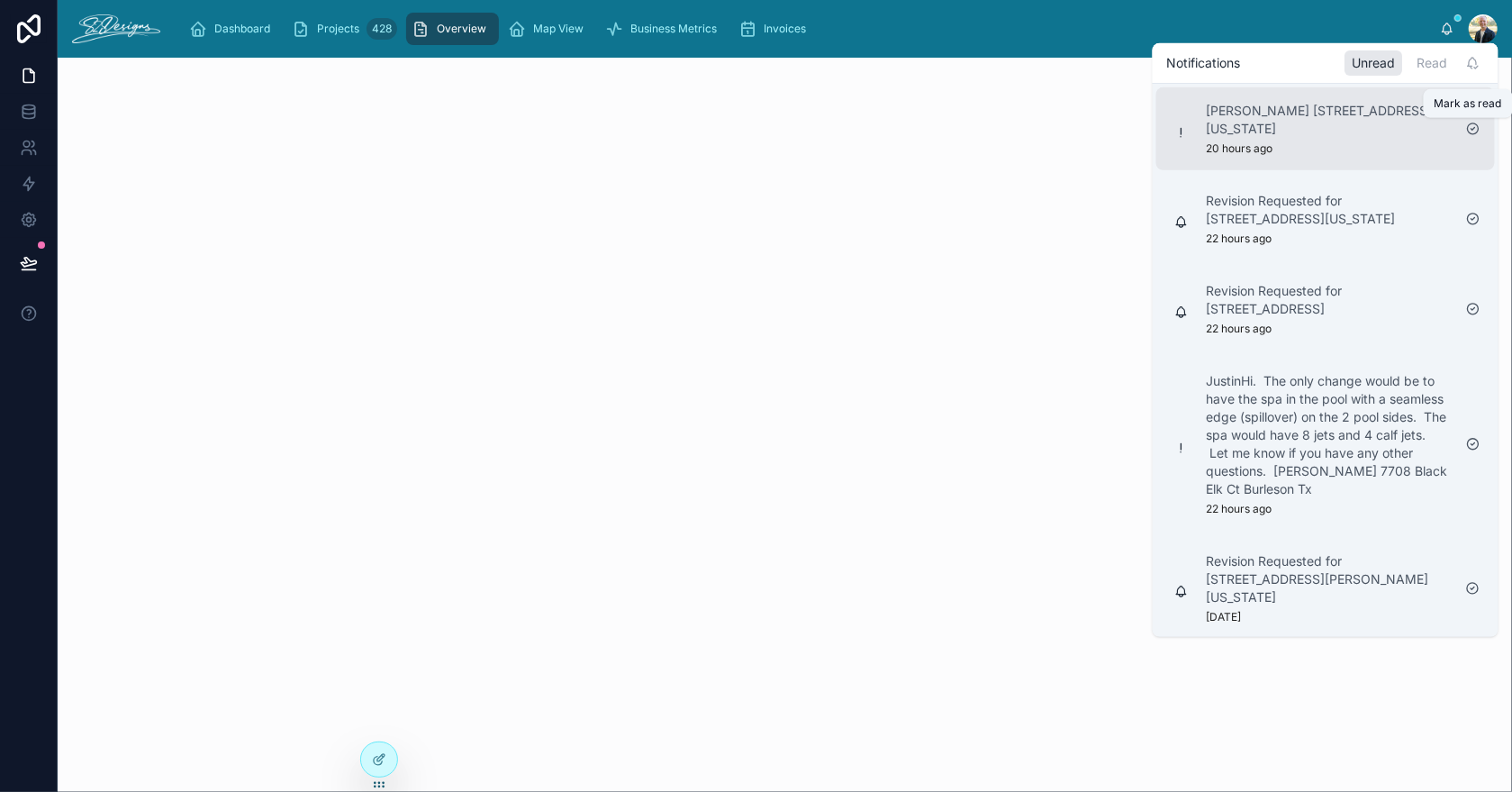
click at [1471, 125] on icon at bounding box center [1472, 129] width 14 height 14
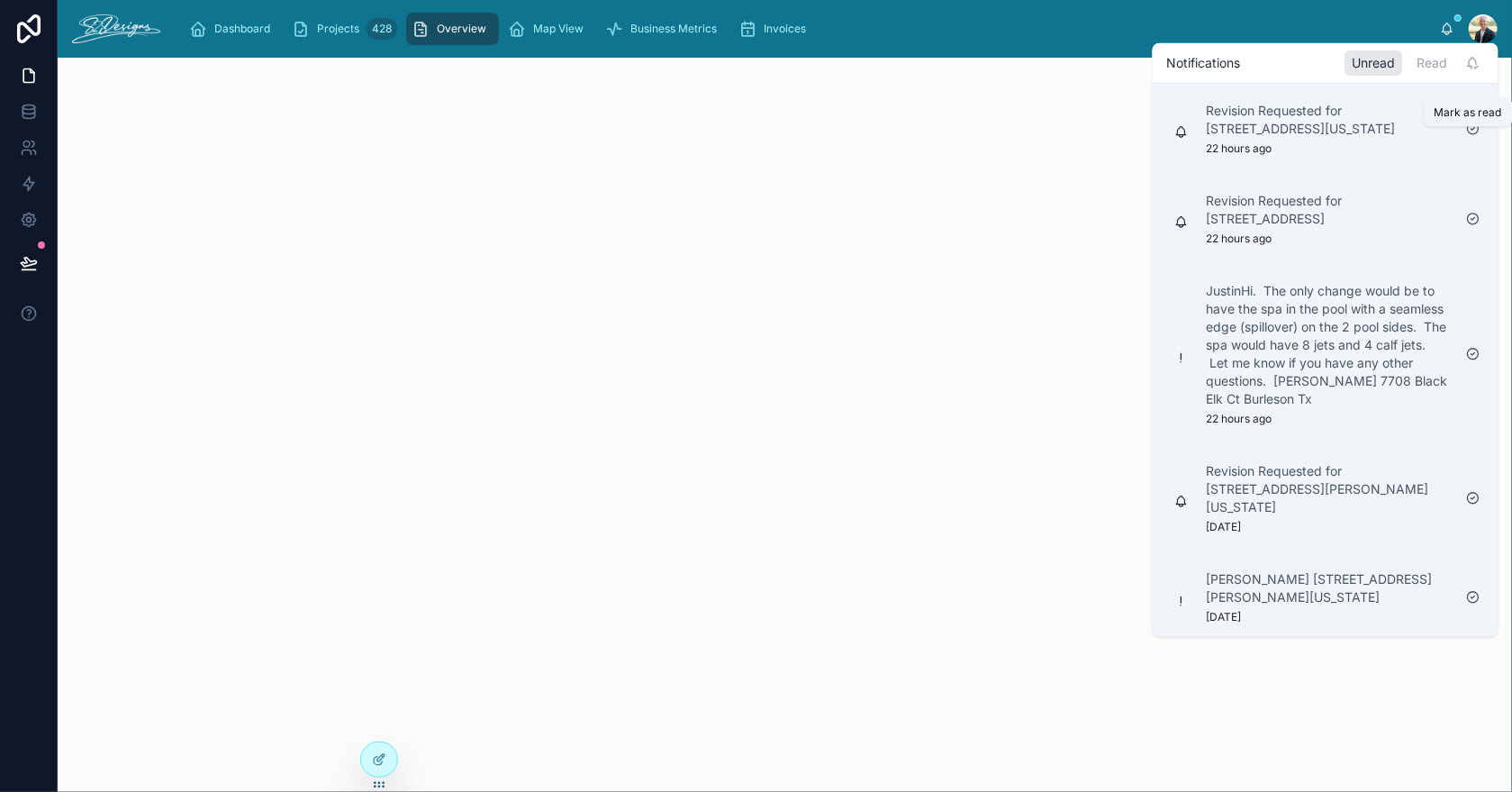
click at [1472, 136] on icon at bounding box center [1472, 129] width 14 height 14
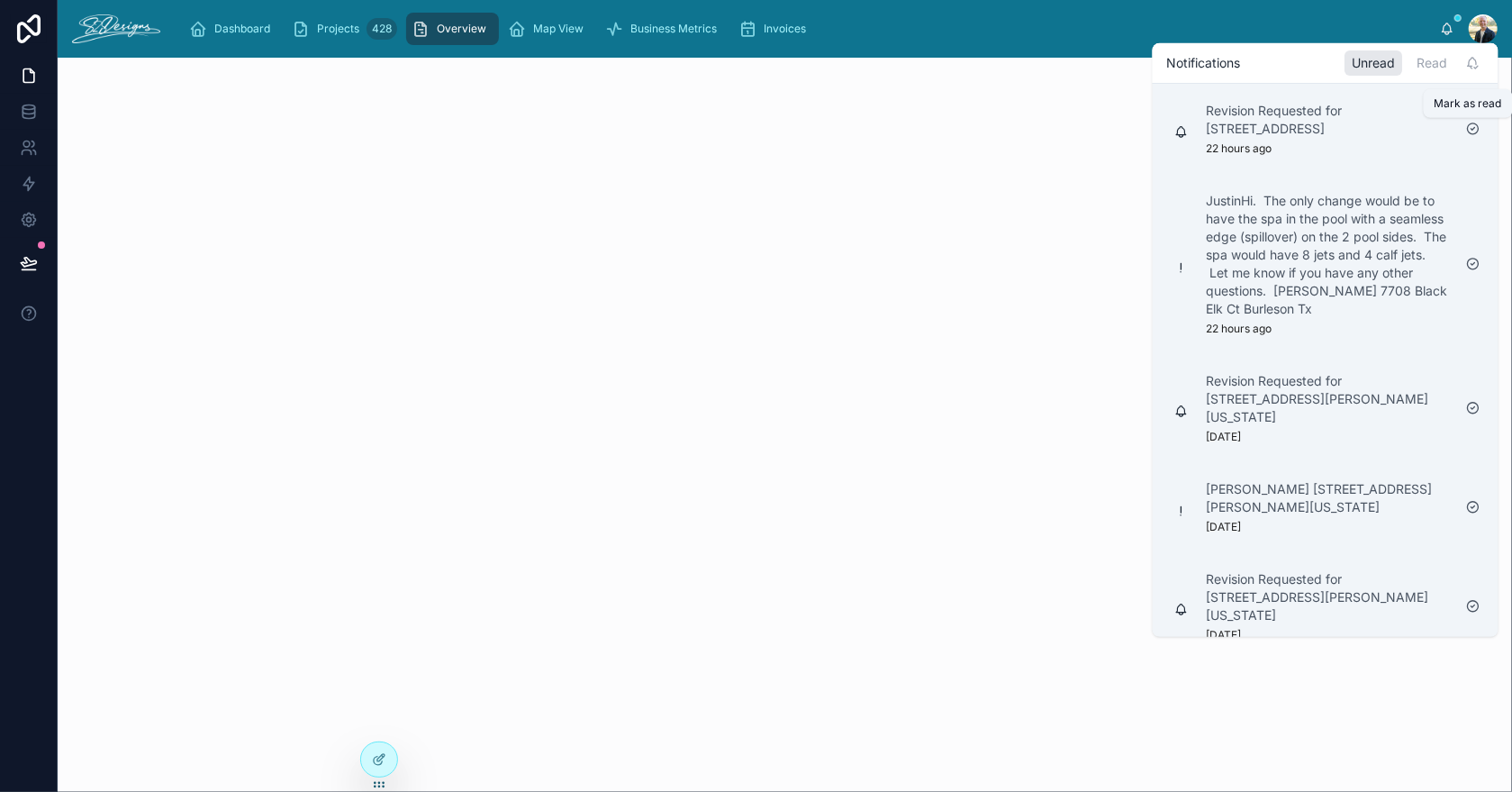
click at [1470, 130] on icon at bounding box center [1472, 129] width 14 height 14
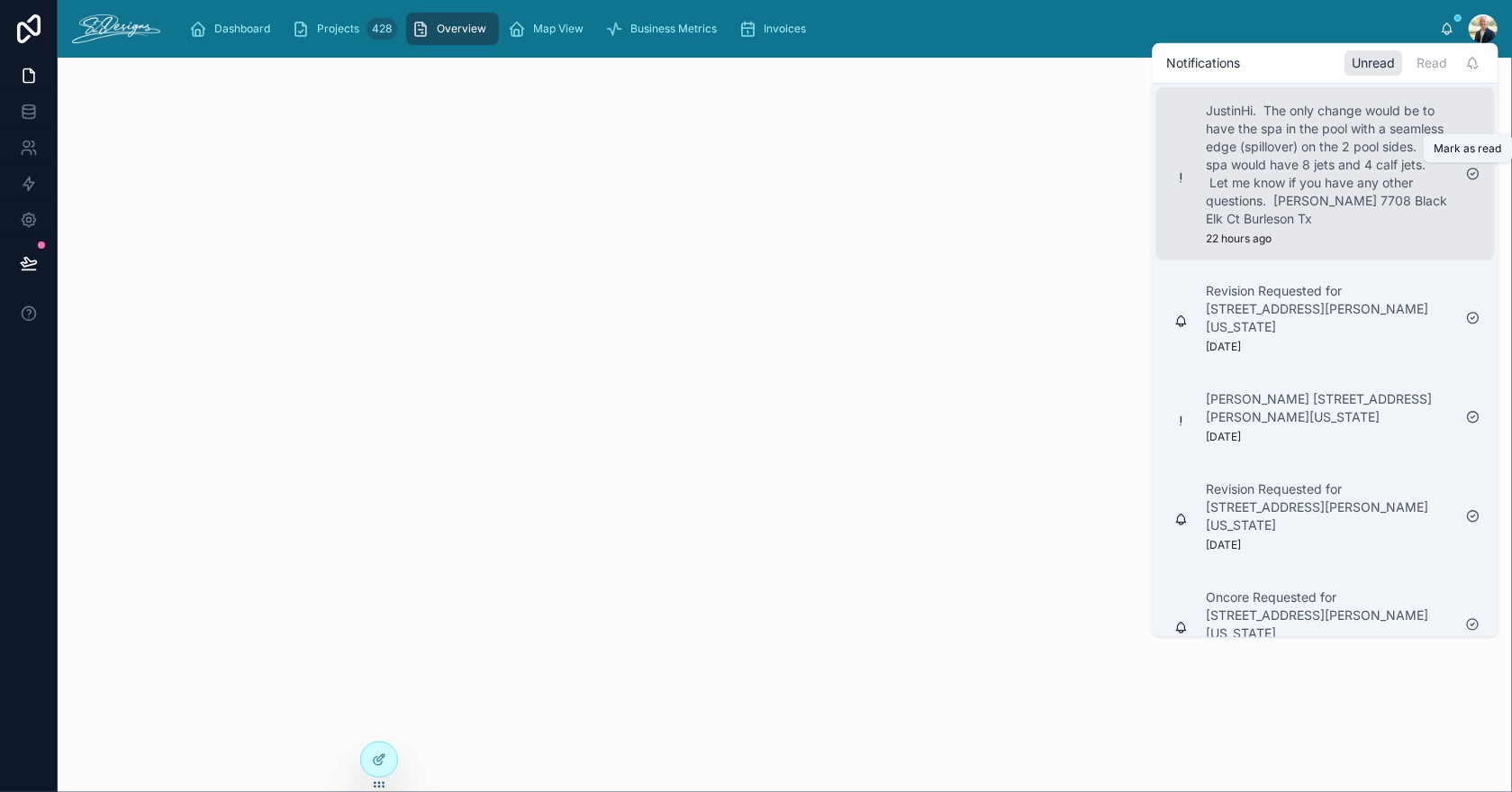
click at [1469, 172] on icon at bounding box center [1472, 173] width 14 height 14
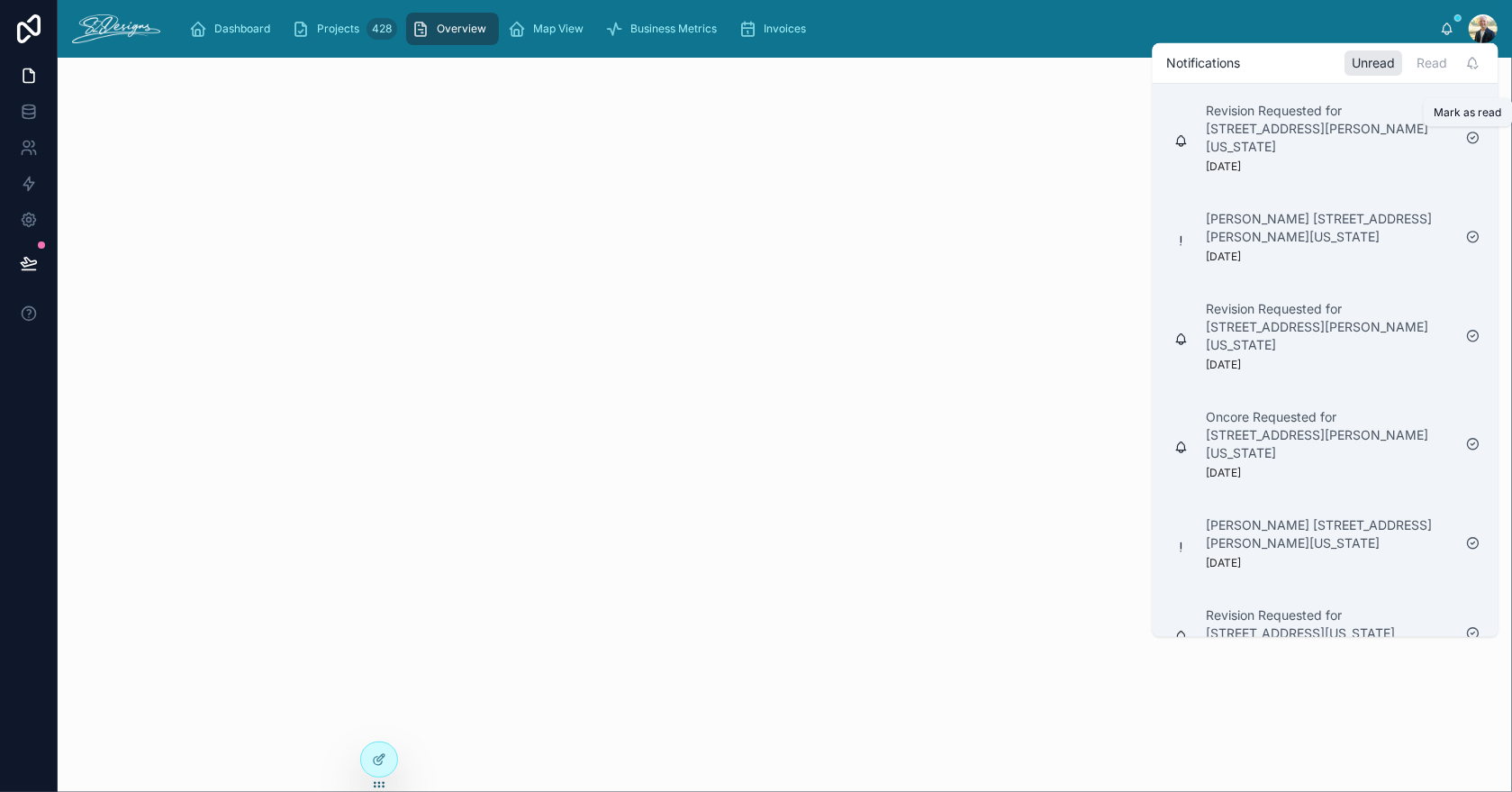
click at [1472, 139] on icon at bounding box center [1473, 138] width 4 height 3
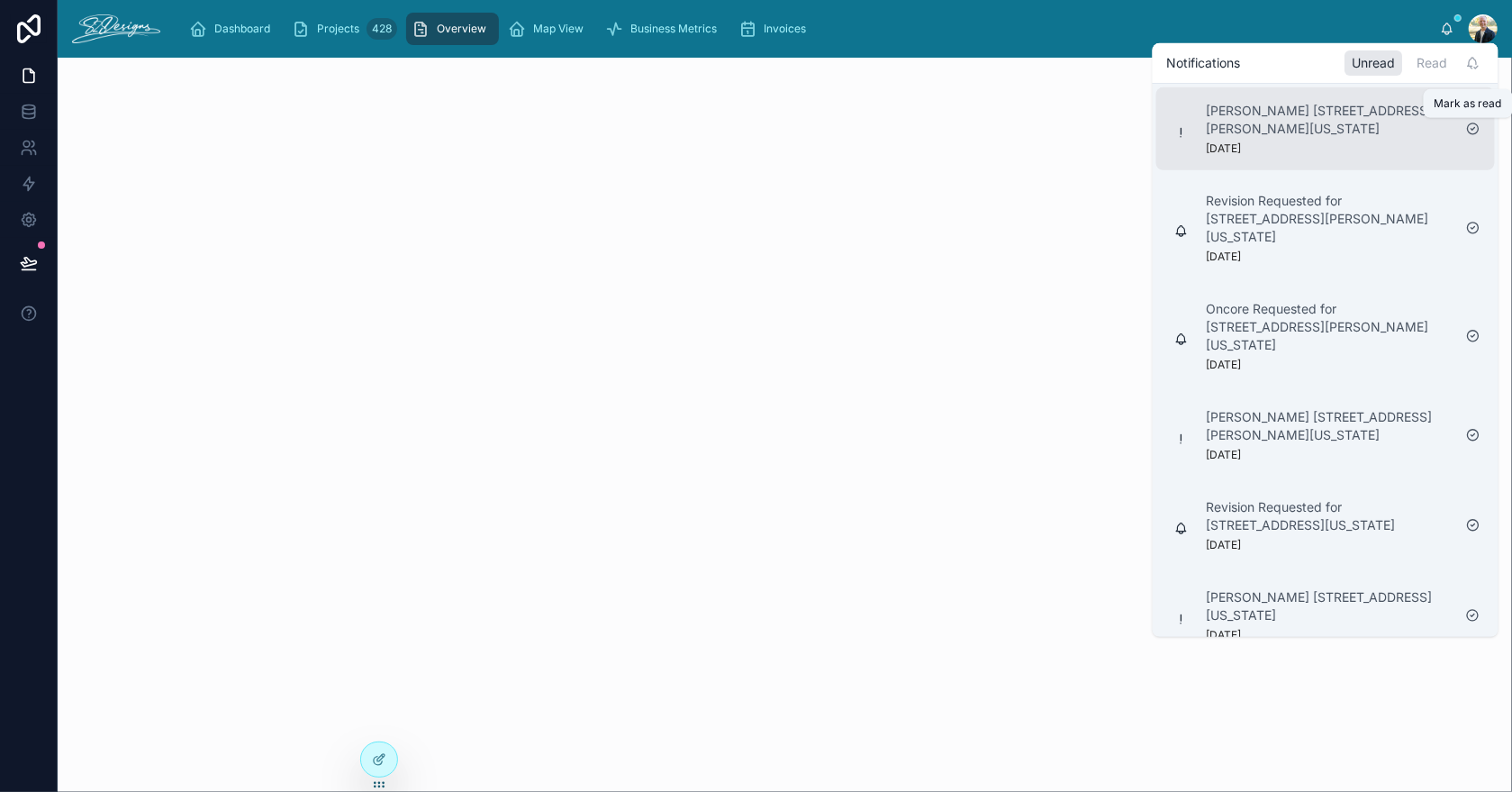
click at [1473, 130] on icon at bounding box center [1472, 129] width 14 height 14
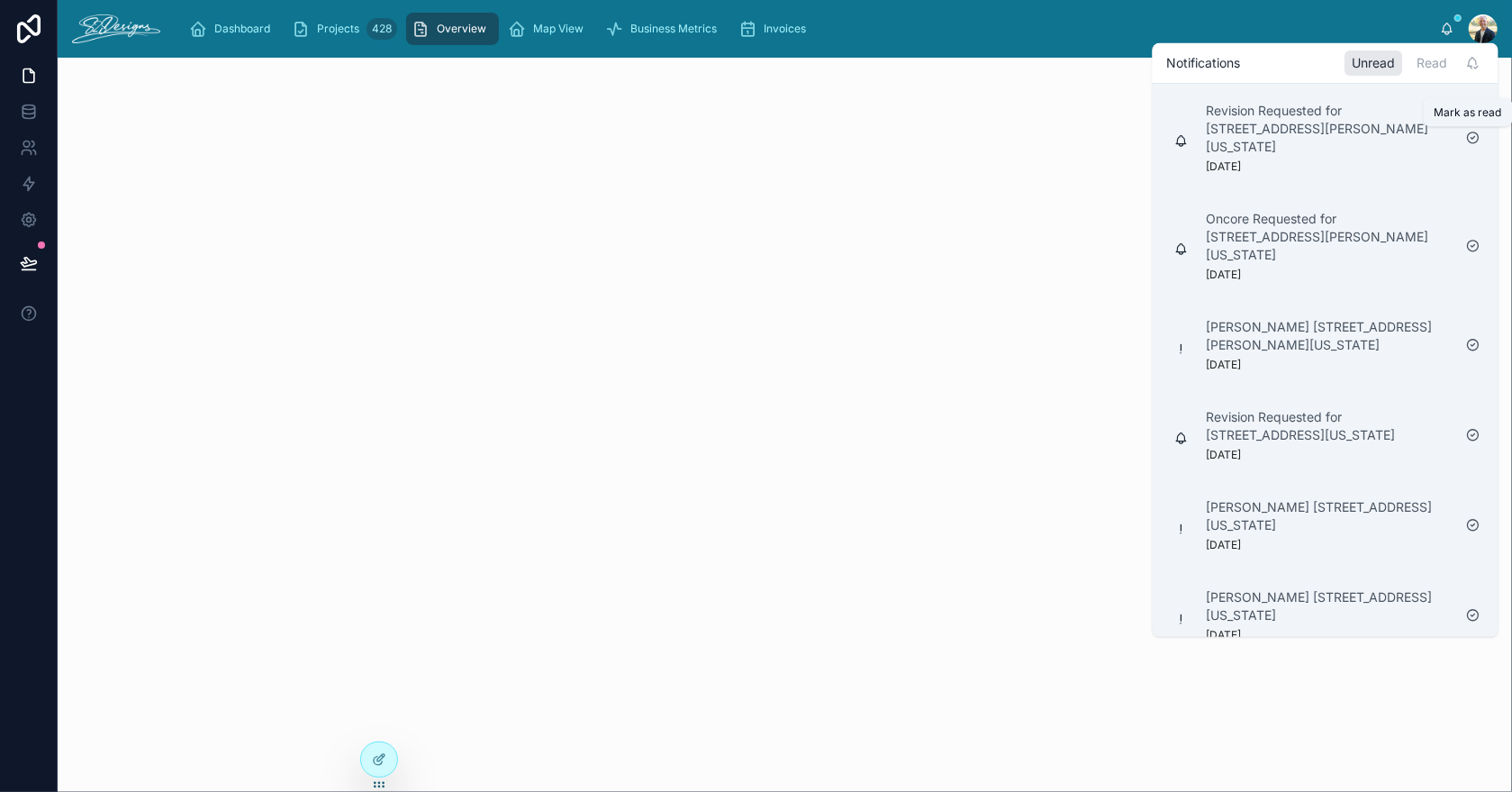
click at [1474, 135] on icon at bounding box center [1472, 137] width 14 height 14
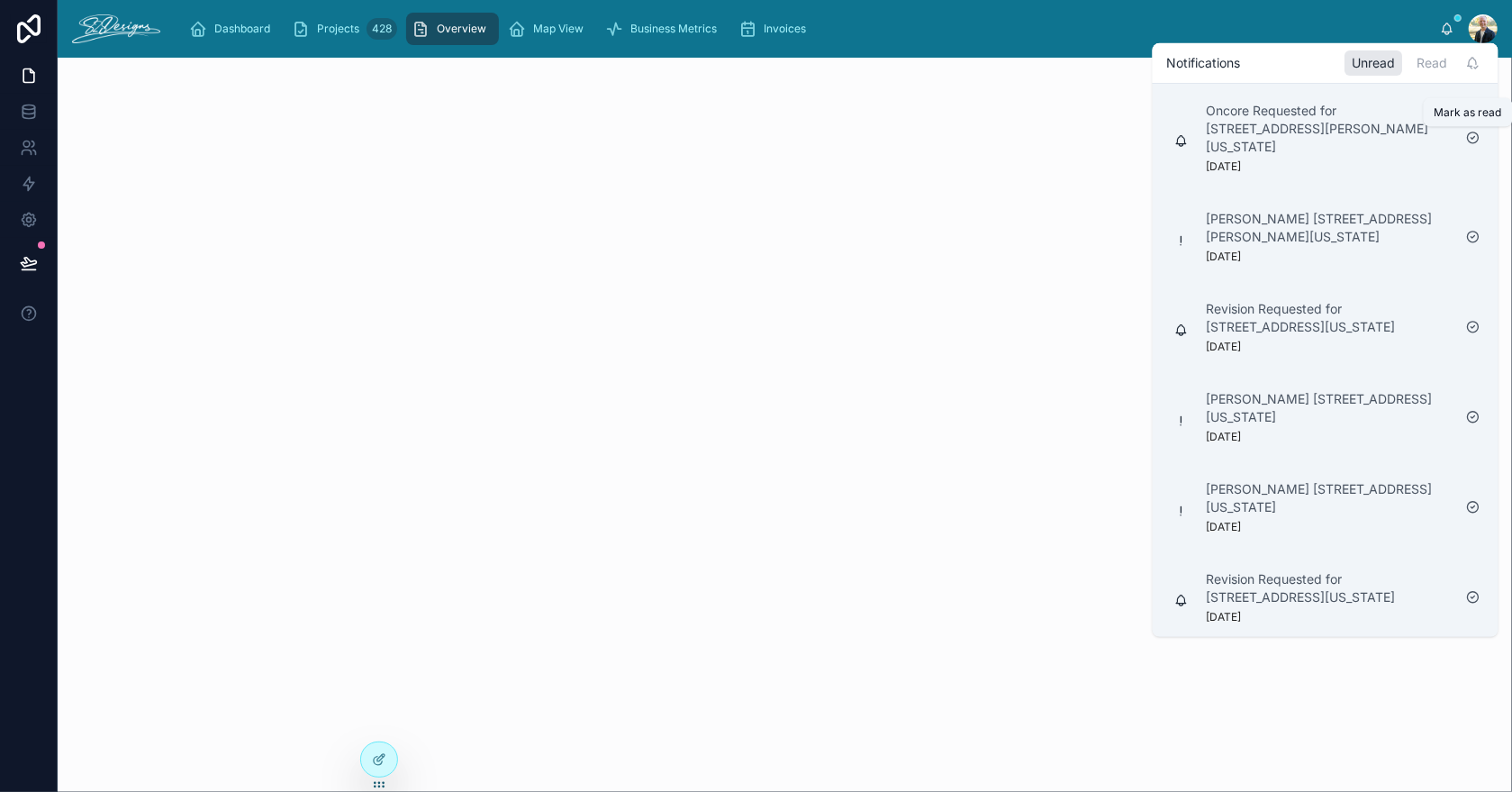
click at [1474, 135] on icon at bounding box center [1472, 137] width 14 height 14
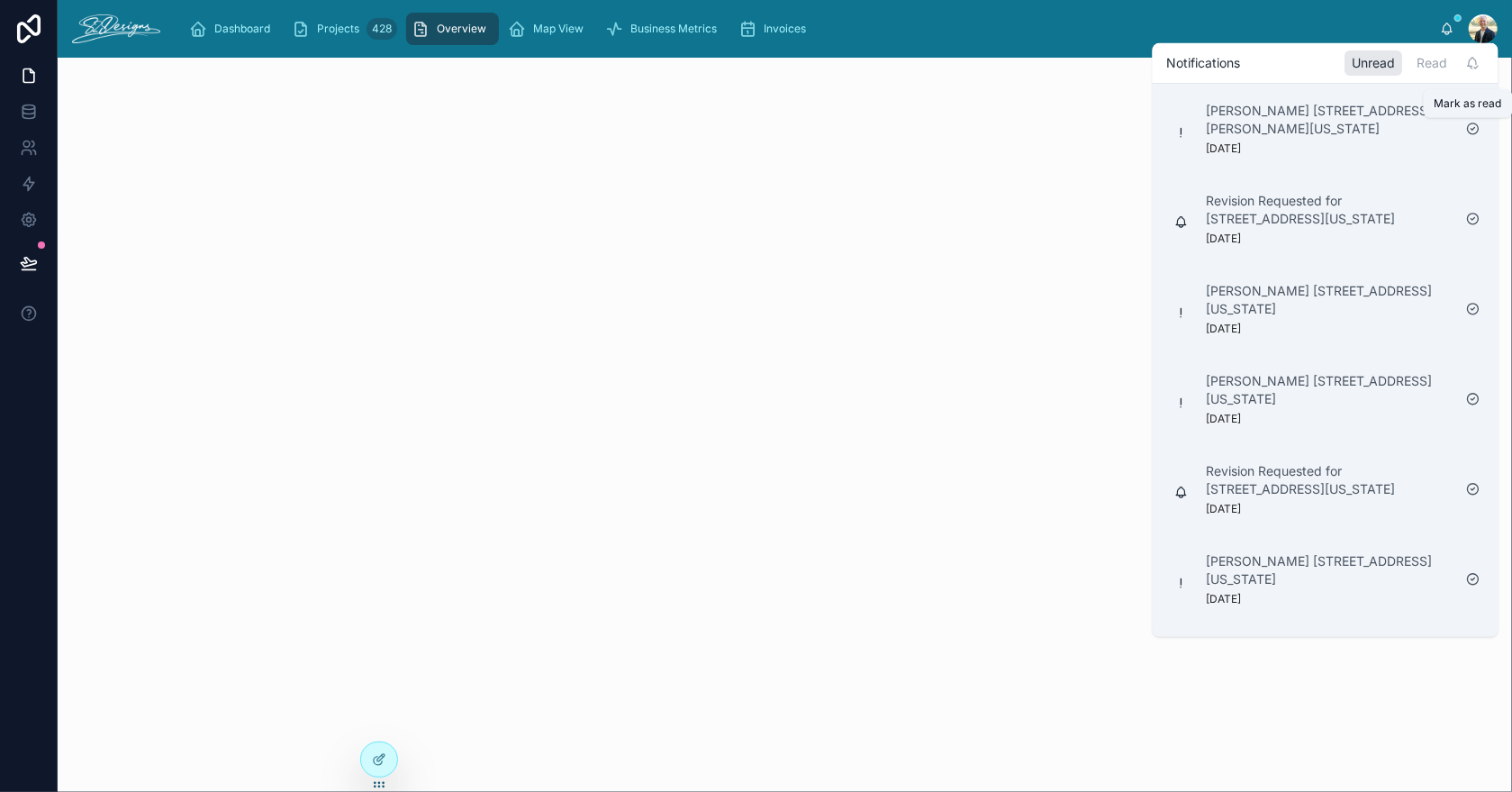
click at [1474, 135] on icon at bounding box center [1472, 129] width 14 height 14
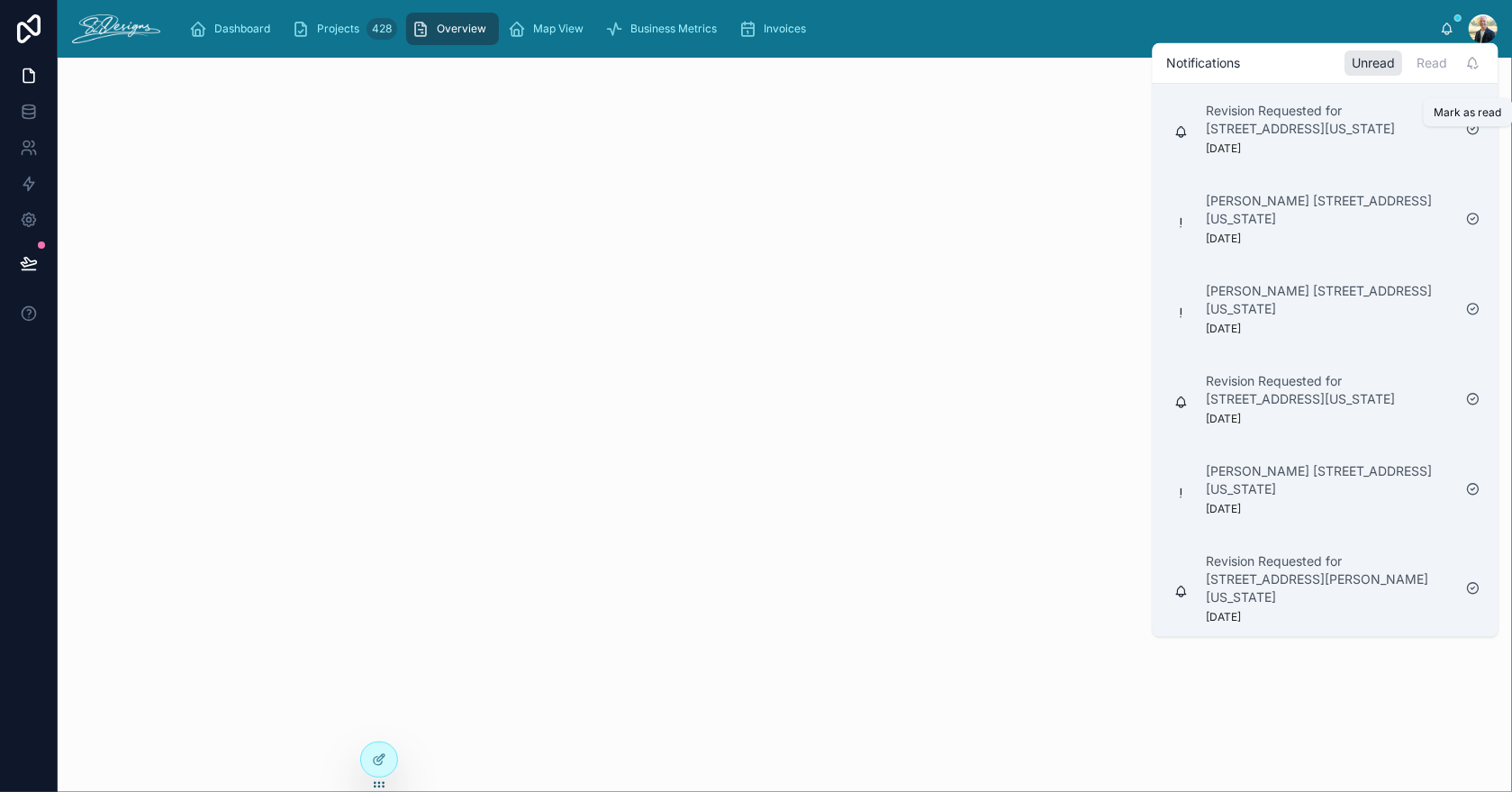
click at [1474, 135] on icon at bounding box center [1472, 129] width 14 height 14
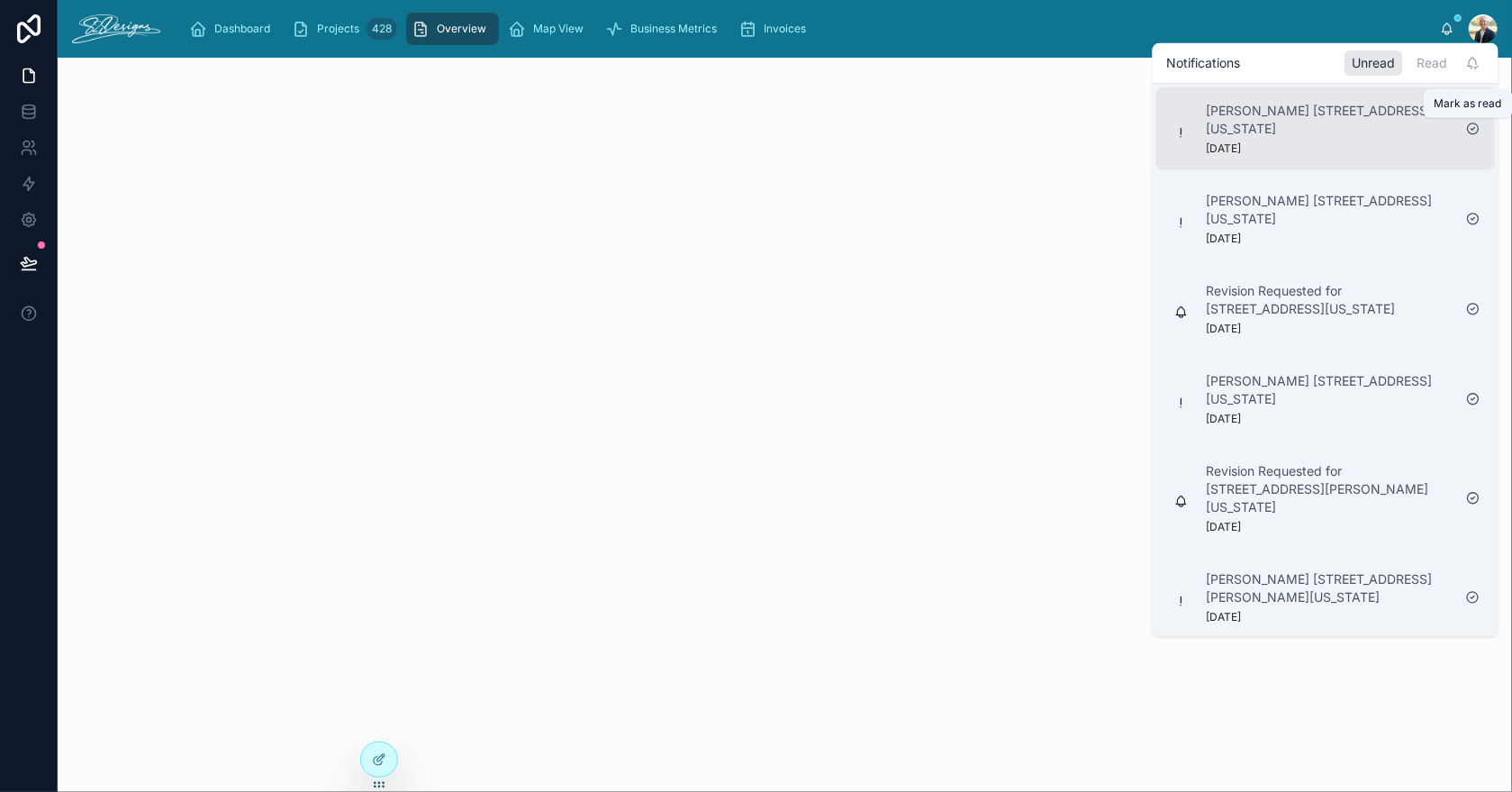
click at [1473, 130] on icon at bounding box center [1472, 129] width 14 height 14
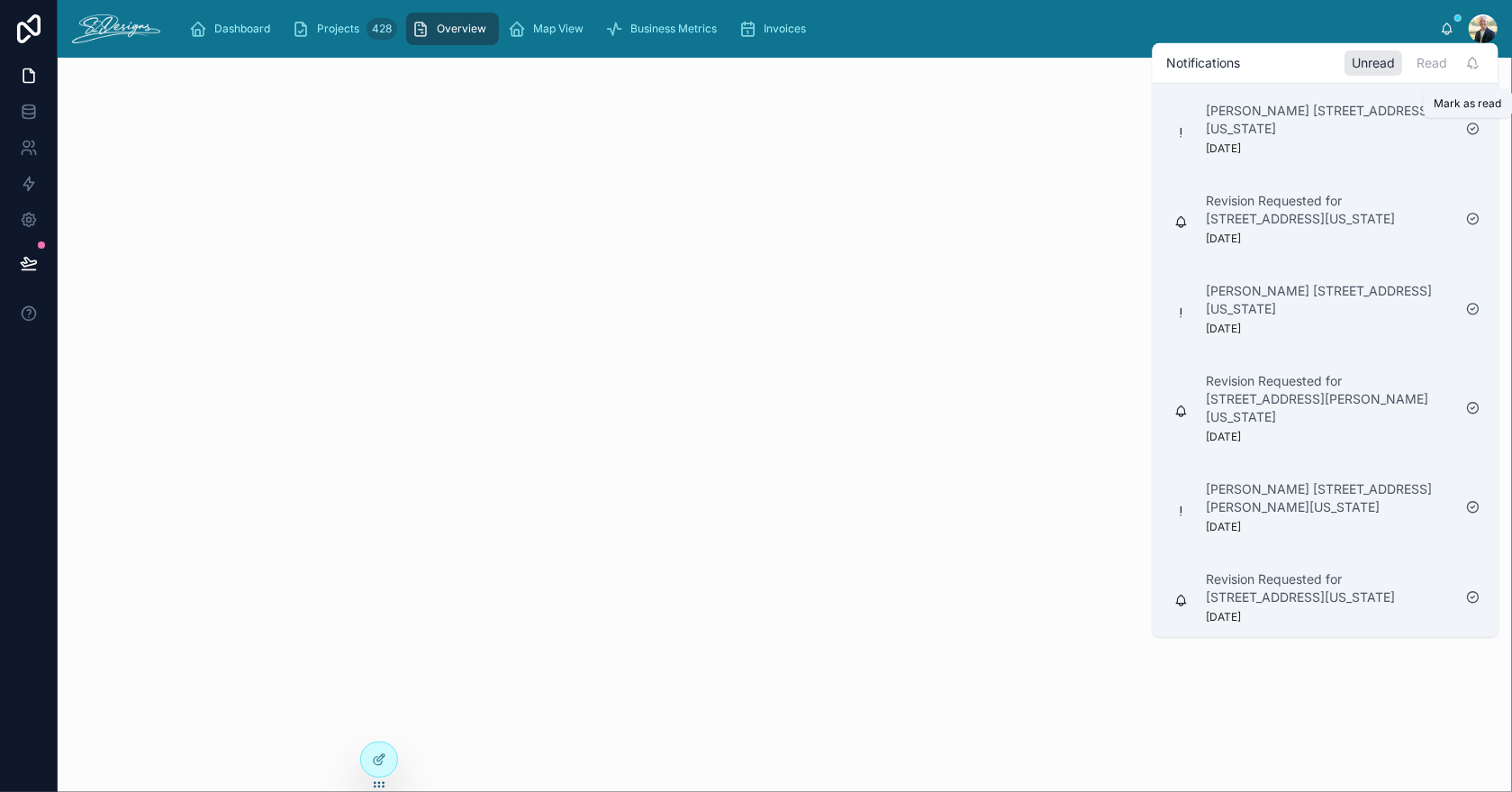
click at [1473, 130] on icon at bounding box center [1472, 129] width 14 height 14
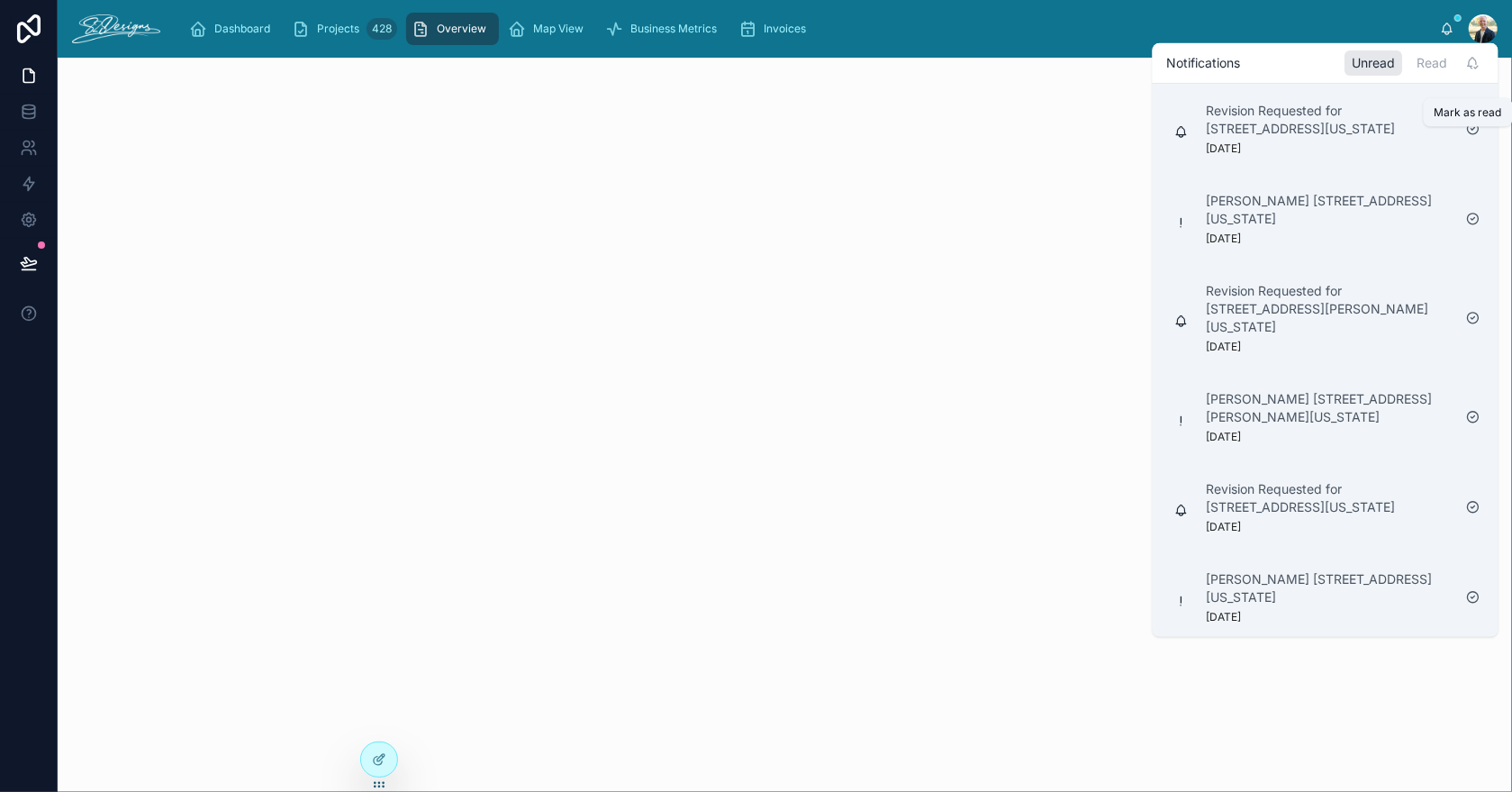
click at [1473, 130] on icon at bounding box center [1472, 129] width 14 height 14
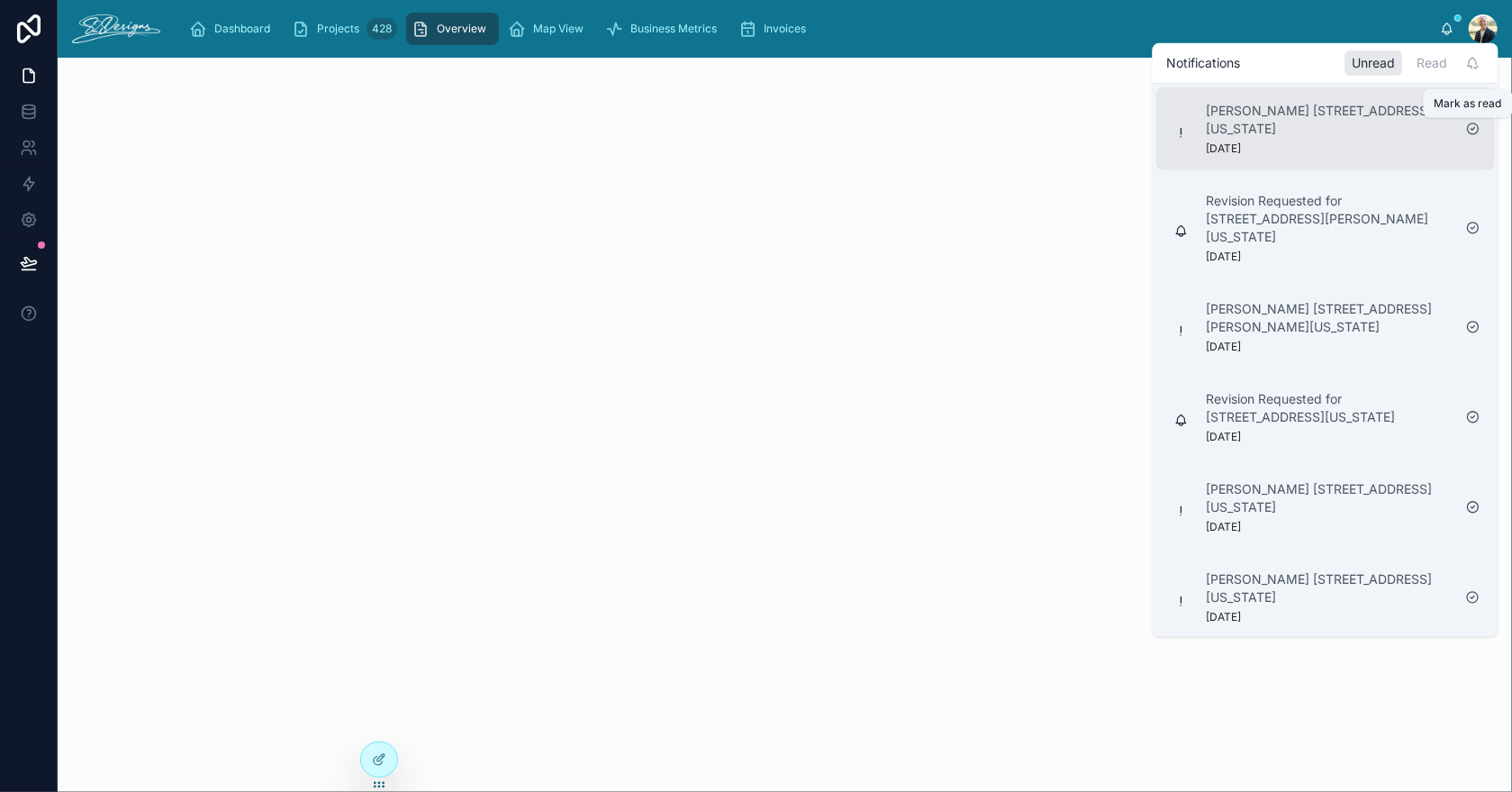
click at [1473, 129] on icon at bounding box center [1472, 129] width 14 height 14
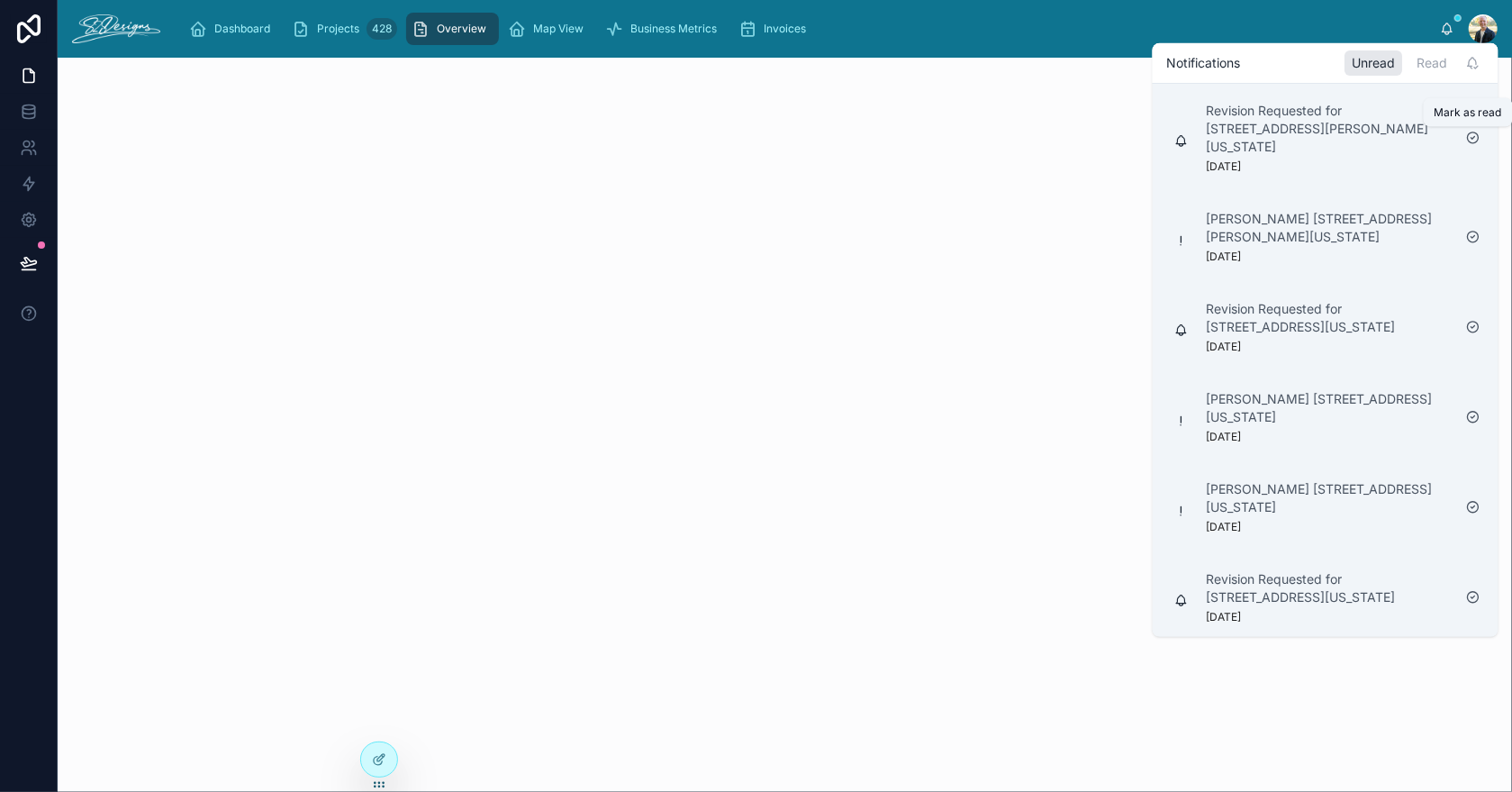
click at [1473, 134] on icon at bounding box center [1472, 137] width 14 height 14
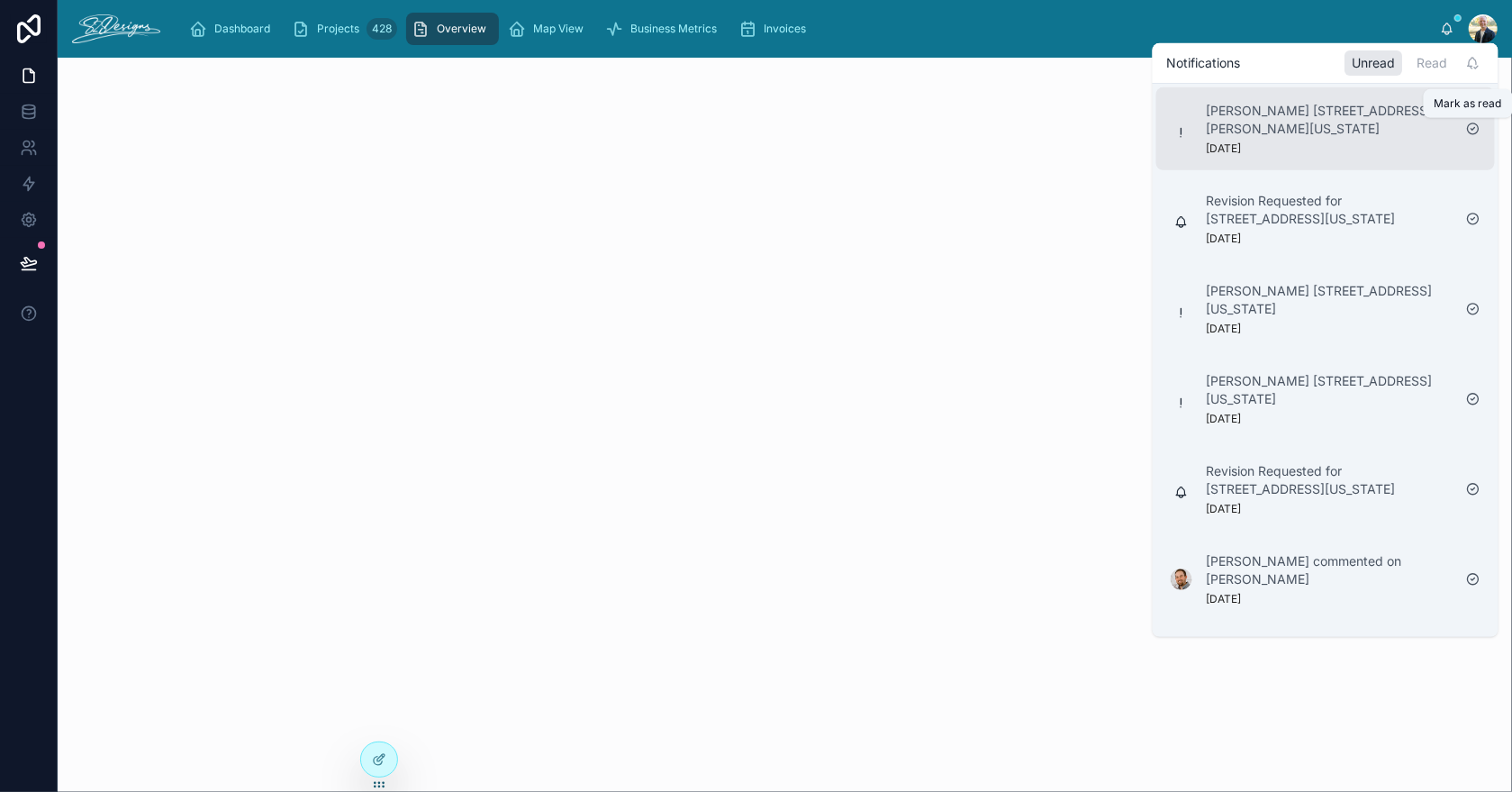
click at [1471, 129] on icon at bounding box center [1473, 129] width 4 height 3
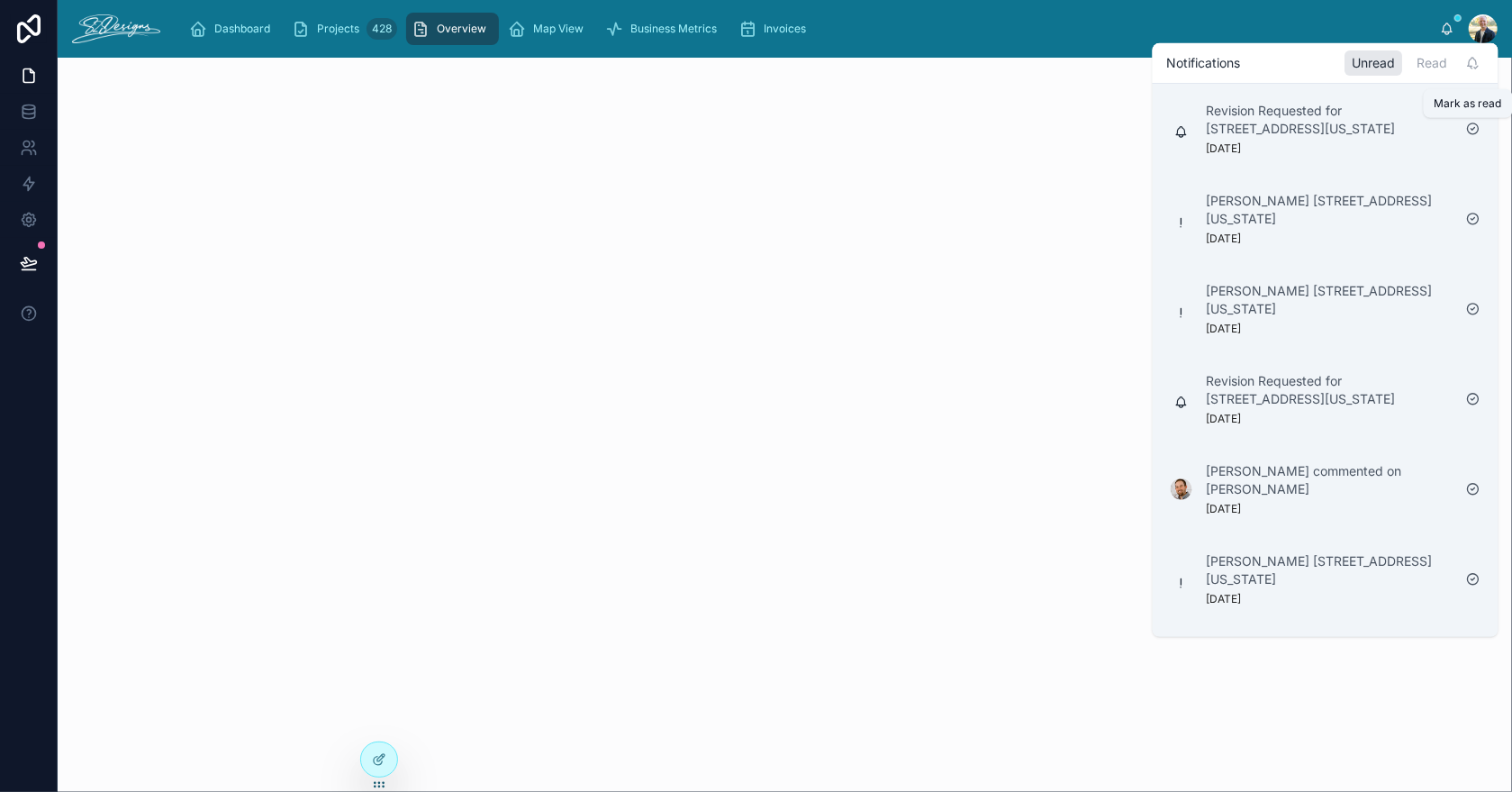
click at [1472, 130] on icon at bounding box center [1472, 129] width 14 height 14
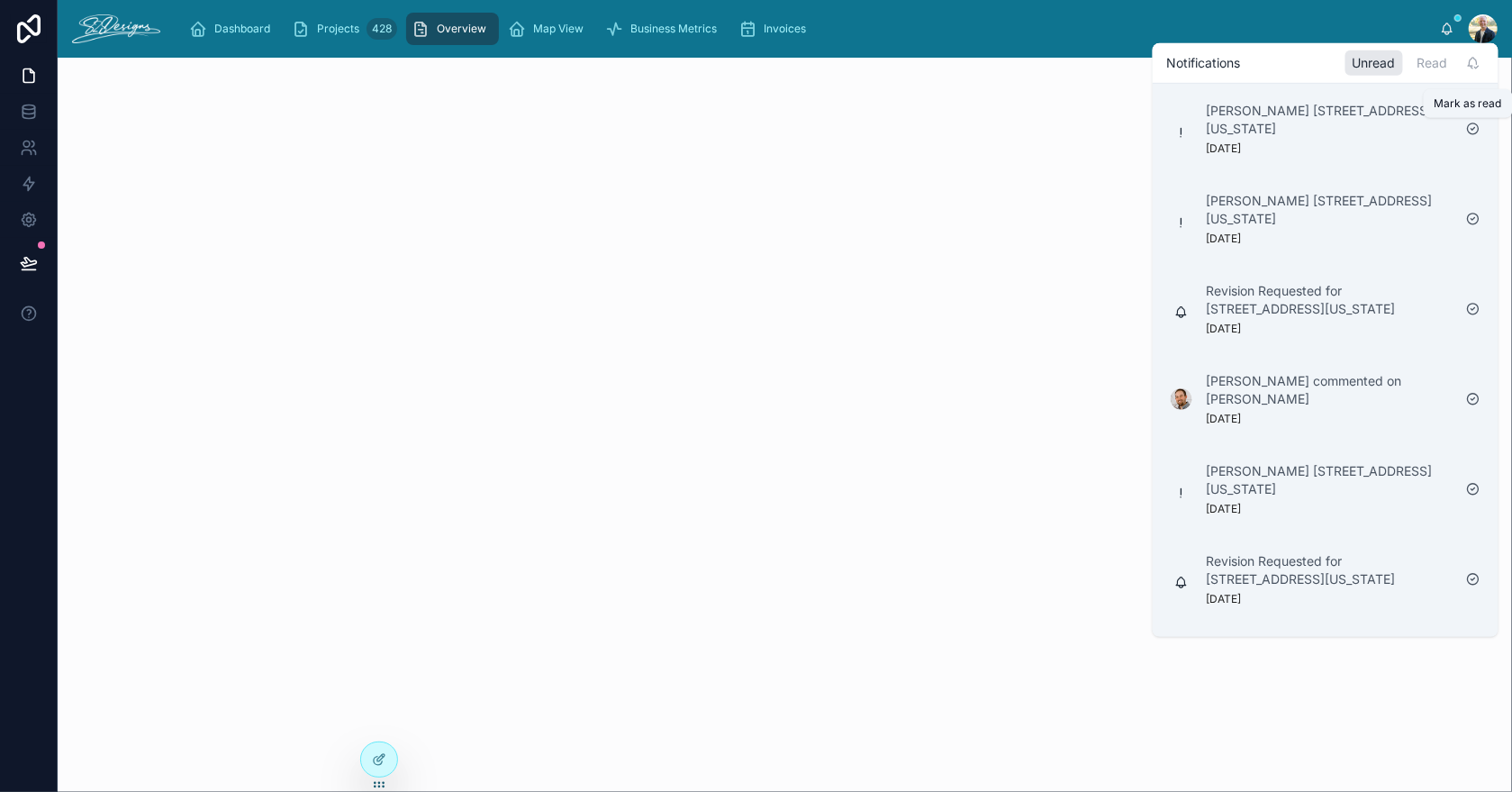
click at [1472, 130] on icon at bounding box center [1472, 129] width 14 height 14
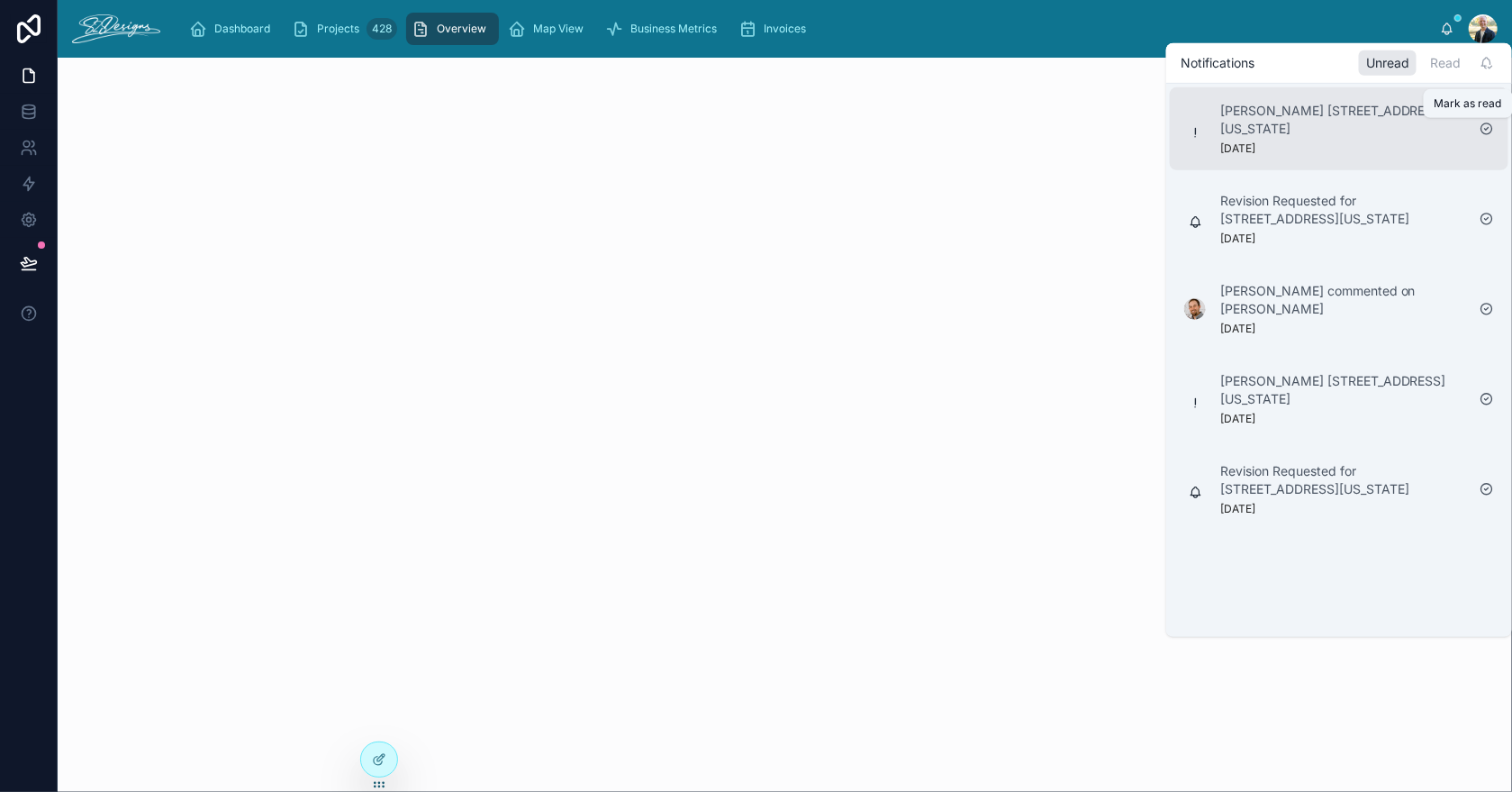
click at [1485, 128] on icon at bounding box center [1486, 129] width 14 height 14
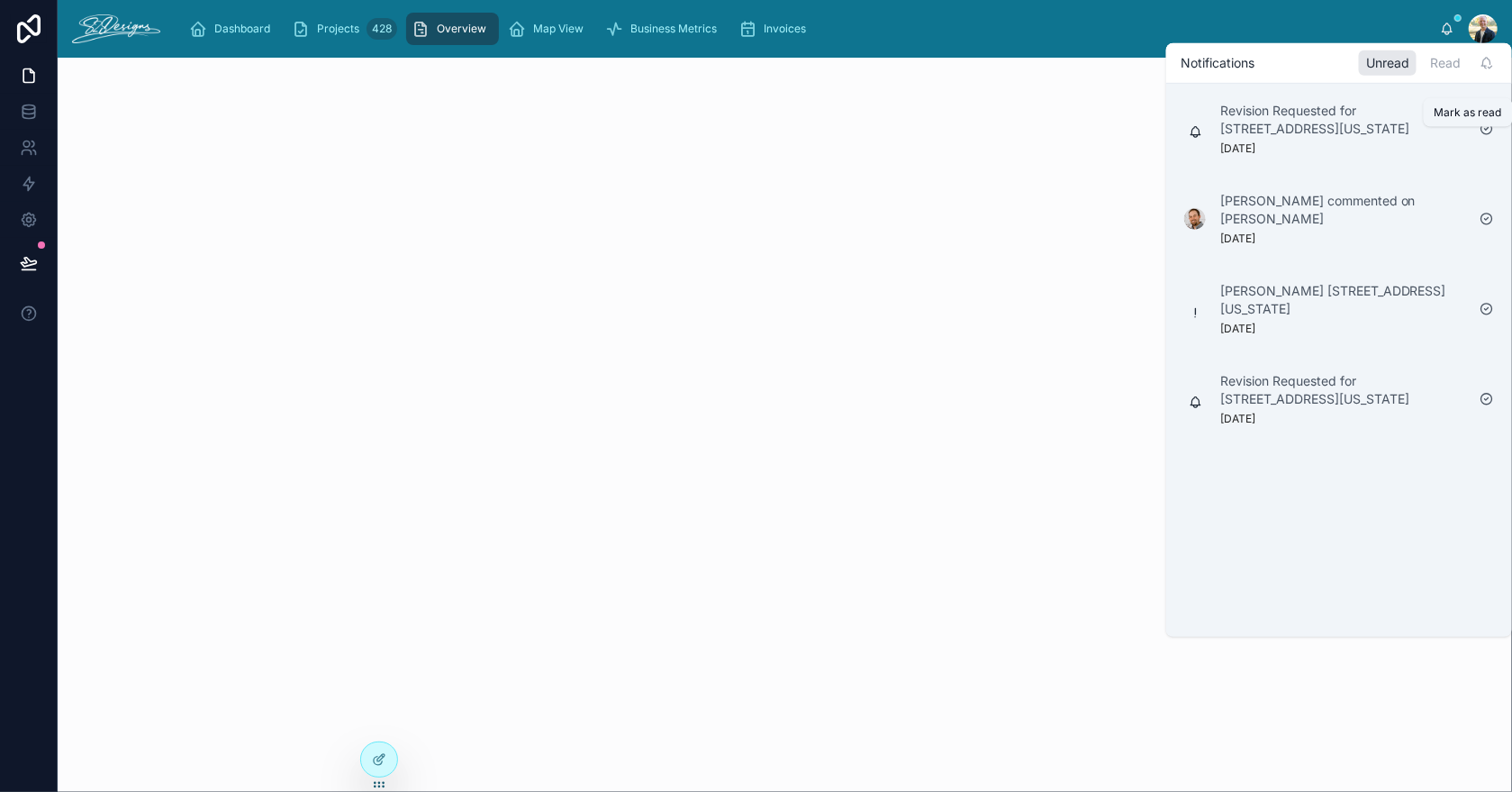
click at [1488, 134] on icon at bounding box center [1486, 129] width 14 height 14
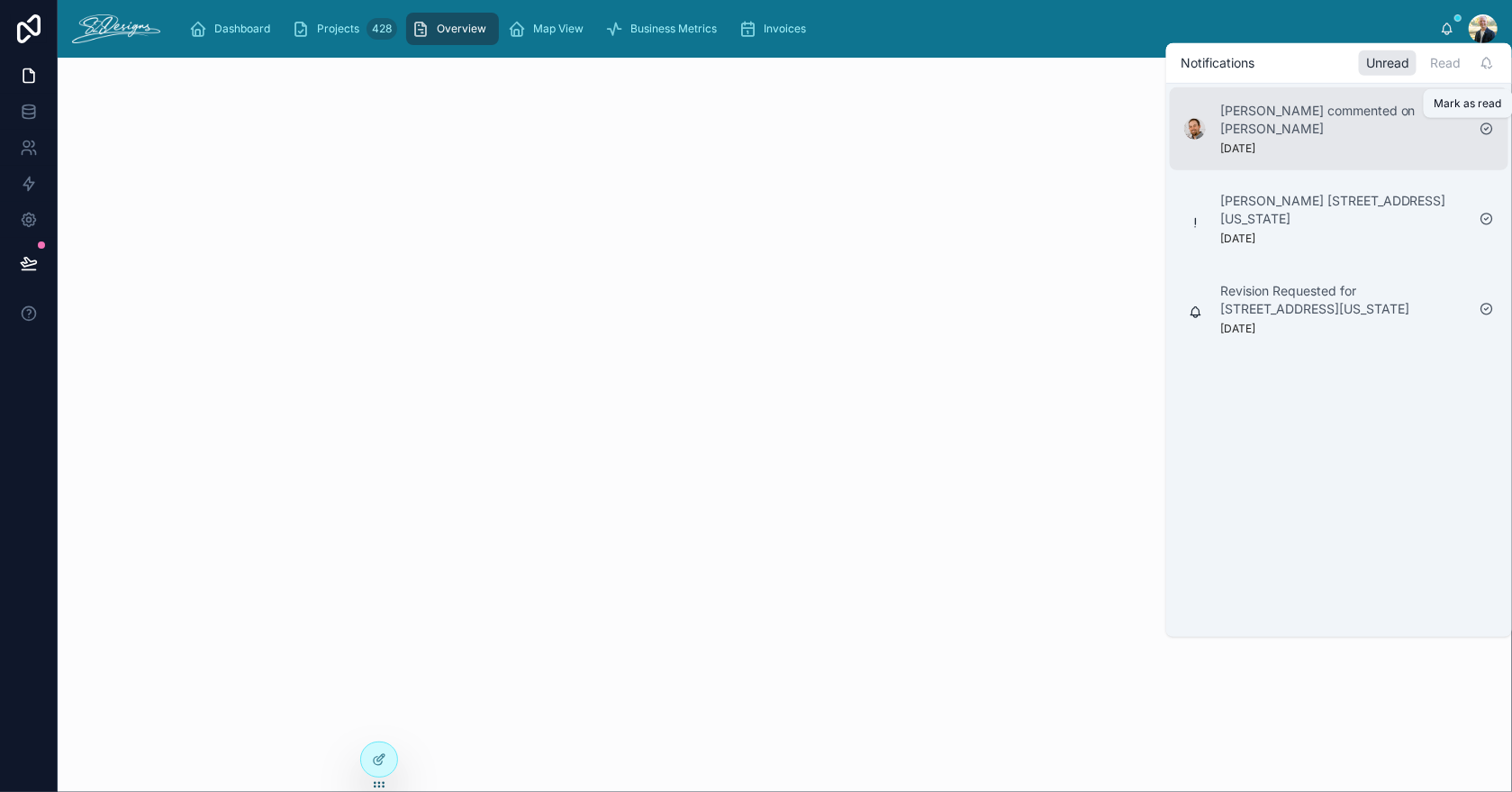
click at [1487, 129] on icon at bounding box center [1486, 129] width 14 height 14
click at [1487, 129] on icon at bounding box center [1486, 129] width 14 height 14
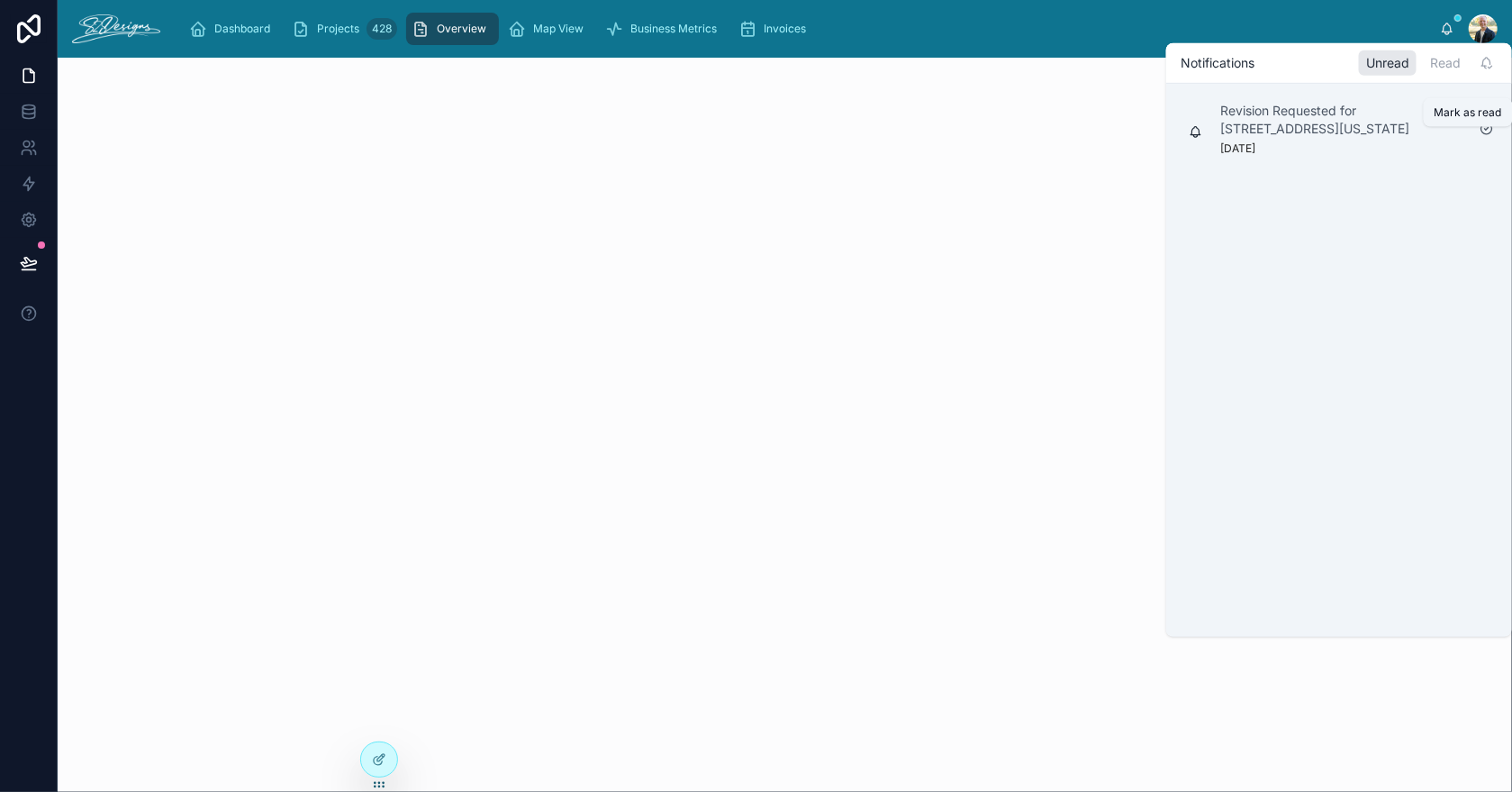
click at [1487, 135] on icon at bounding box center [1486, 129] width 14 height 14
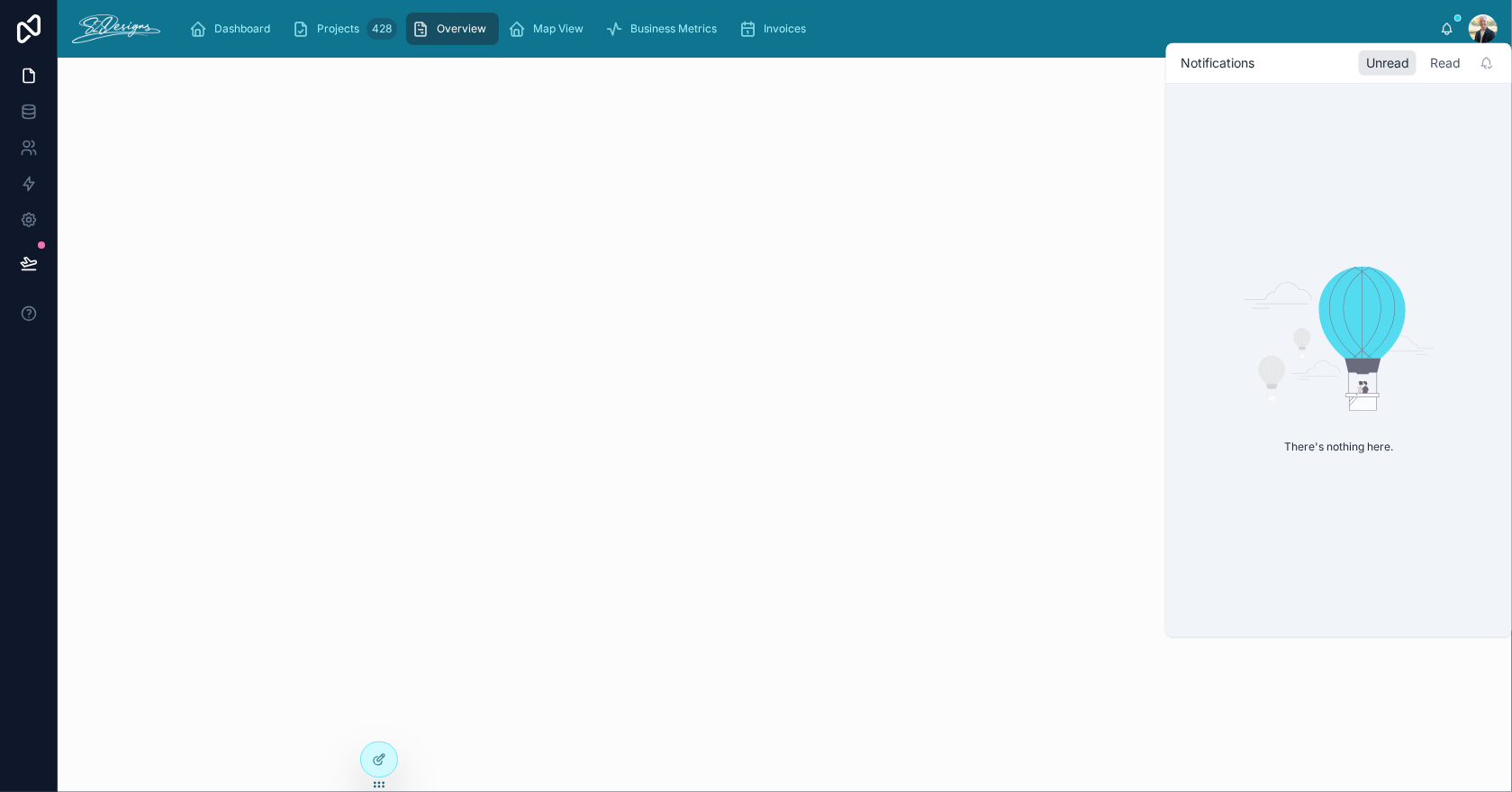
click at [1440, 60] on div "Read" at bounding box center [1446, 62] width 45 height 26
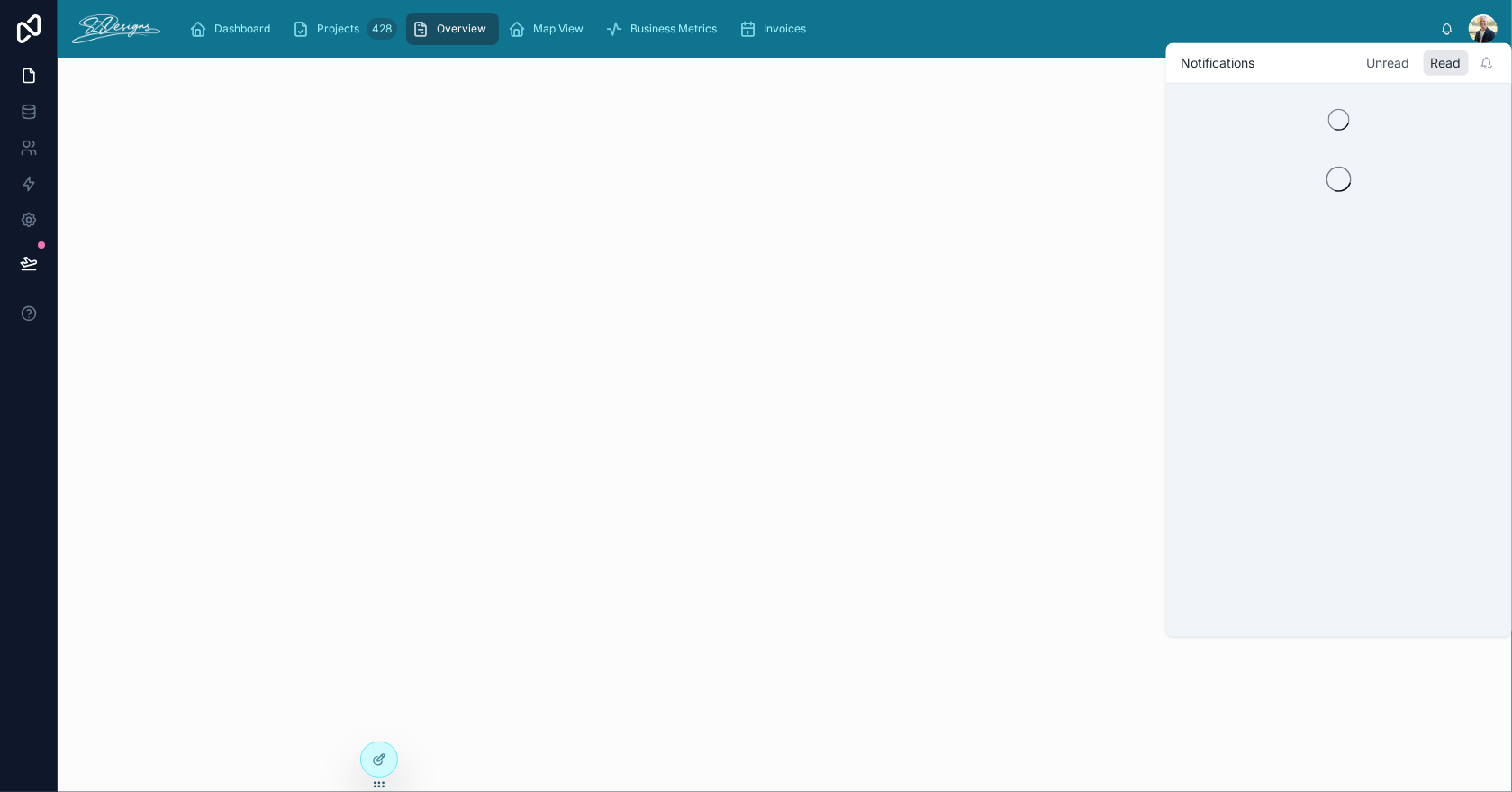
click at [1400, 67] on div "Unread" at bounding box center [1387, 62] width 58 height 26
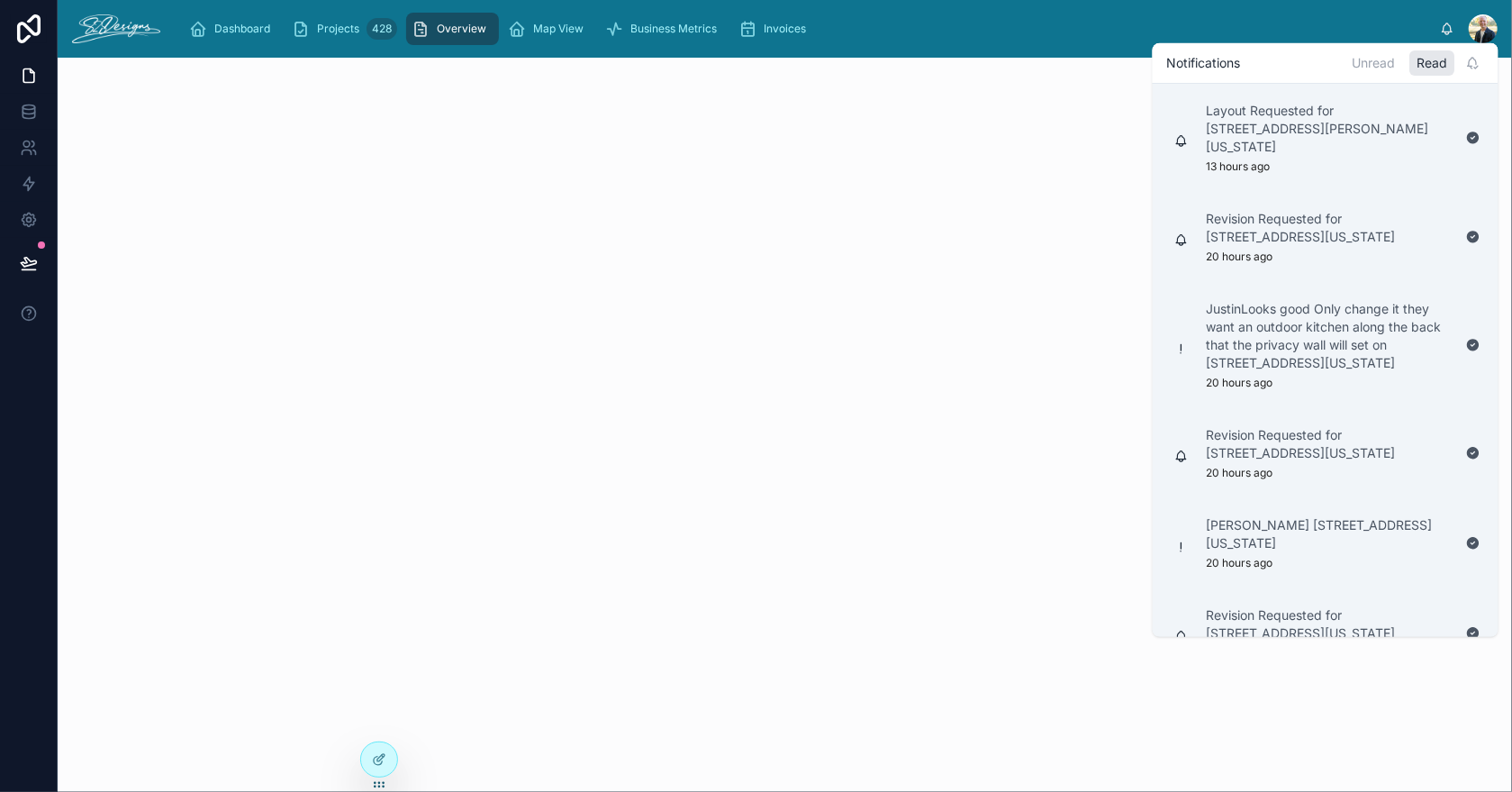
click at [1284, 25] on div "Dashboard Projects 428 Overview Map View Business Metrics Invoices" at bounding box center [807, 29] width 1265 height 40
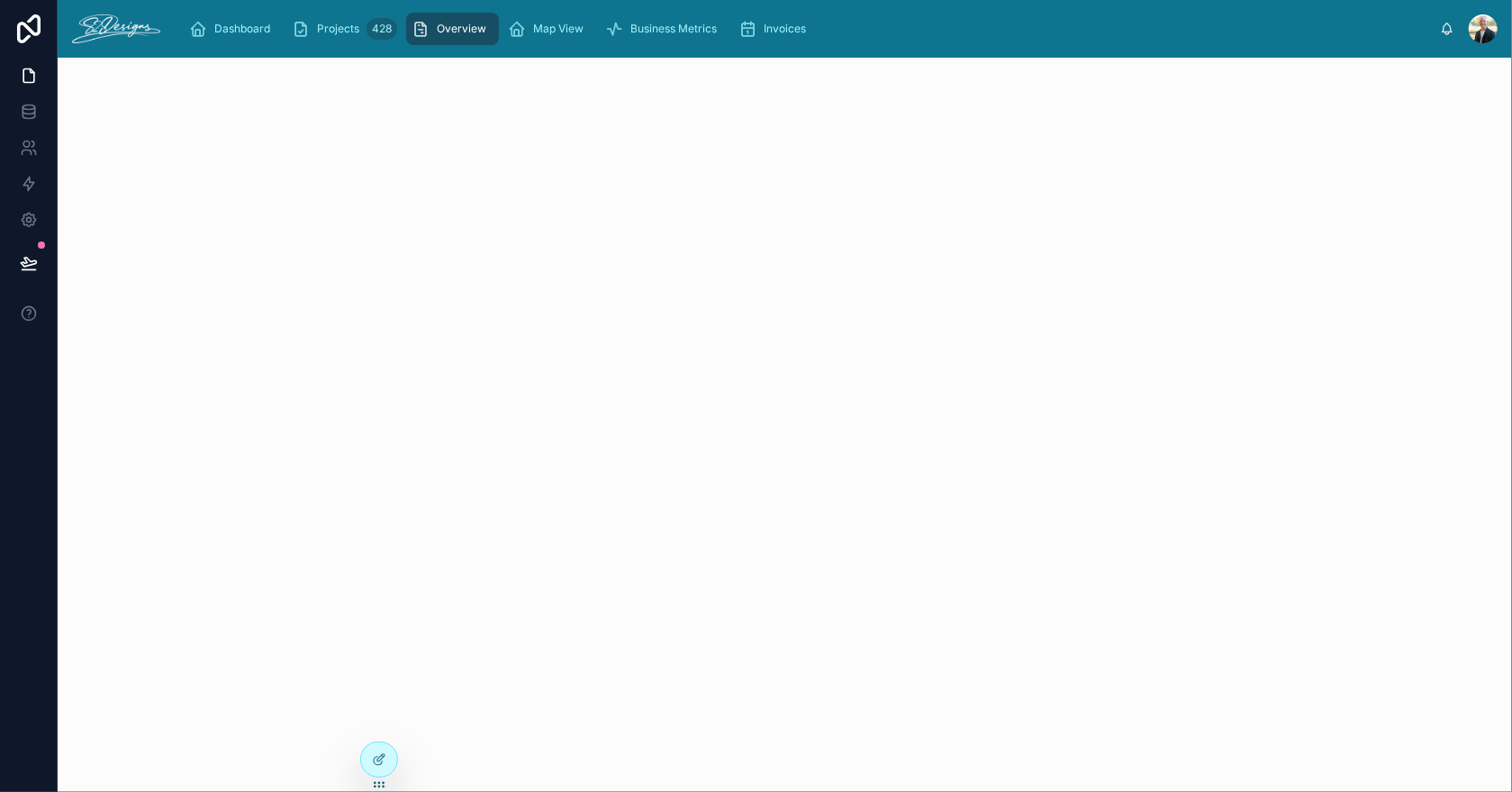
click at [445, 29] on span "Overview" at bounding box center [461, 28] width 49 height 14
click at [544, 25] on span "Map View" at bounding box center [558, 28] width 50 height 14
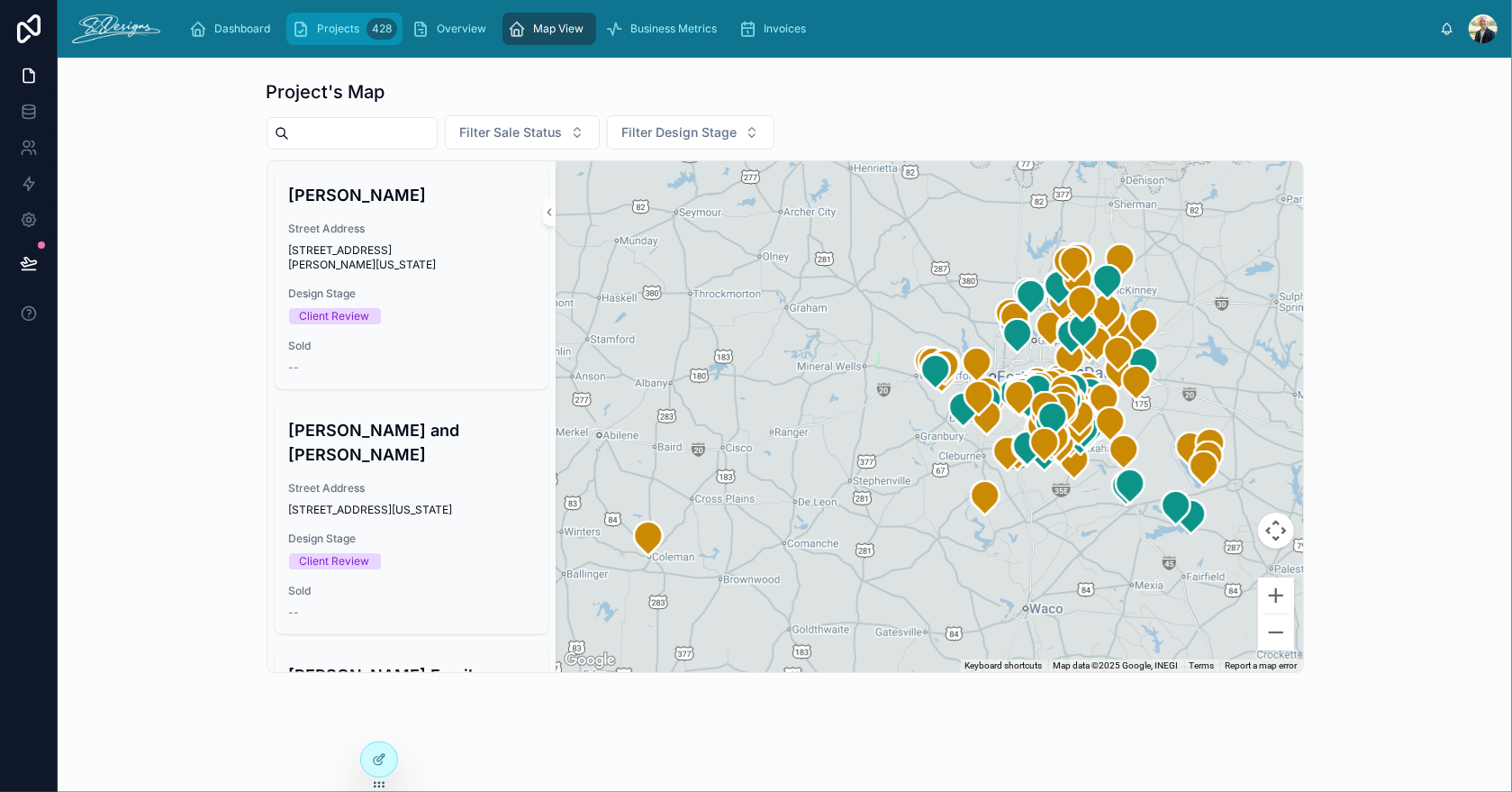
click at [368, 29] on div "428" at bounding box center [382, 28] width 30 height 22
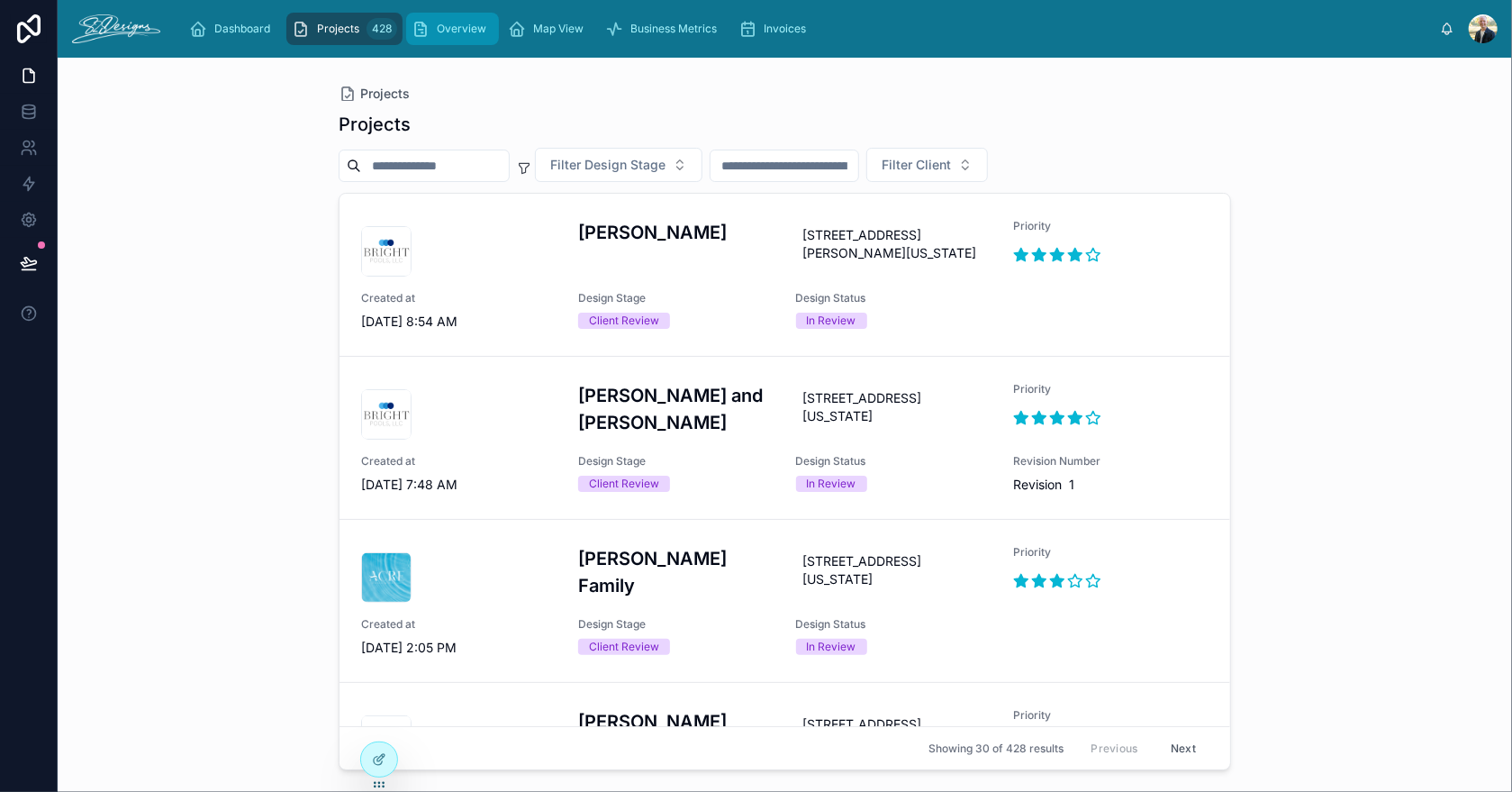
click at [463, 35] on div "Overview" at bounding box center [452, 28] width 82 height 28
